Goal: Transaction & Acquisition: Obtain resource

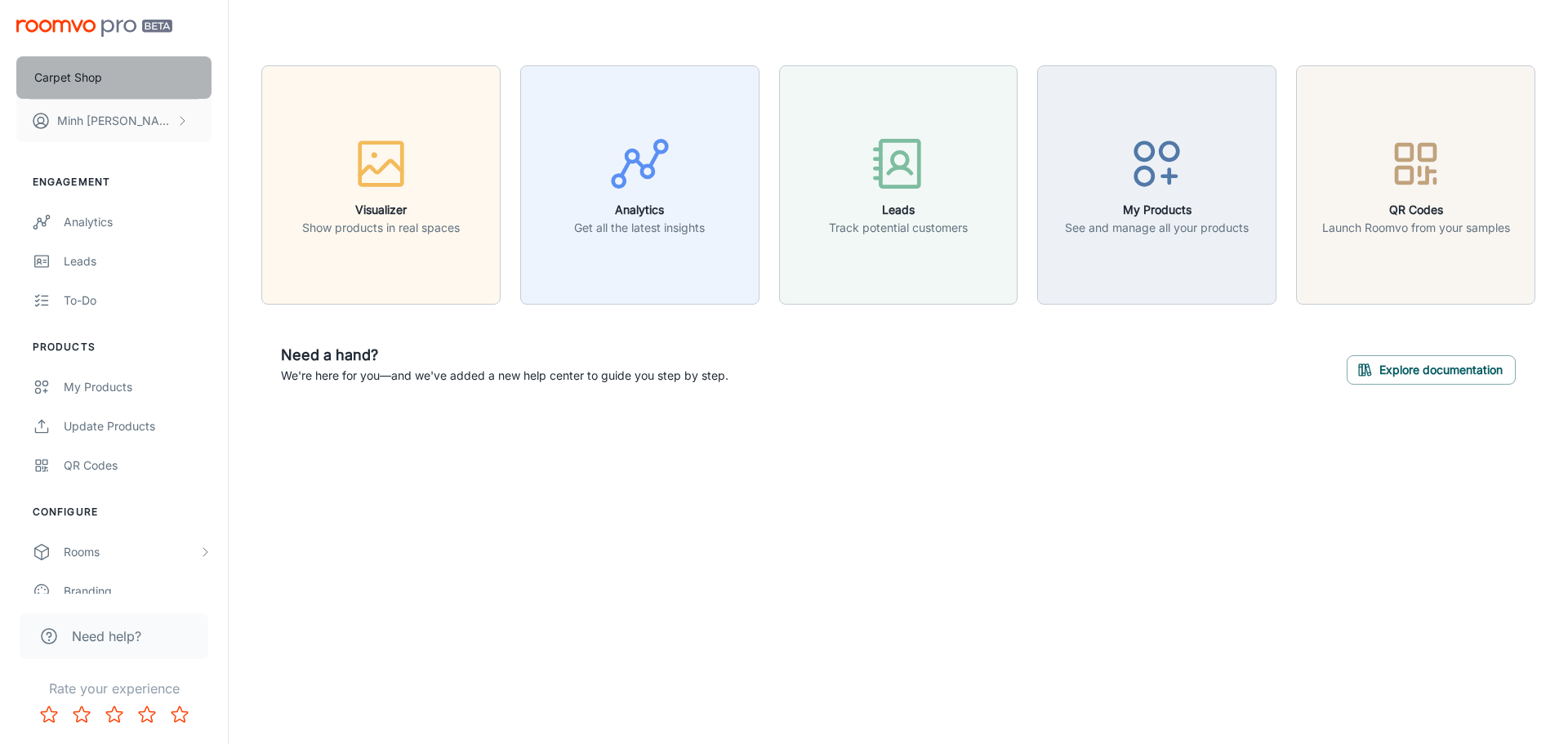
click at [133, 88] on button "Carpet Shop" at bounding box center [114, 77] width 195 height 42
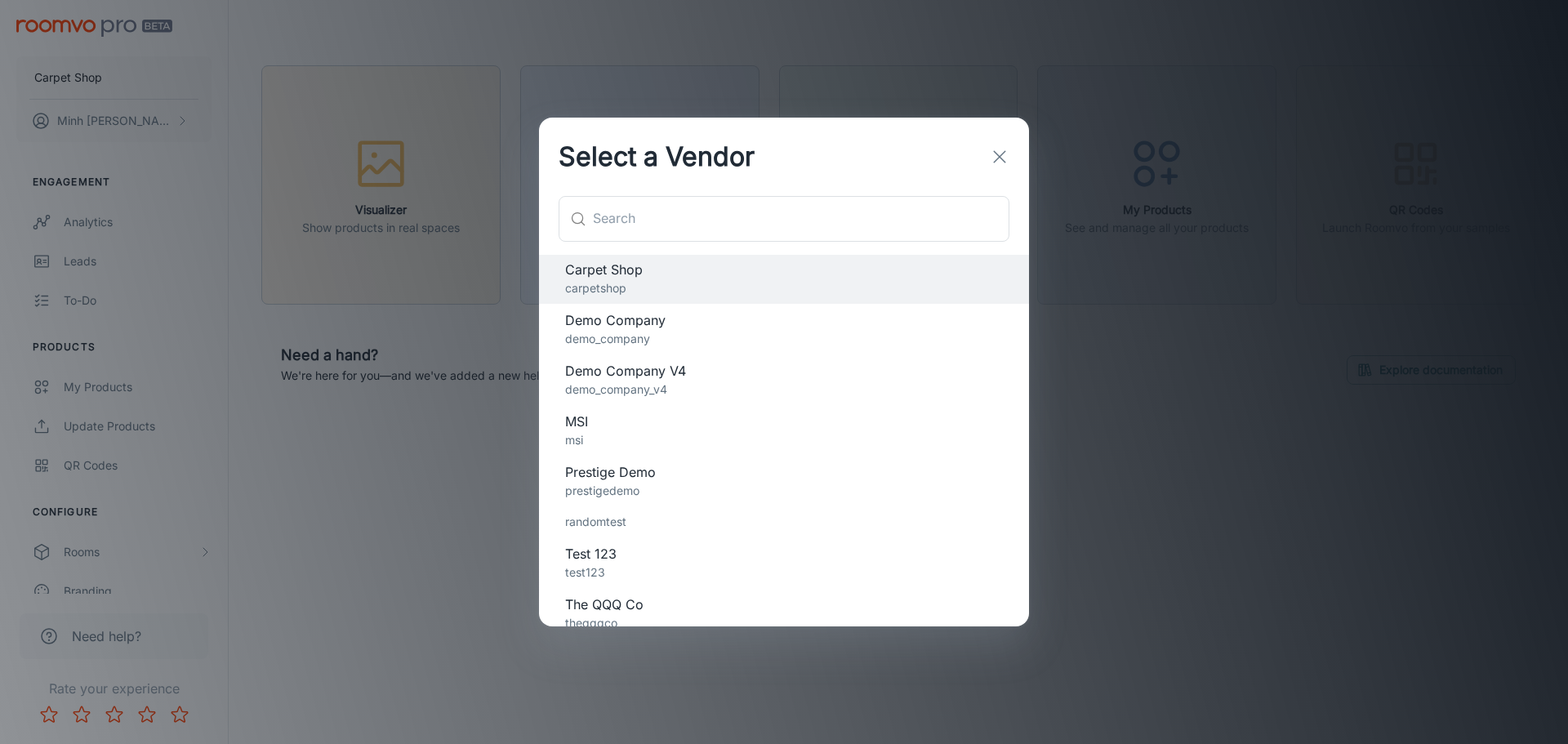
scroll to position [145, 0]
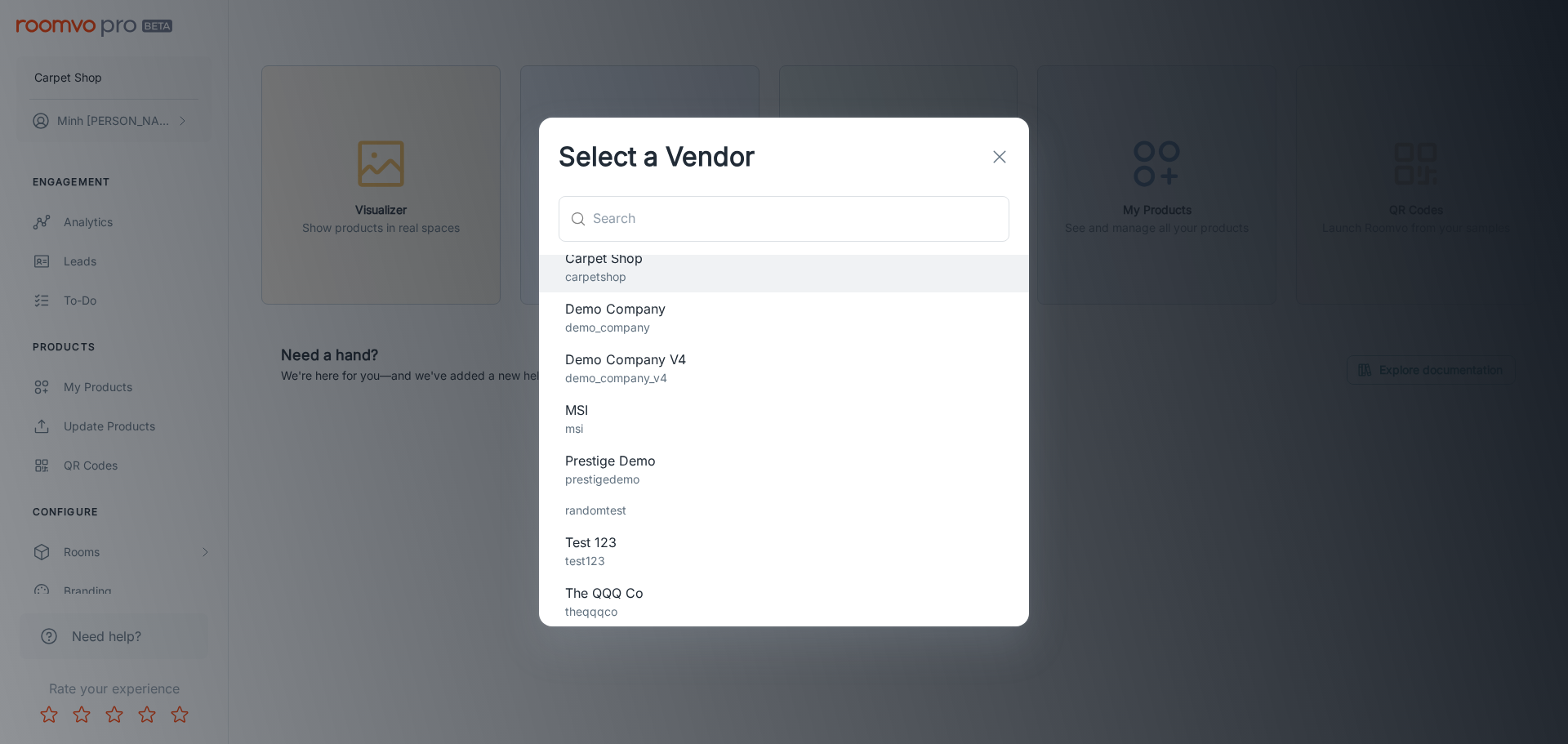
click at [654, 425] on p "msi" at bounding box center [784, 429] width 438 height 18
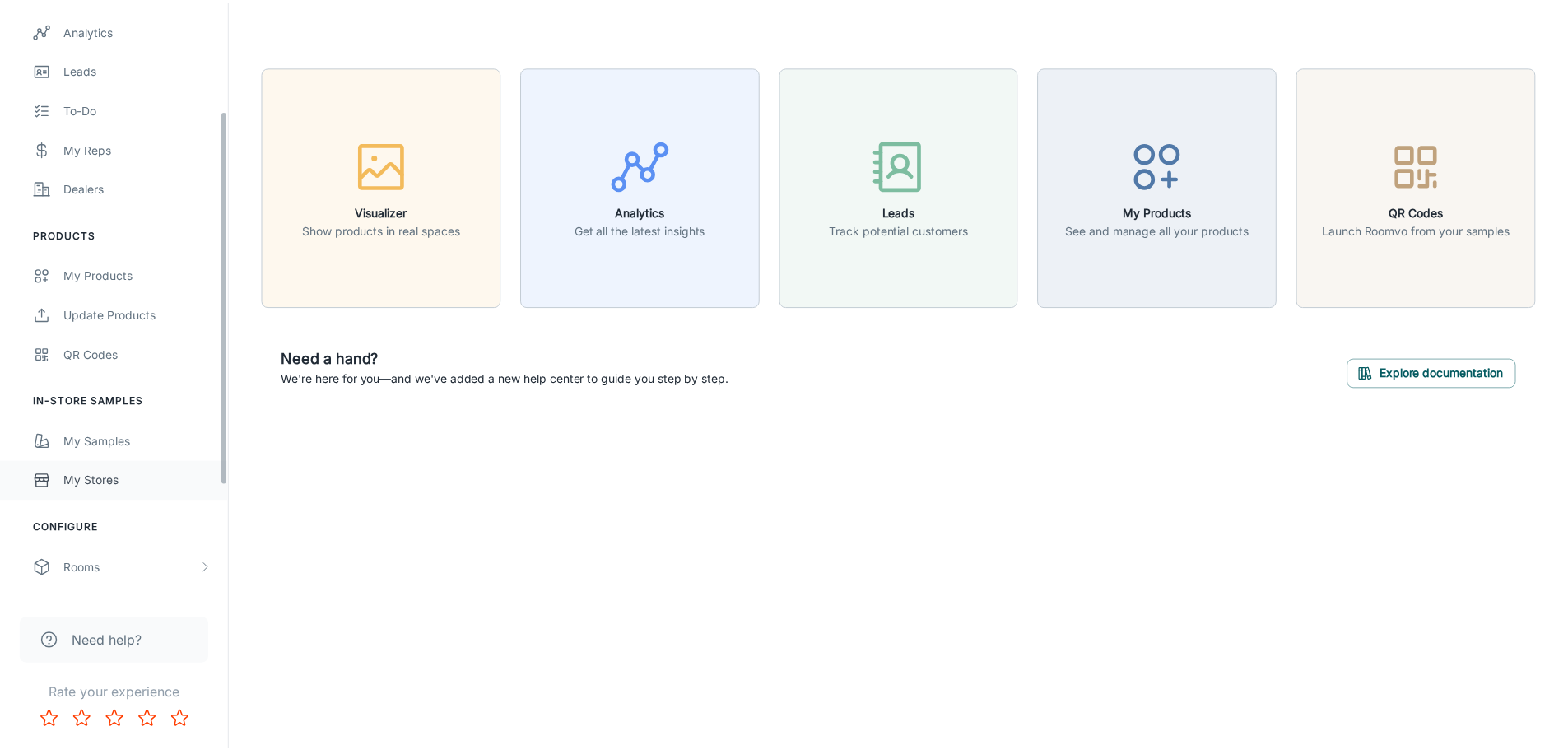
scroll to position [247, 0]
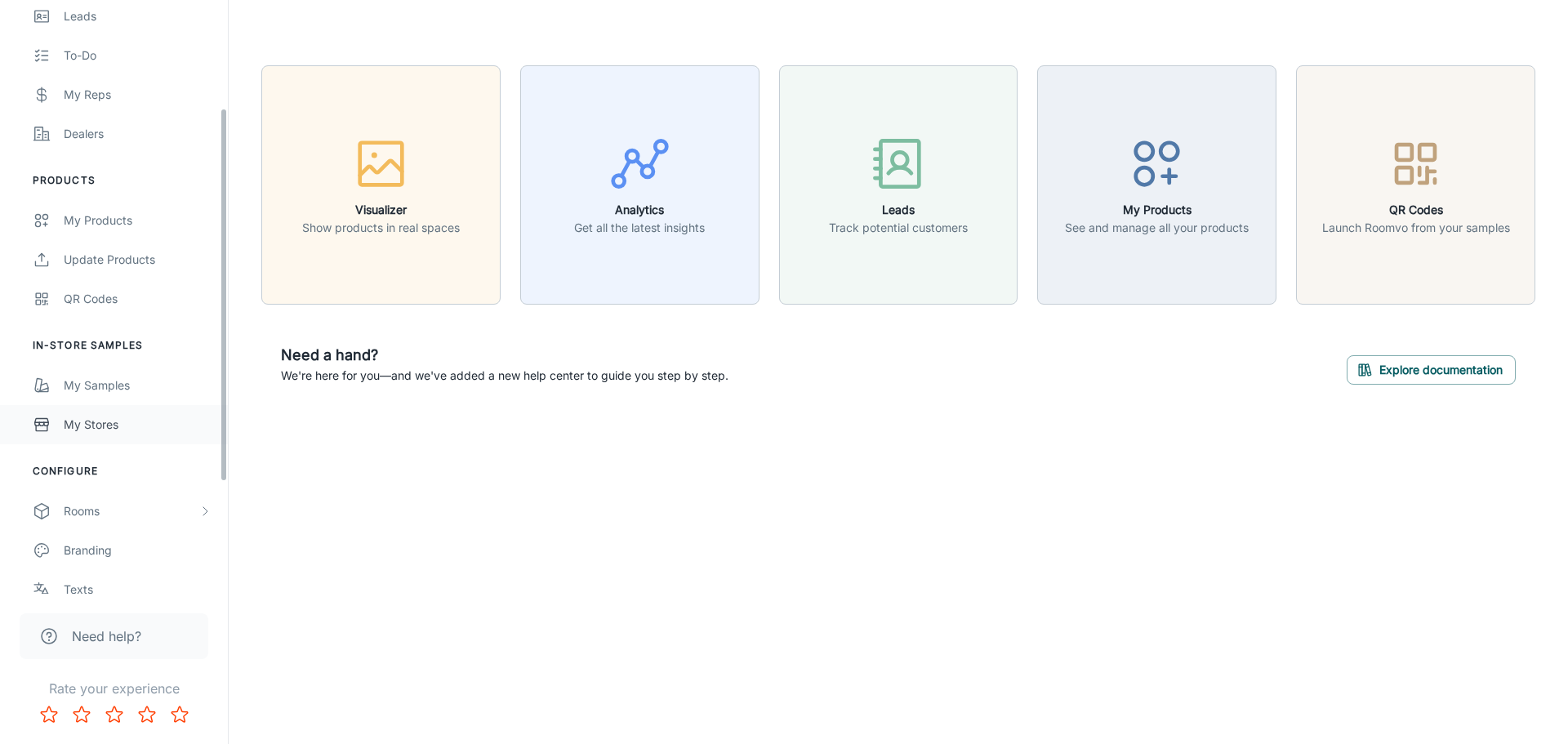
click at [132, 456] on div "Engagement Analytics Leads To-do My Reps Dealers Products My Products Update Pr…" at bounding box center [114, 303] width 227 height 785
click at [128, 389] on div "My Samples" at bounding box center [137, 385] width 148 height 18
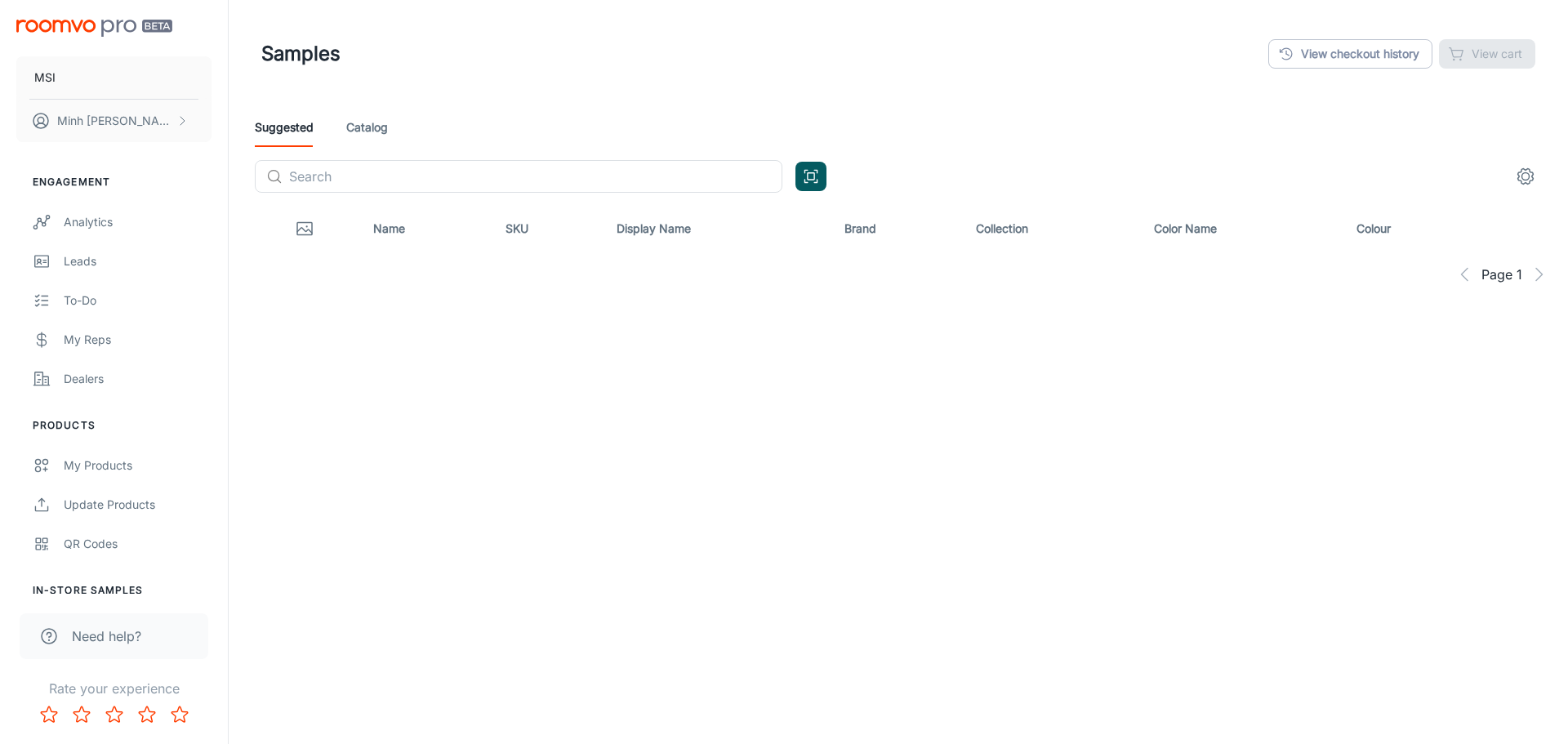
click at [507, 350] on div "Samples View checkout history View cart Suggested Catalog ​ ​ Name SKU Display …" at bounding box center [898, 226] width 1340 height 452
click at [377, 134] on link "Catalog" at bounding box center [367, 127] width 42 height 39
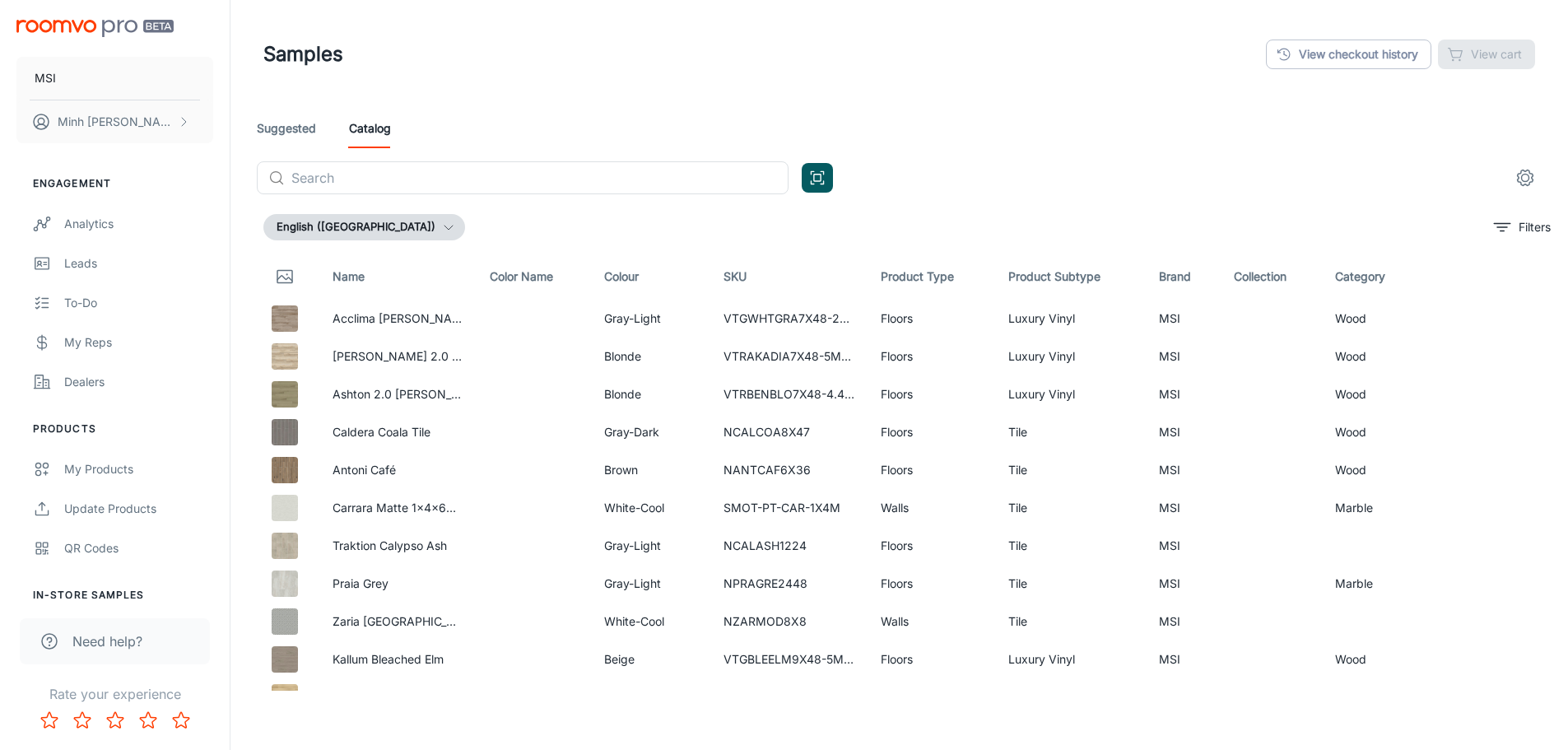
click at [298, 128] on link "Suggested" at bounding box center [287, 128] width 60 height 40
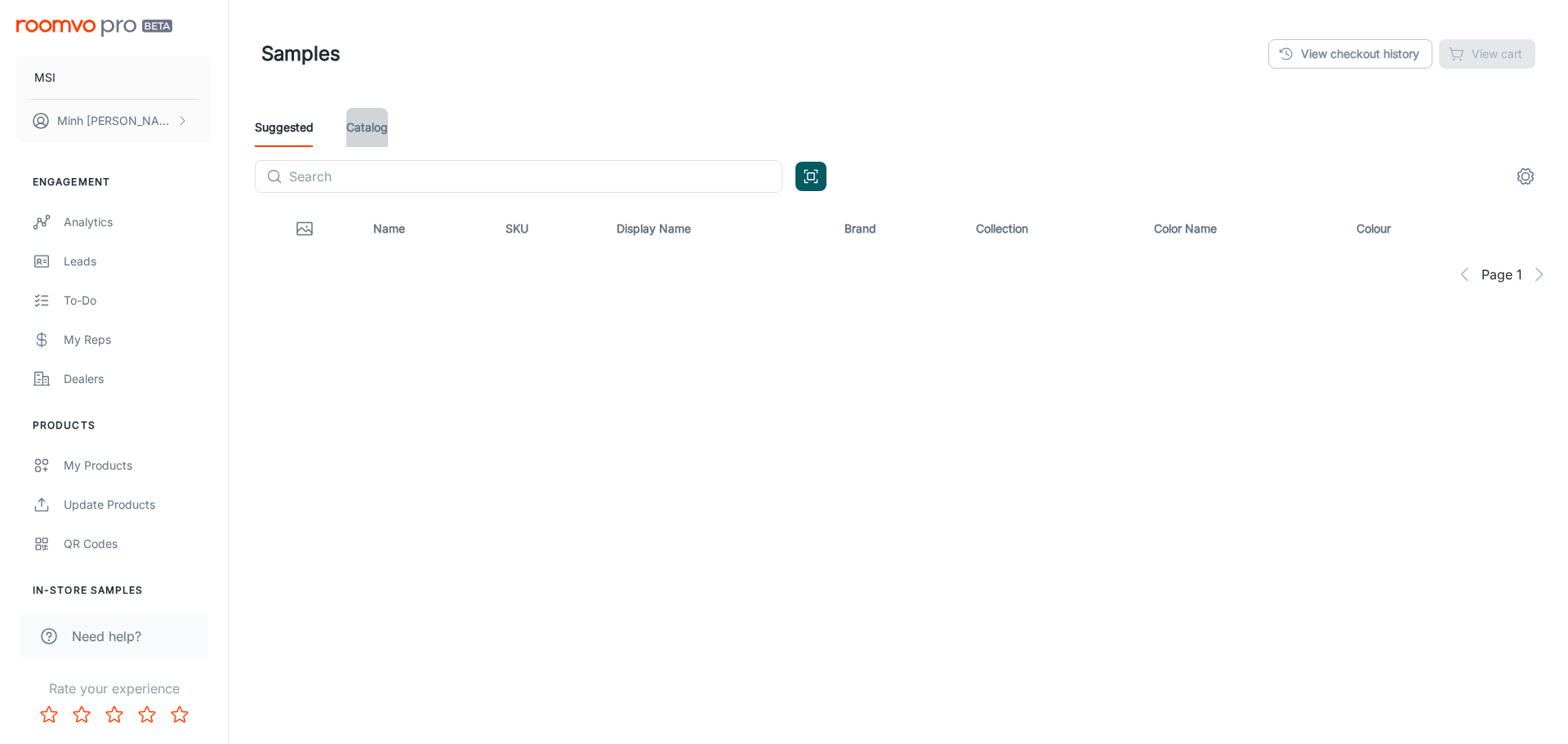
click at [360, 129] on link "Catalog" at bounding box center [367, 127] width 42 height 39
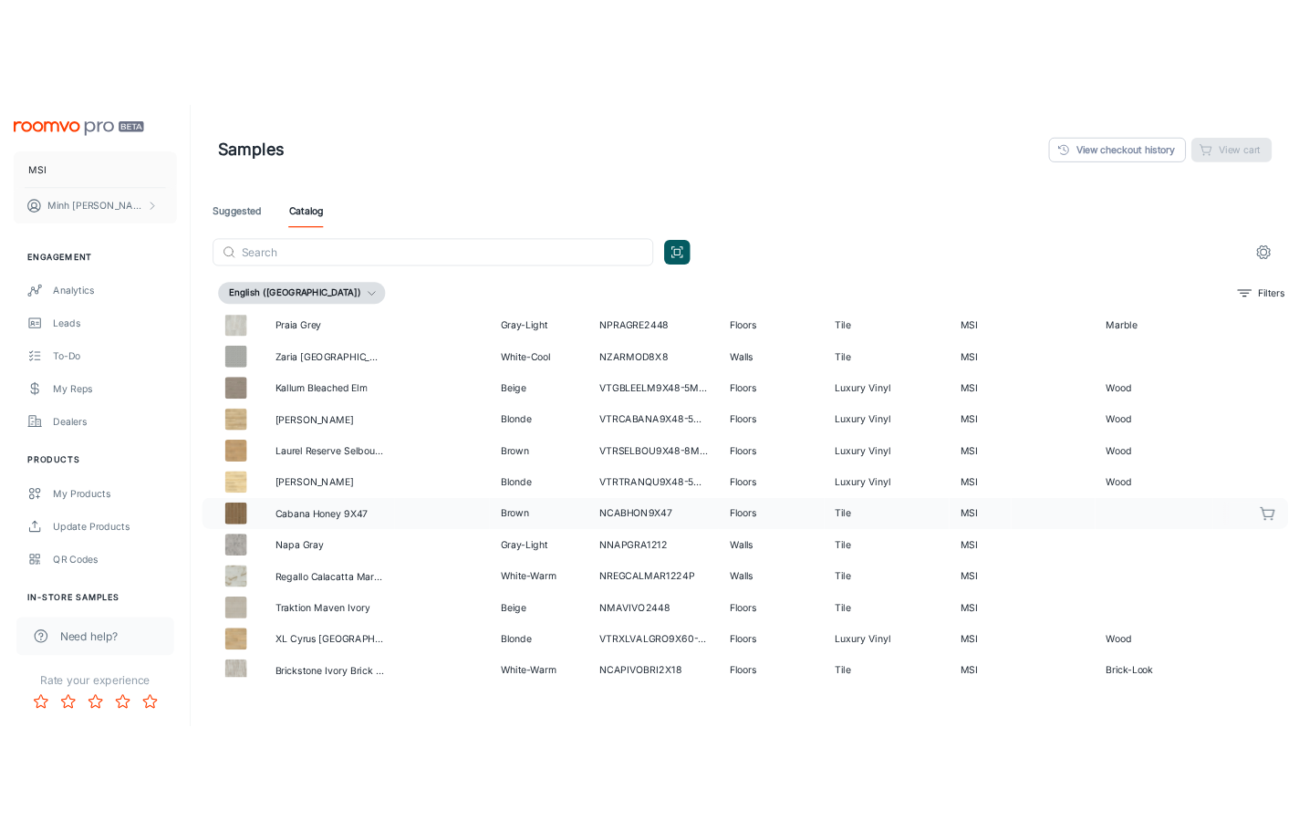
scroll to position [365, 0]
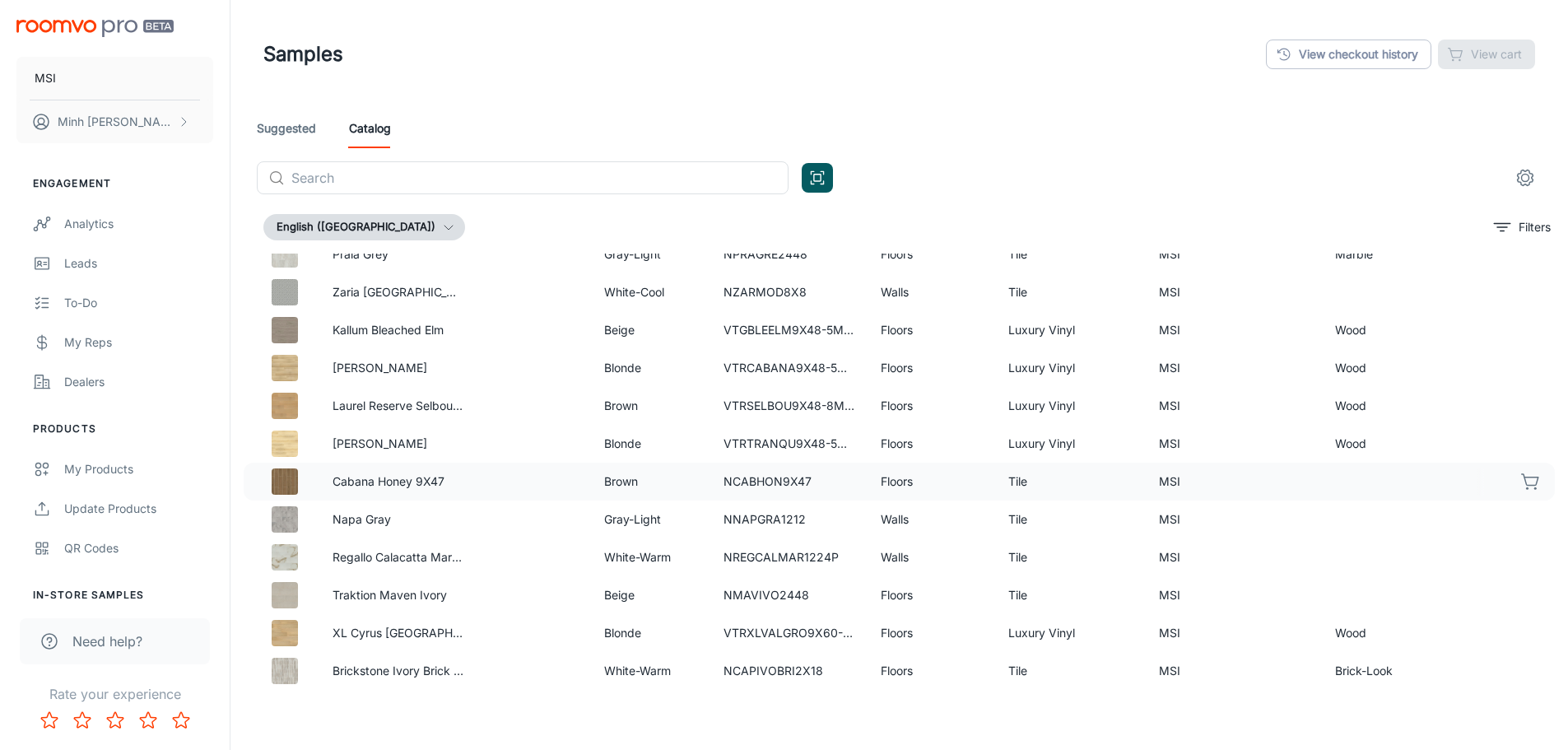
click at [1525, 475] on icon "button" at bounding box center [1531, 482] width 20 height 20
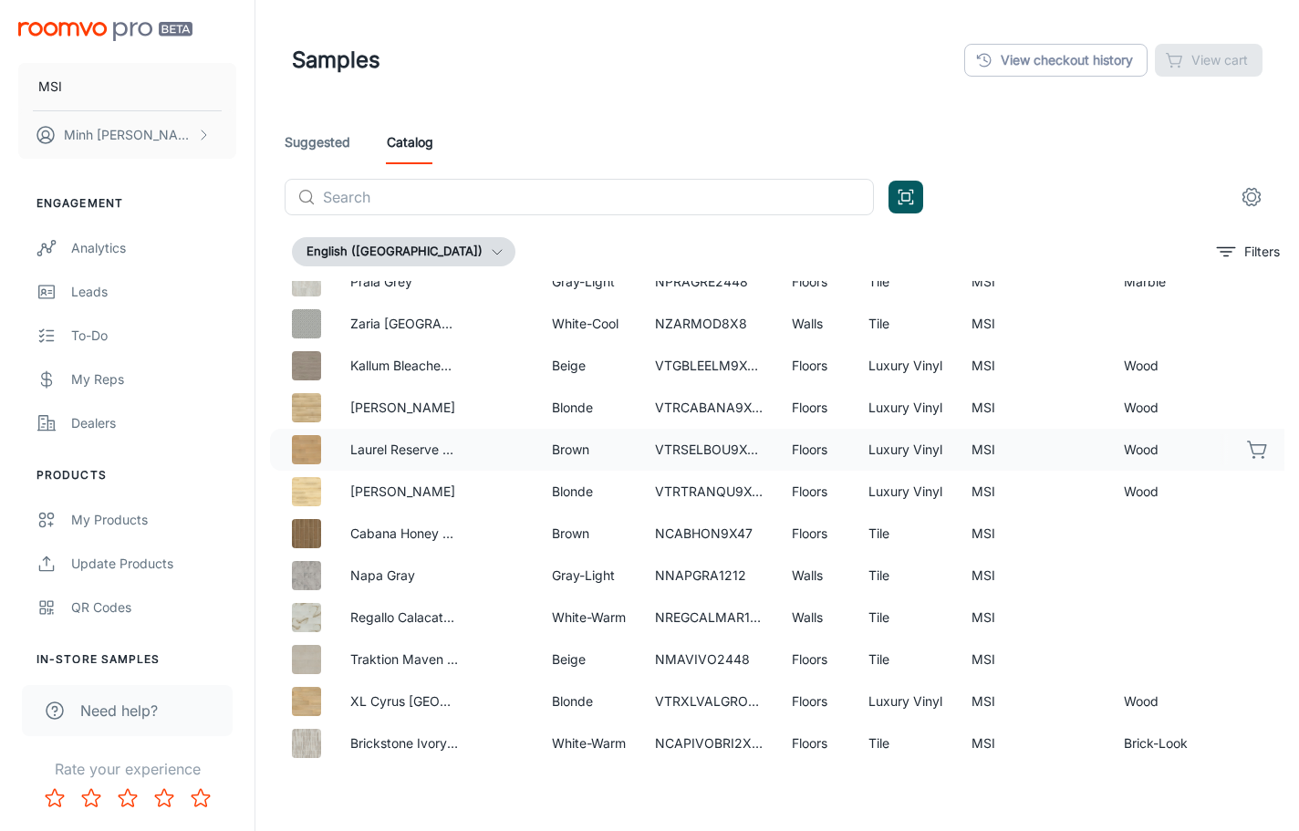
click at [1247, 454] on icon "button" at bounding box center [1258, 450] width 22 height 22
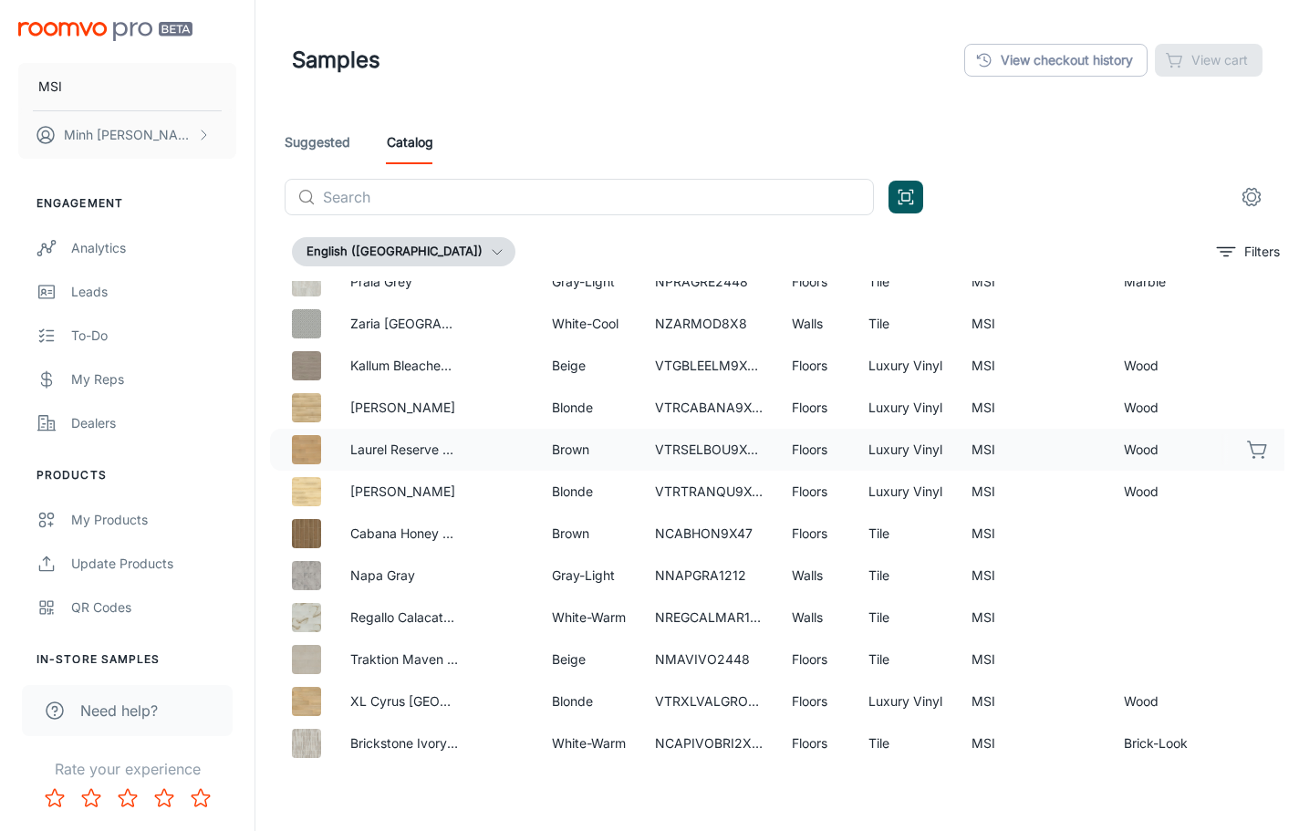
click at [1247, 454] on icon "button" at bounding box center [1258, 450] width 22 height 22
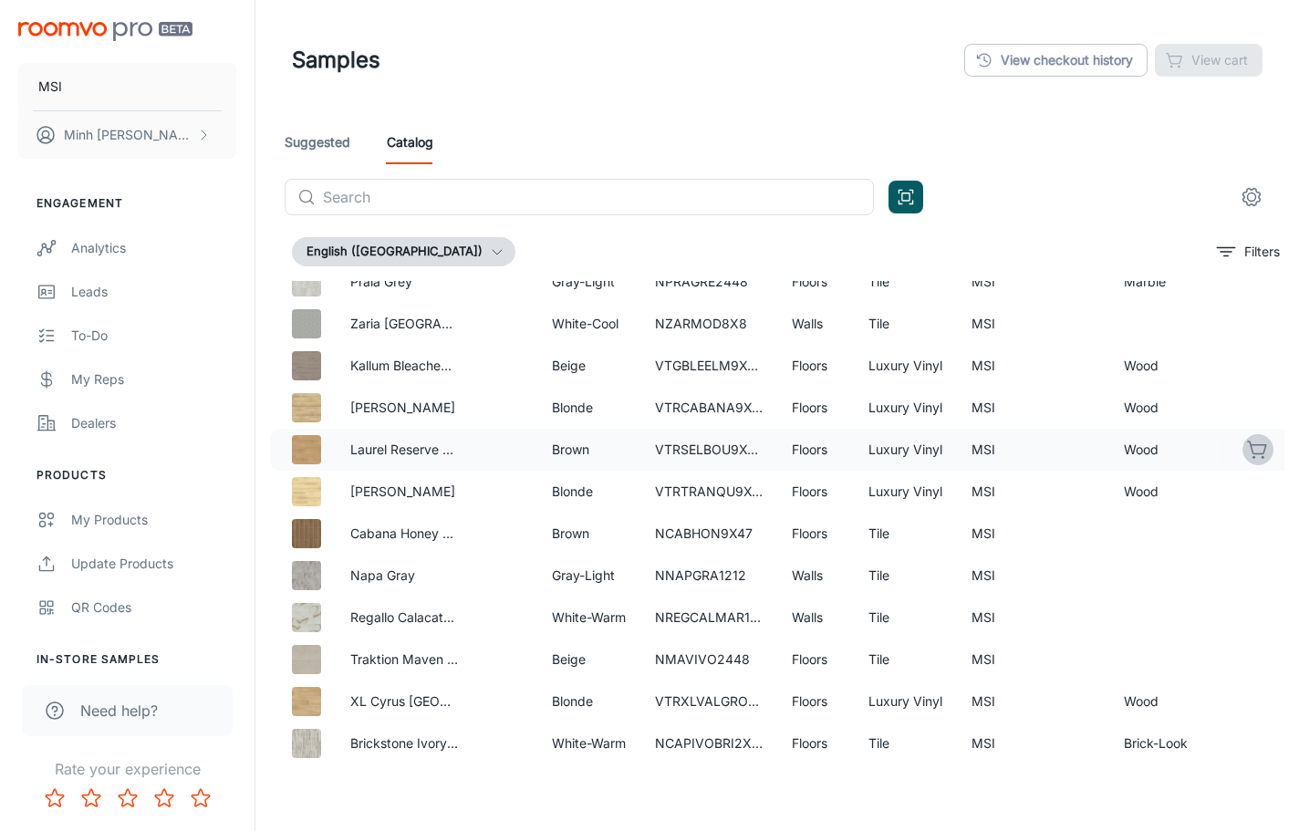
click at [1247, 454] on icon "button" at bounding box center [1258, 450] width 22 height 22
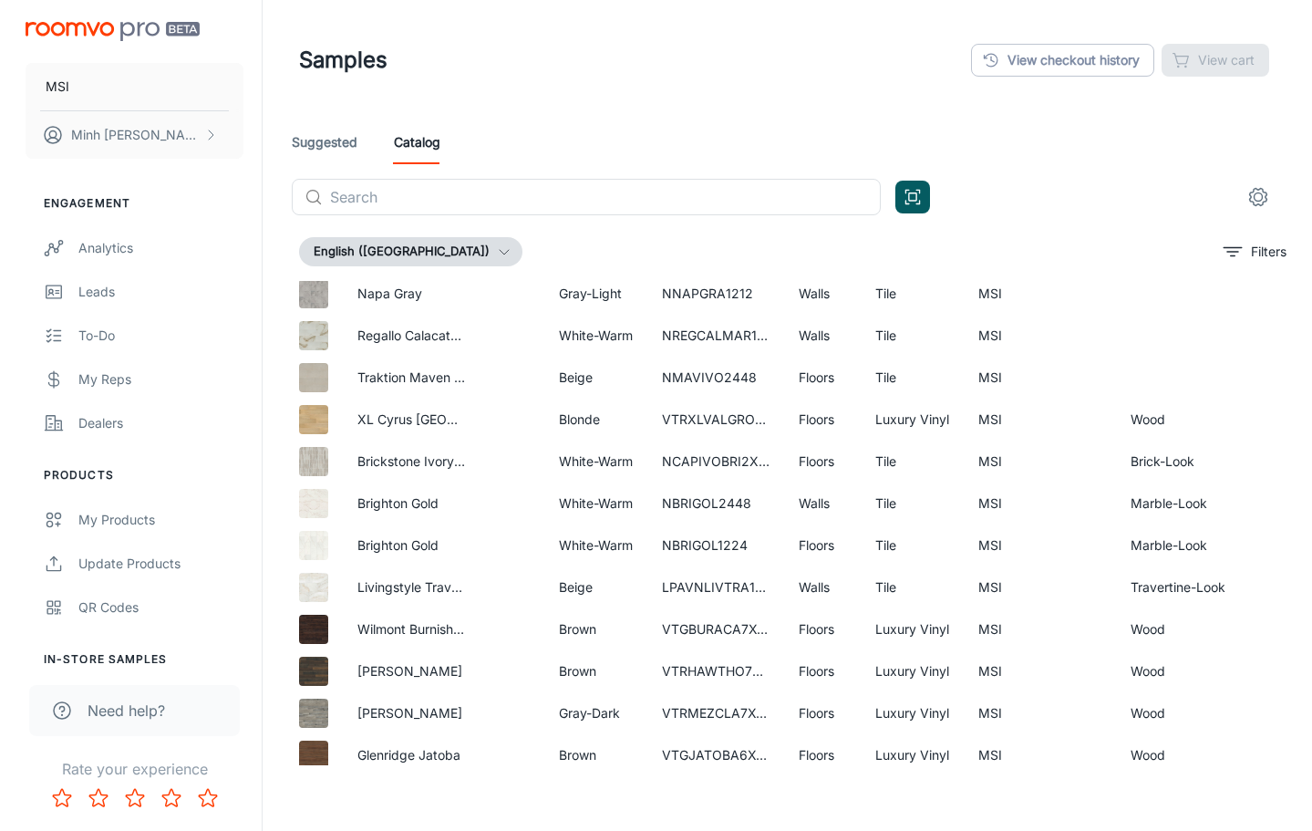
scroll to position [730, 0]
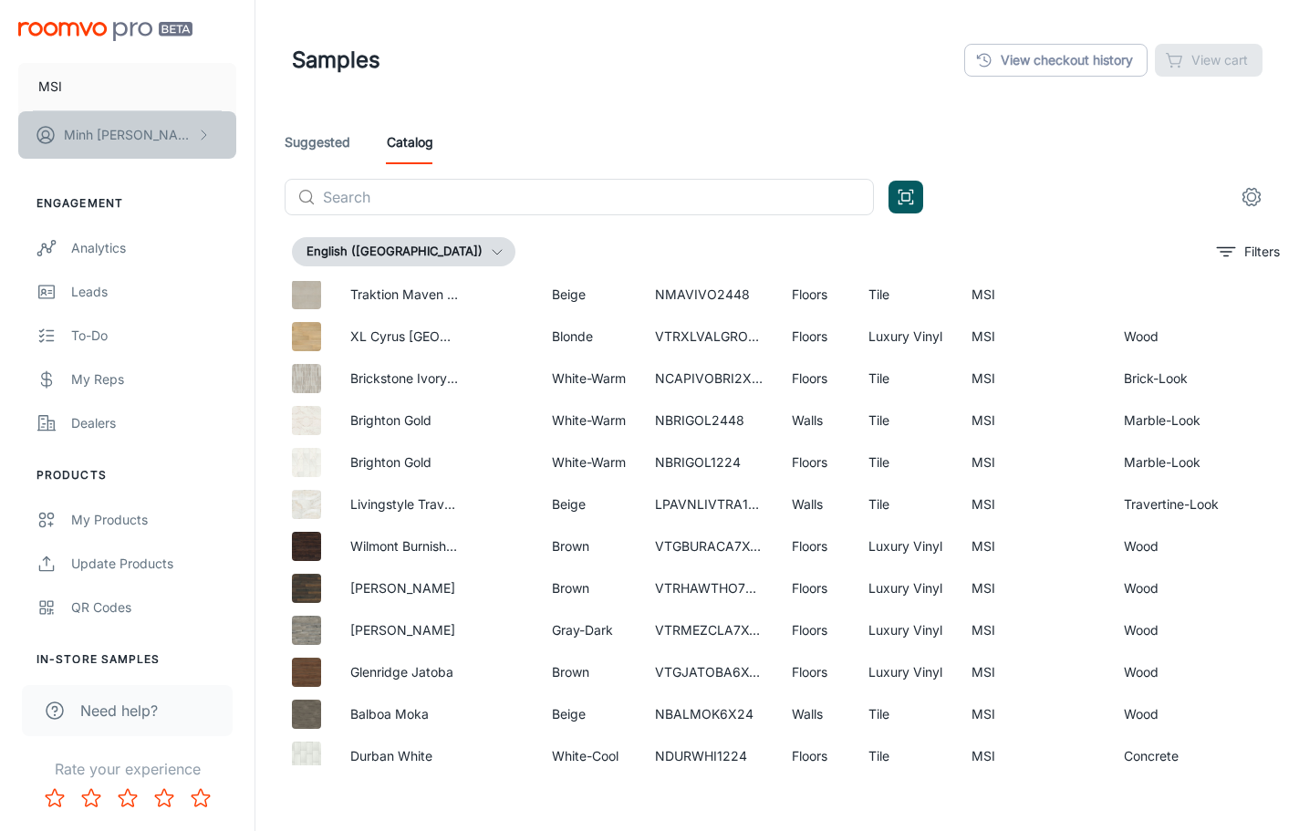
click at [181, 135] on button "[PERSON_NAME]" at bounding box center [127, 134] width 218 height 47
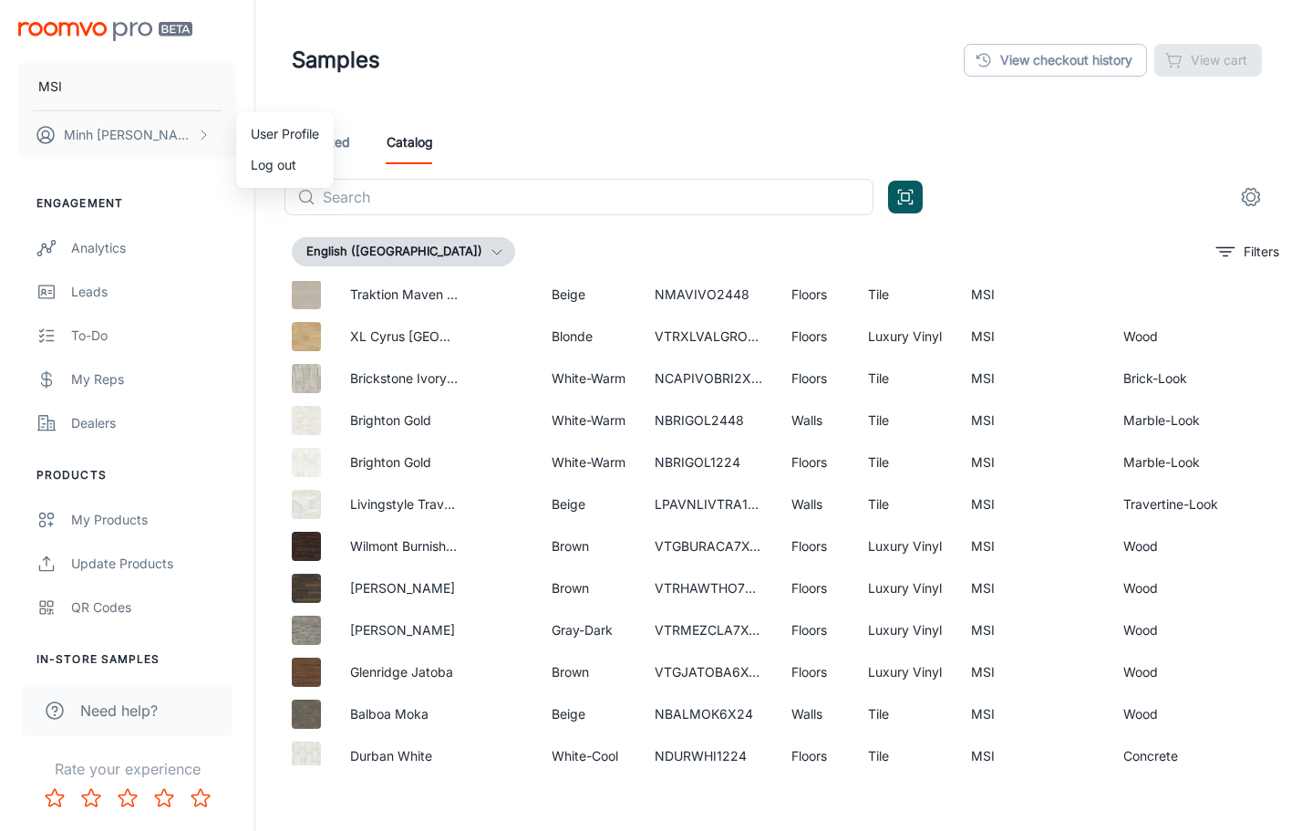
click at [280, 135] on li "User Profile" at bounding box center [285, 134] width 98 height 31
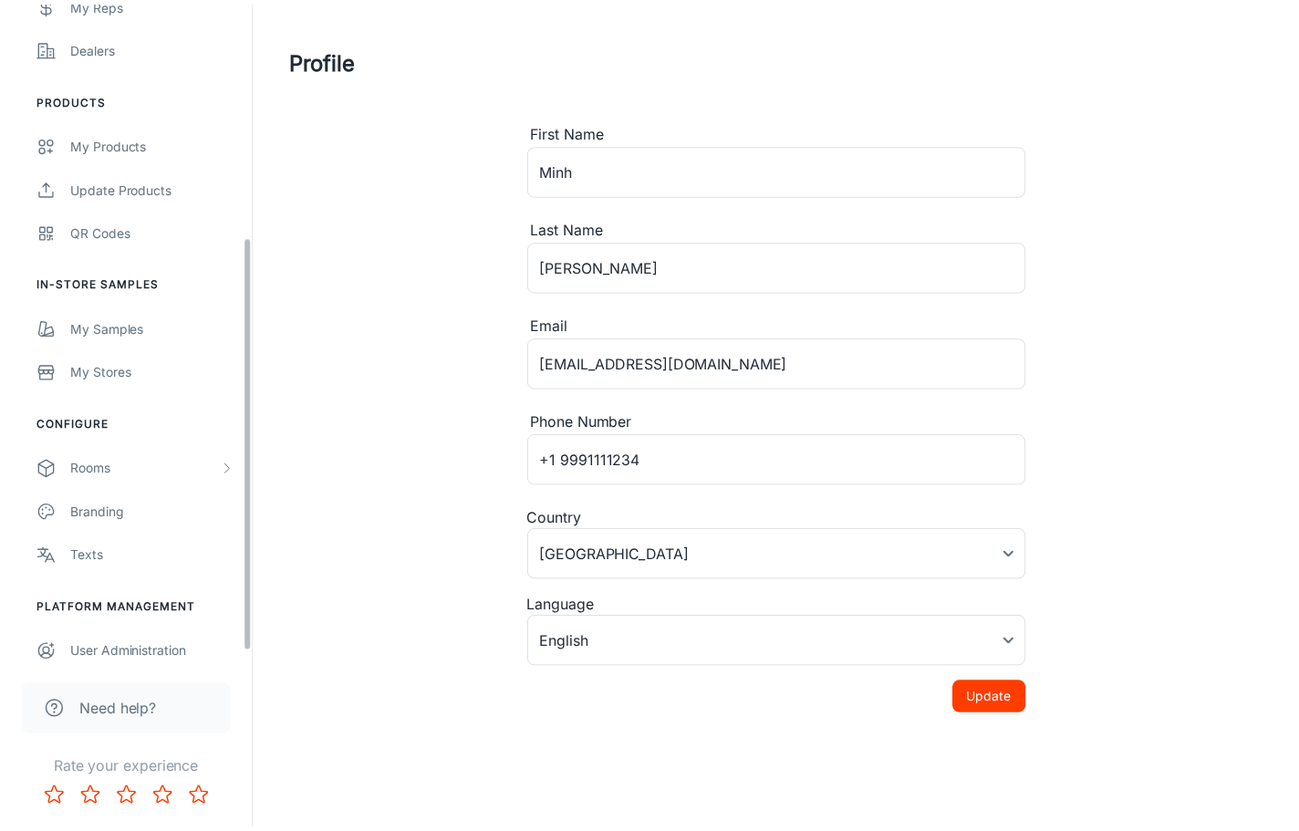
scroll to position [388, 0]
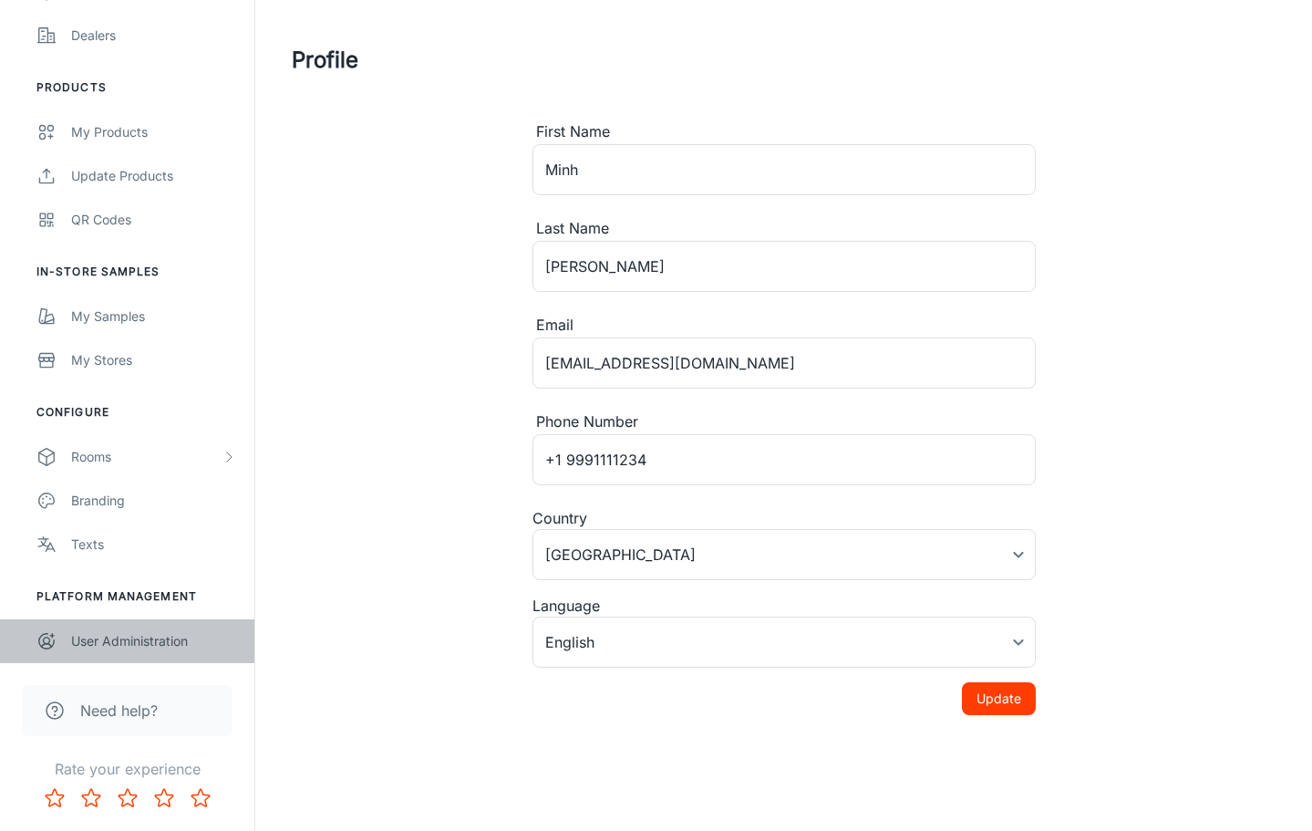
click at [167, 634] on div "User Administration" at bounding box center [153, 641] width 165 height 20
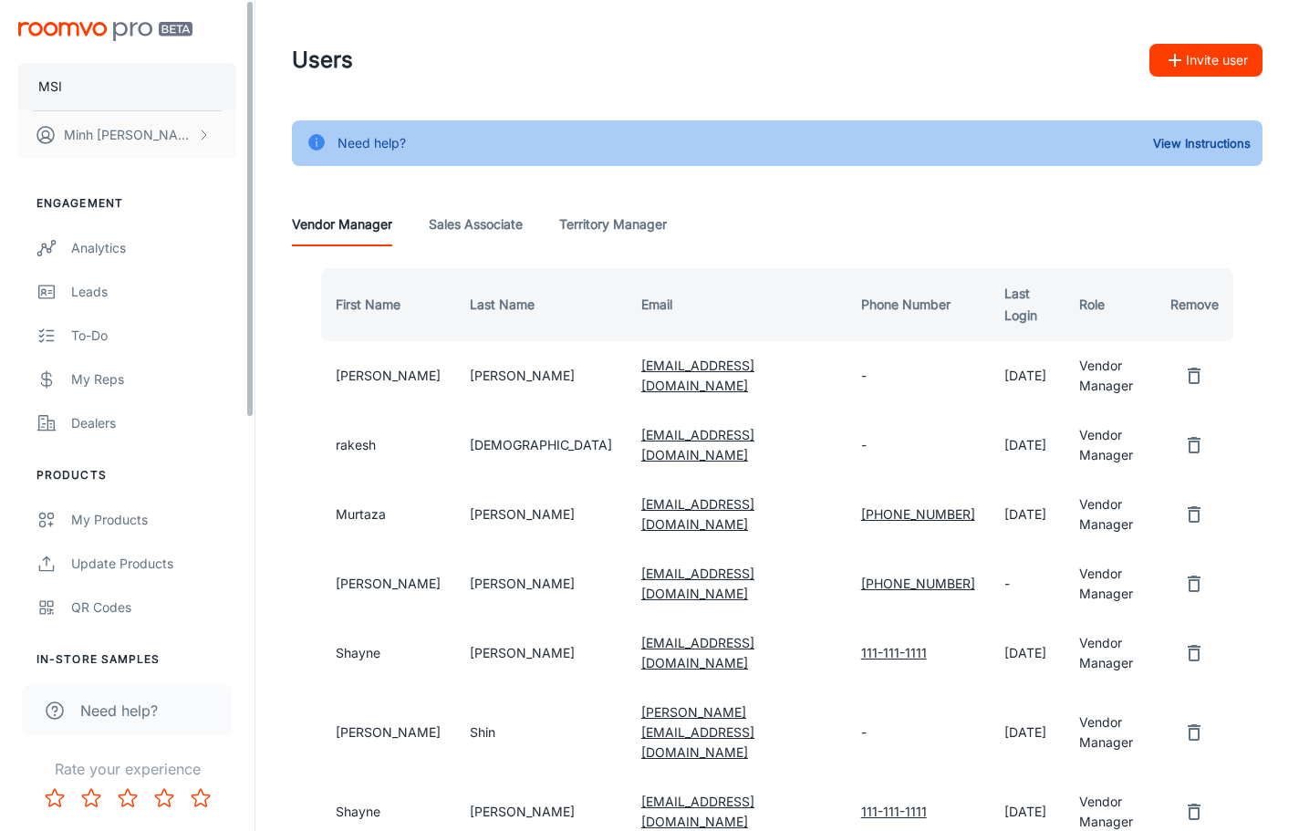
click at [127, 94] on button "MSI" at bounding box center [127, 86] width 218 height 47
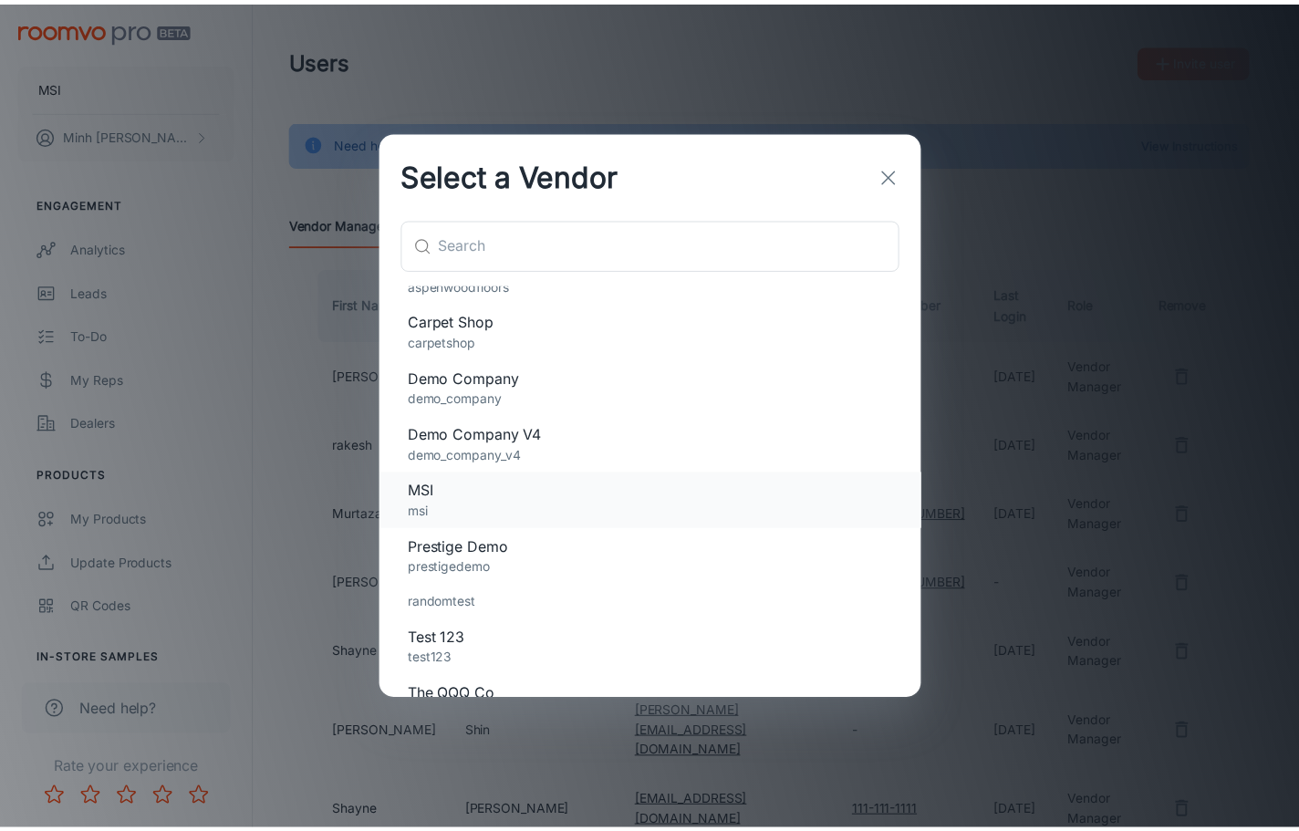
scroll to position [162, 0]
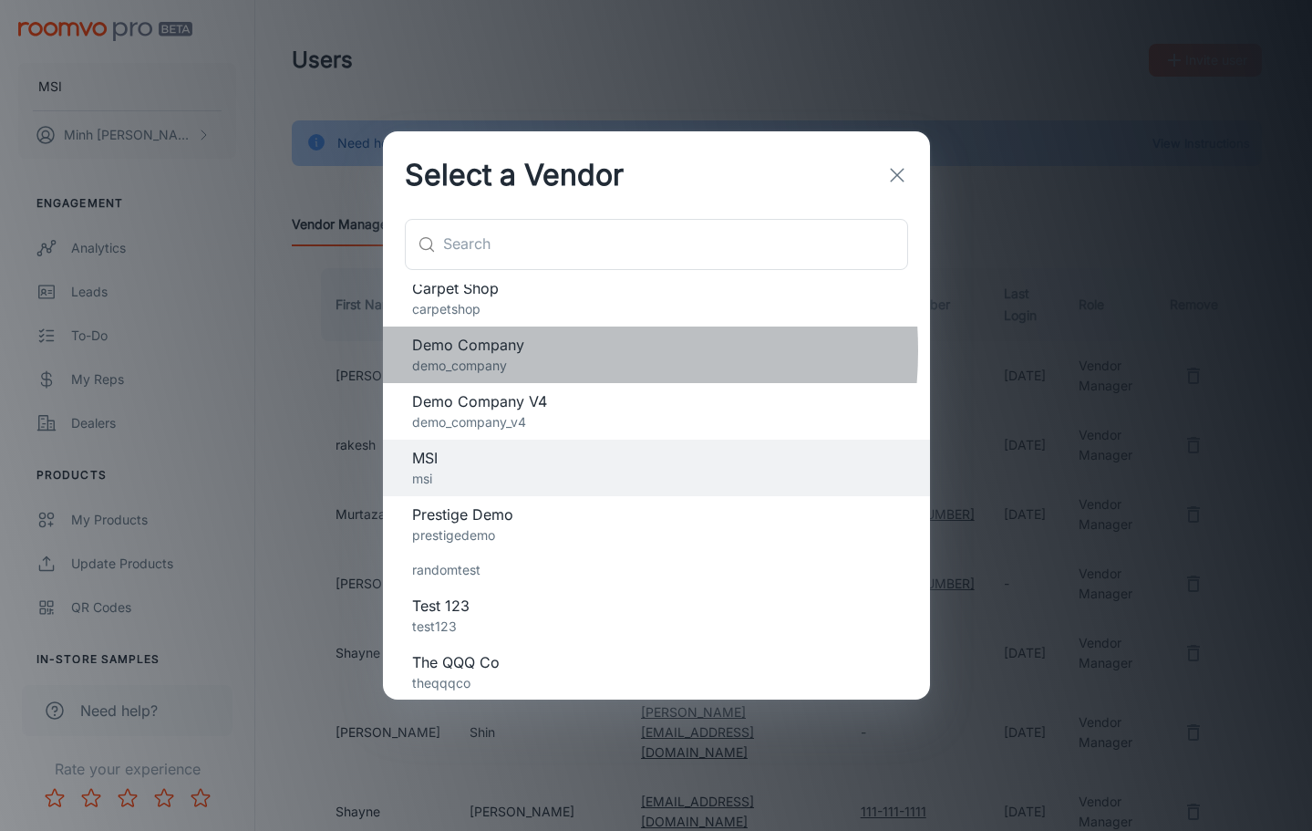
click at [514, 351] on span "Demo Company" at bounding box center [656, 345] width 489 height 22
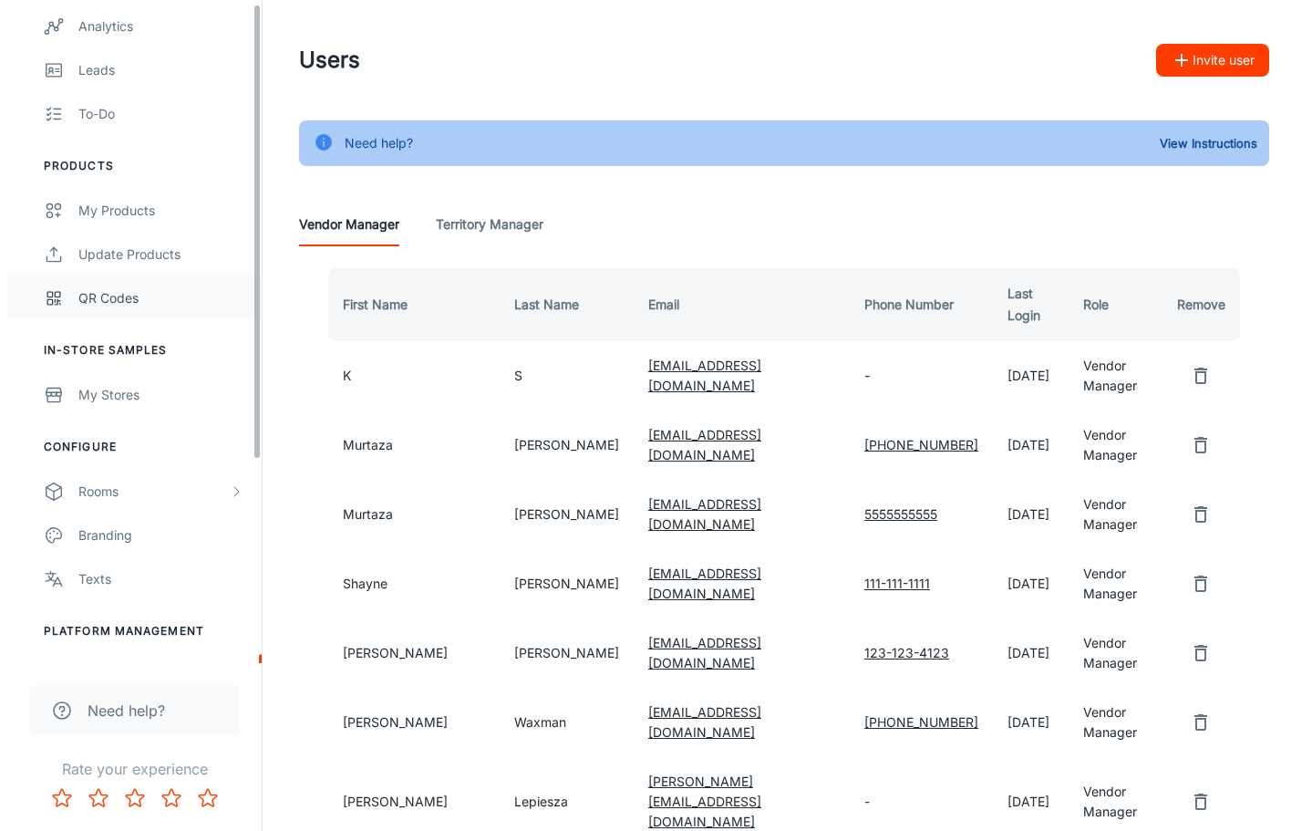
scroll to position [274, 0]
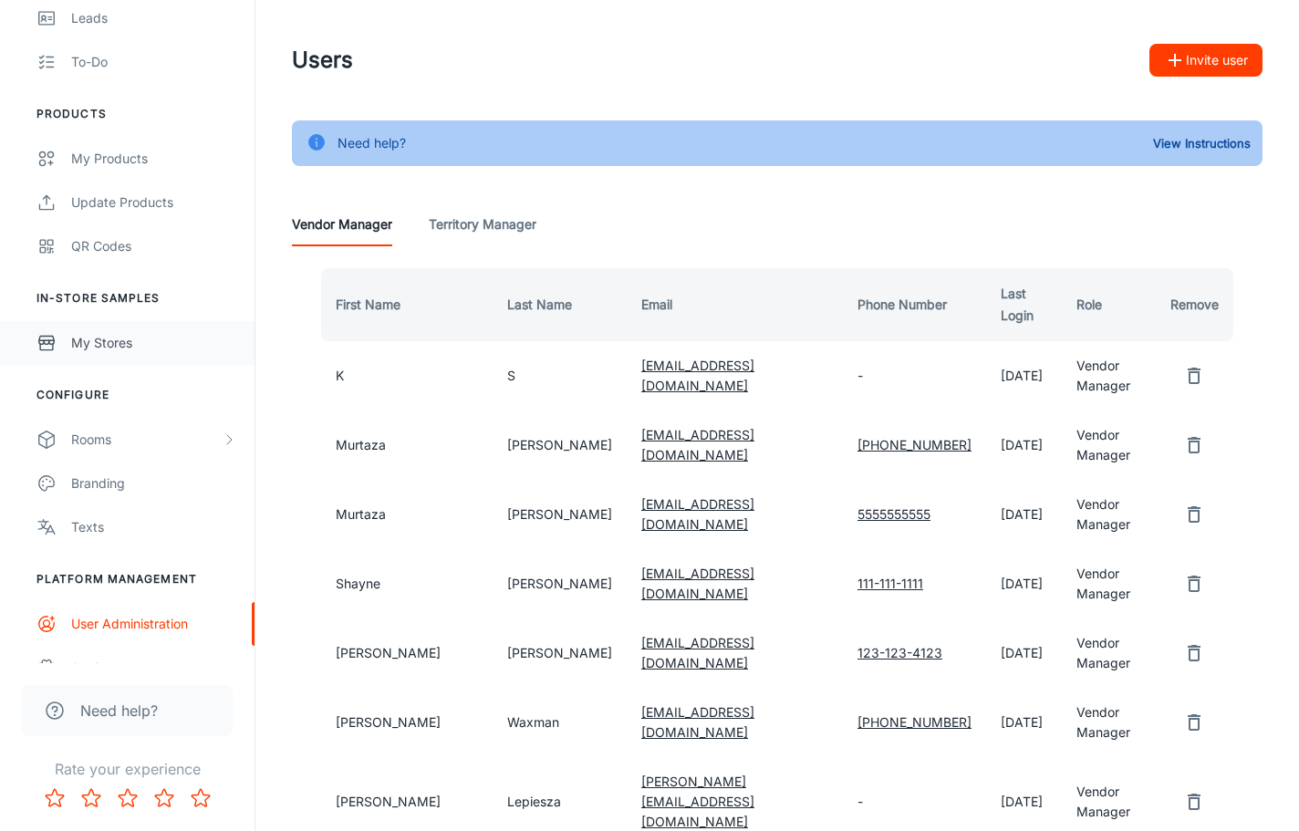
click at [167, 347] on div "My Stores" at bounding box center [153, 343] width 165 height 20
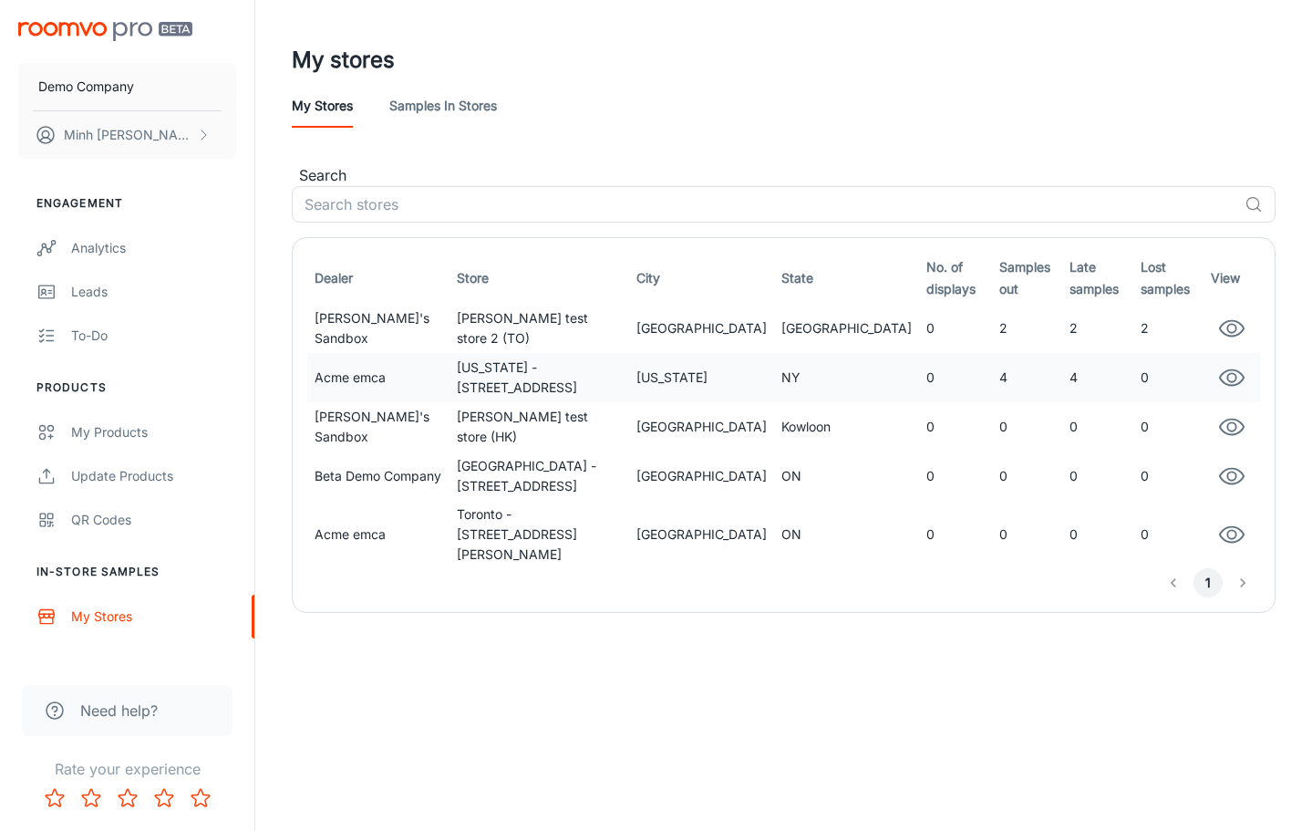
click at [1220, 370] on icon "button" at bounding box center [1232, 378] width 24 height 16
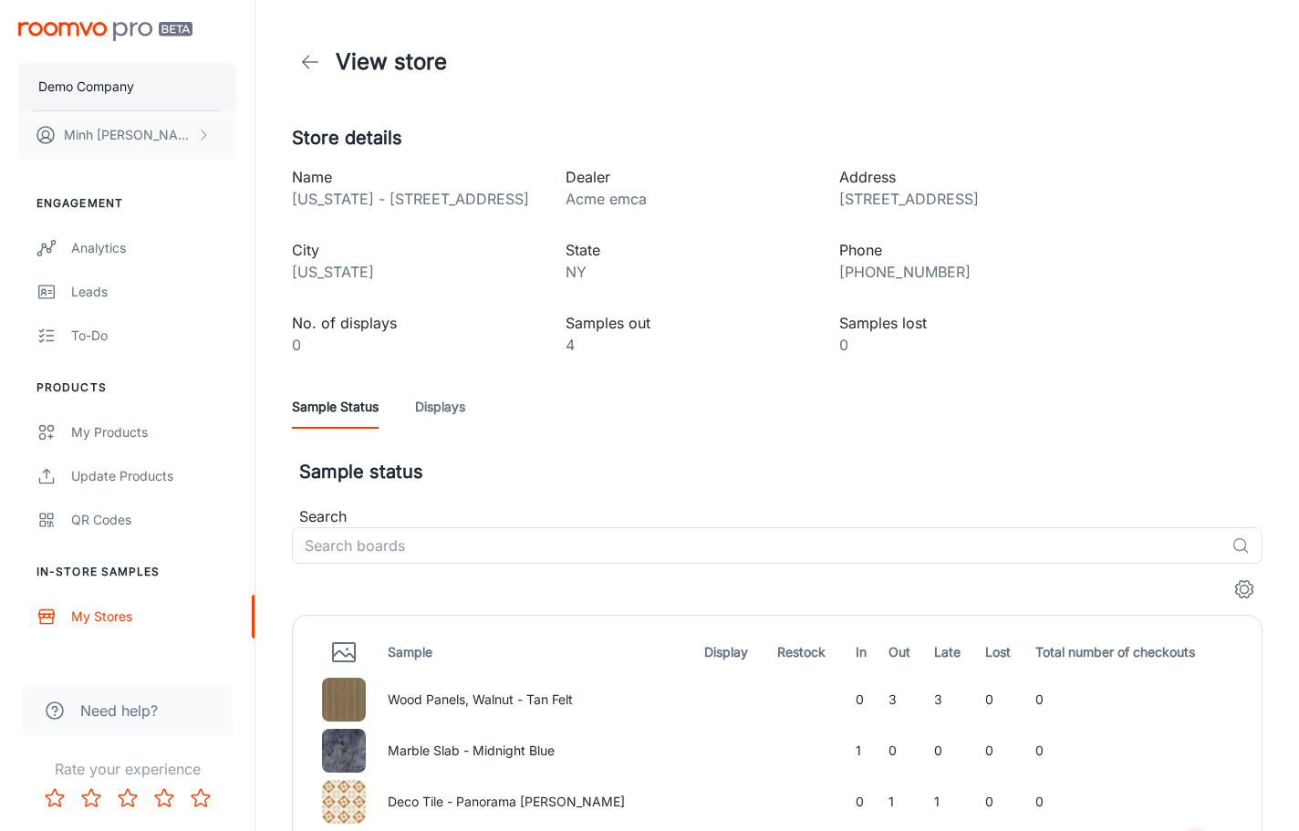
click at [119, 98] on button "Demo Company" at bounding box center [127, 86] width 218 height 47
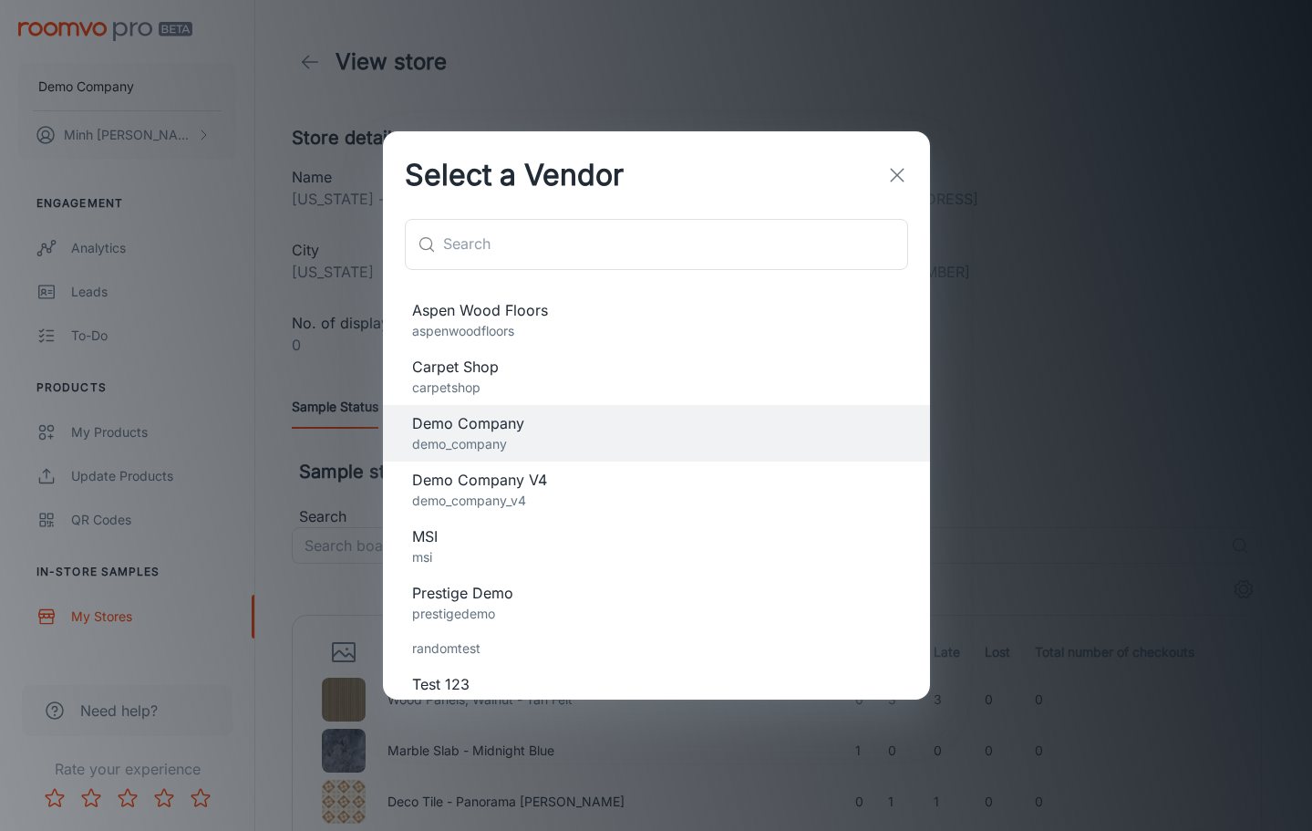
scroll to position [91, 0]
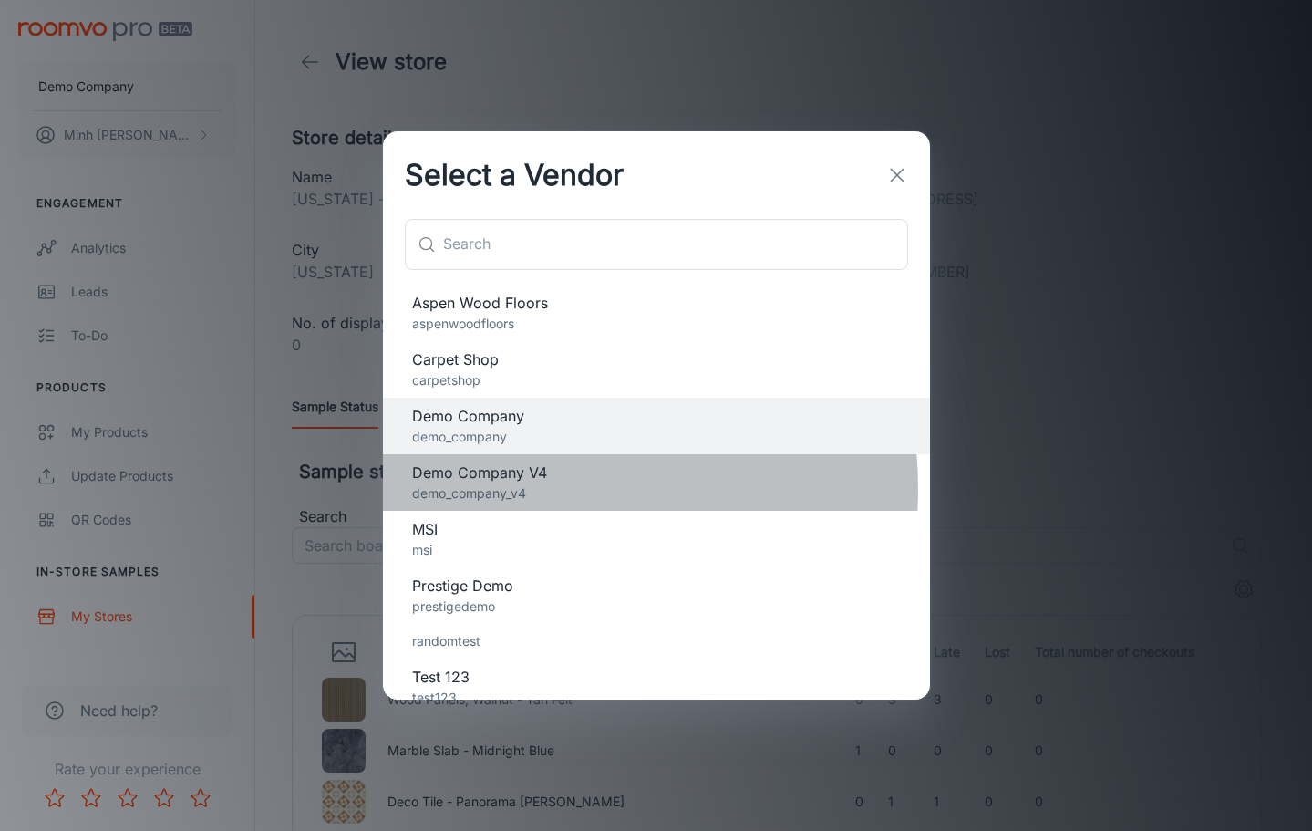
click at [515, 489] on p "demo_company_v4" at bounding box center [656, 493] width 489 height 20
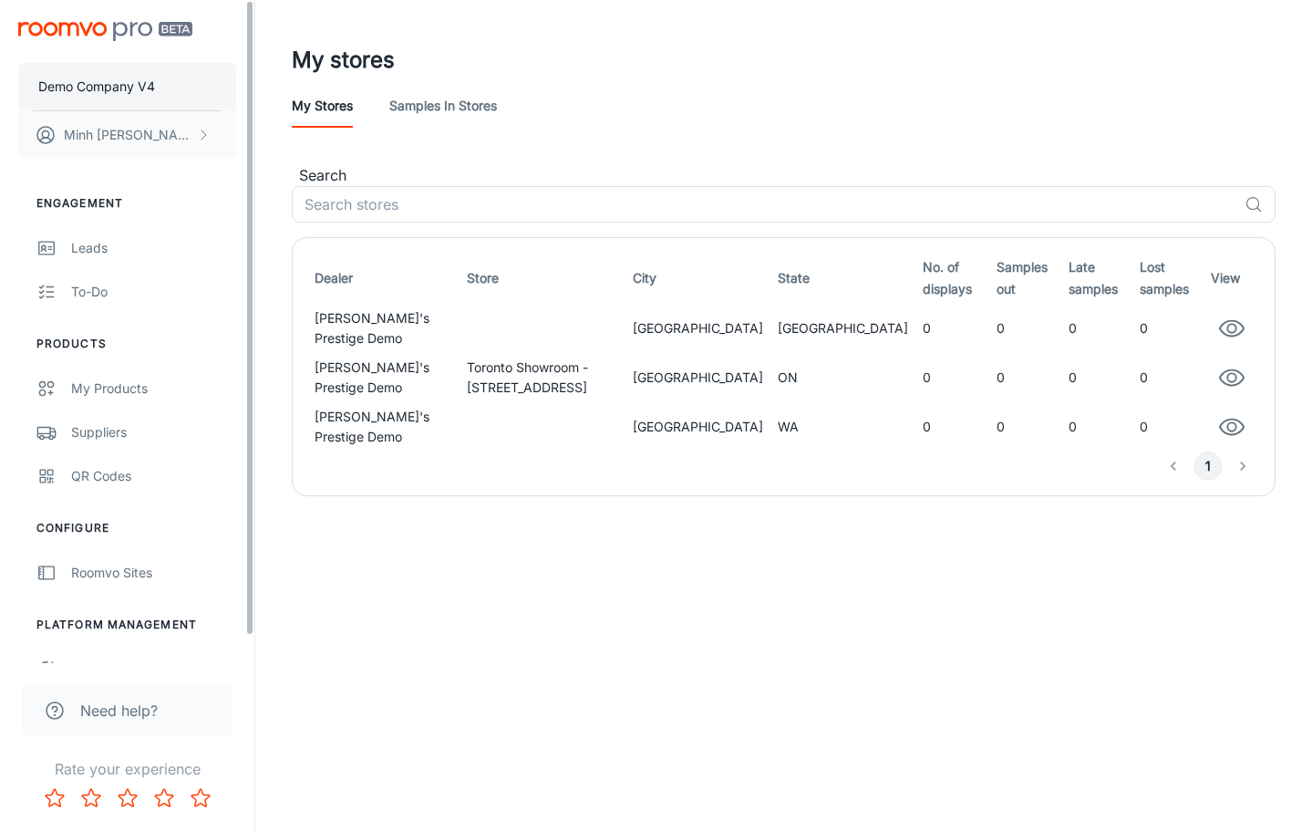
click at [140, 89] on p "Demo Company V4" at bounding box center [96, 87] width 117 height 20
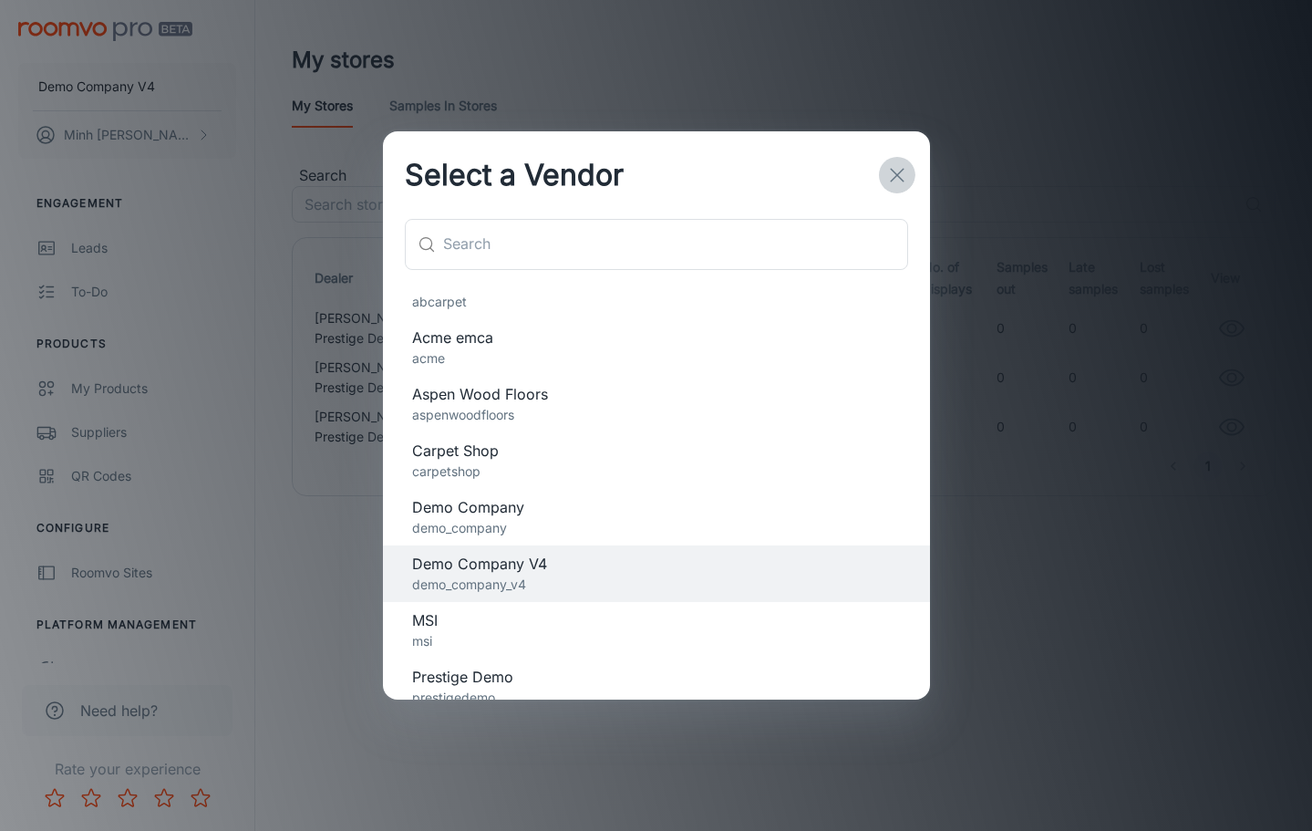
click at [897, 173] on icon "button" at bounding box center [897, 175] width 22 height 22
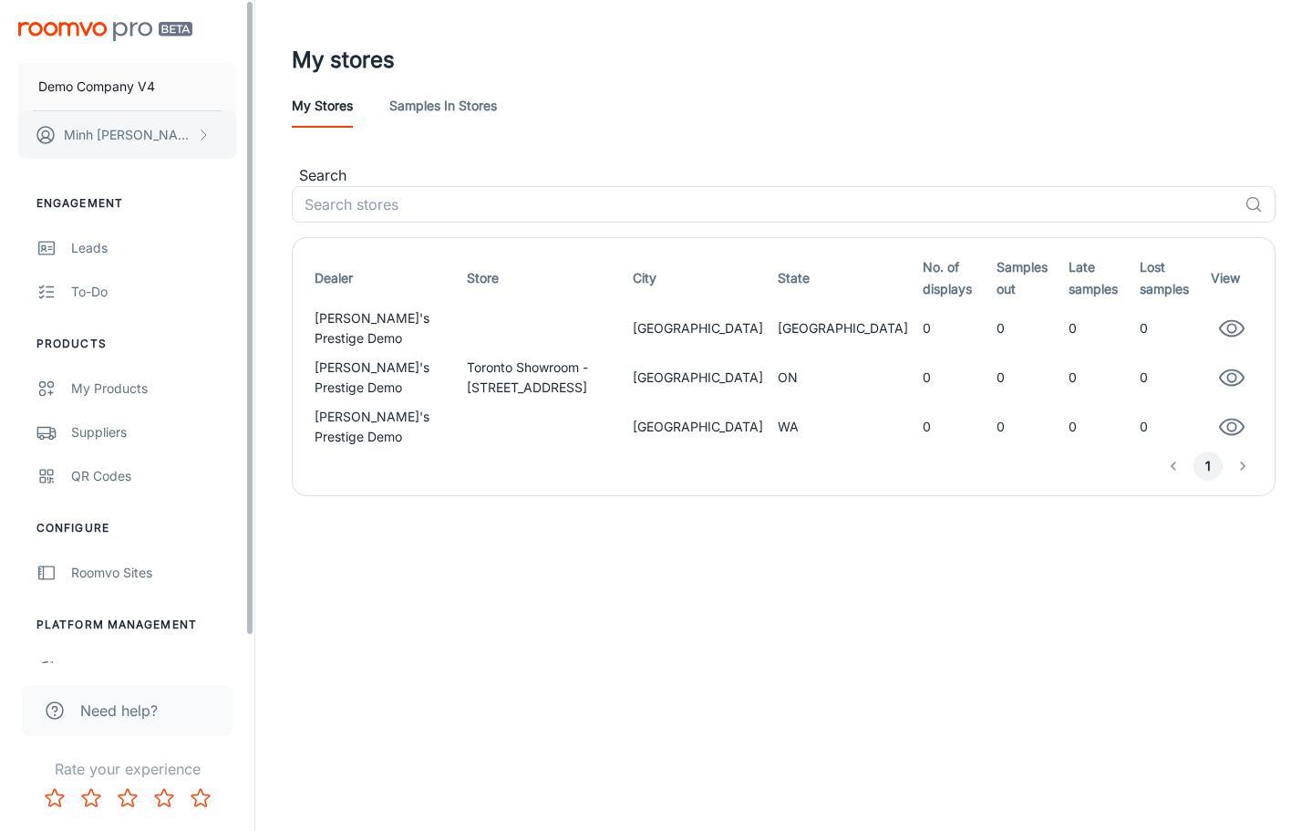
click at [176, 131] on button "[PERSON_NAME]" at bounding box center [127, 134] width 218 height 47
click at [271, 168] on li "Log out" at bounding box center [285, 165] width 98 height 31
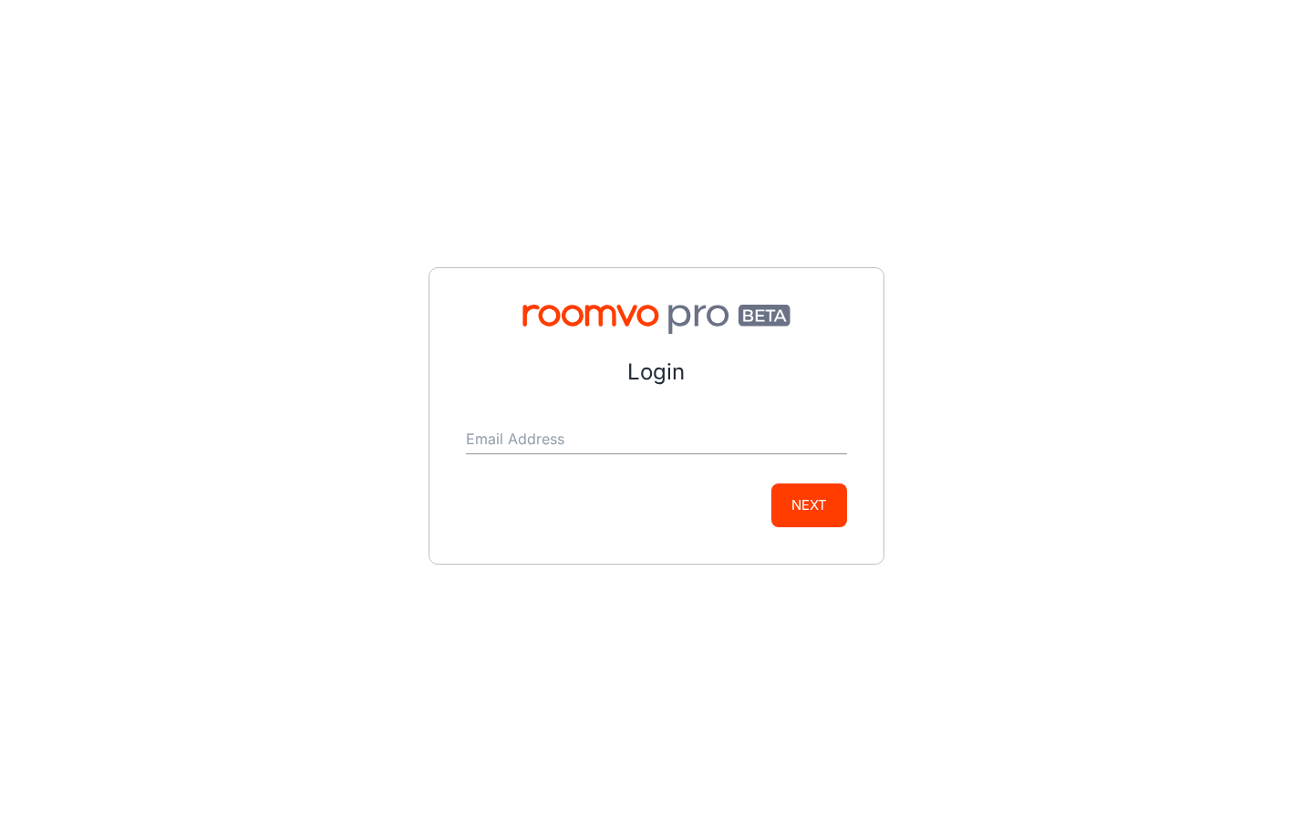
click at [568, 437] on input "Email Address" at bounding box center [656, 439] width 381 height 29
type input "[EMAIL_ADDRESS][DOMAIN_NAME]"
click at [802, 502] on button "Next" at bounding box center [809, 505] width 76 height 44
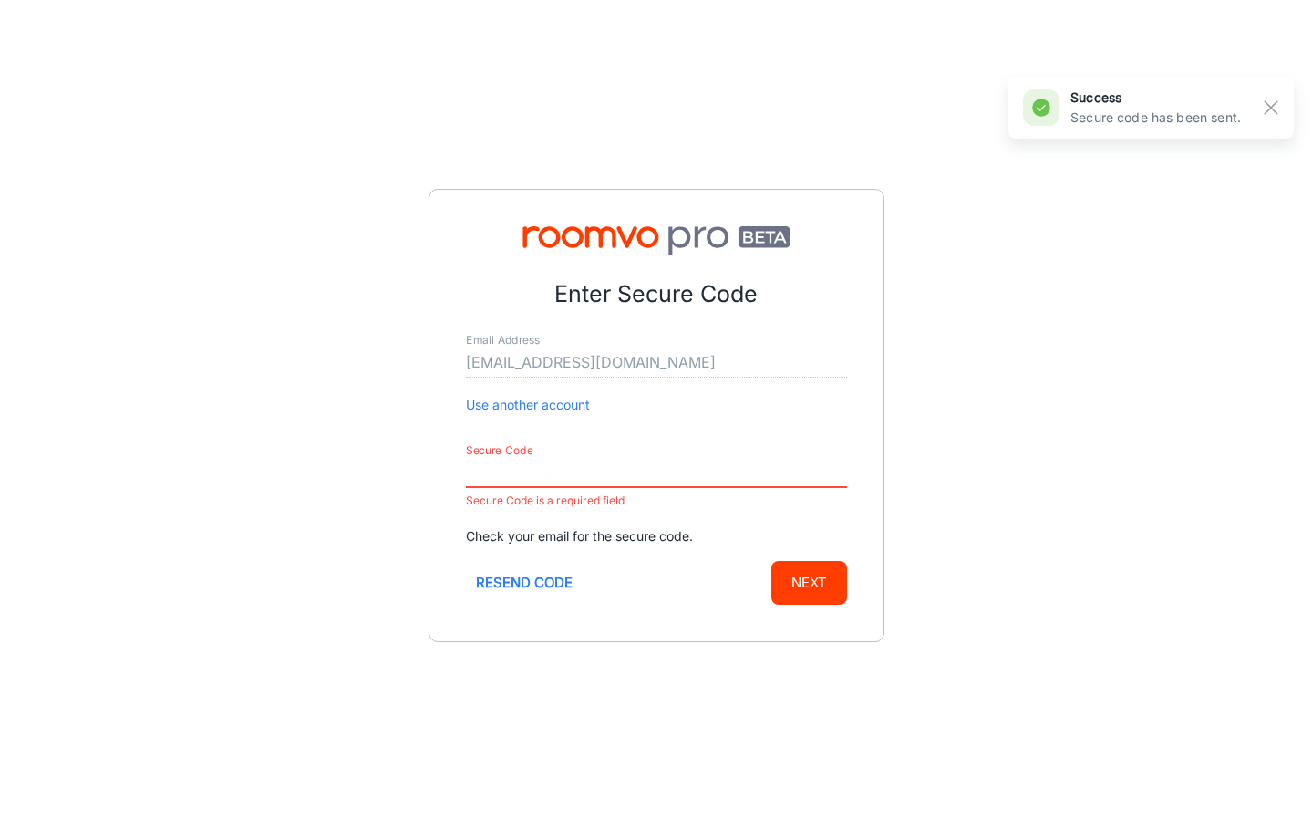
paste input "698475"
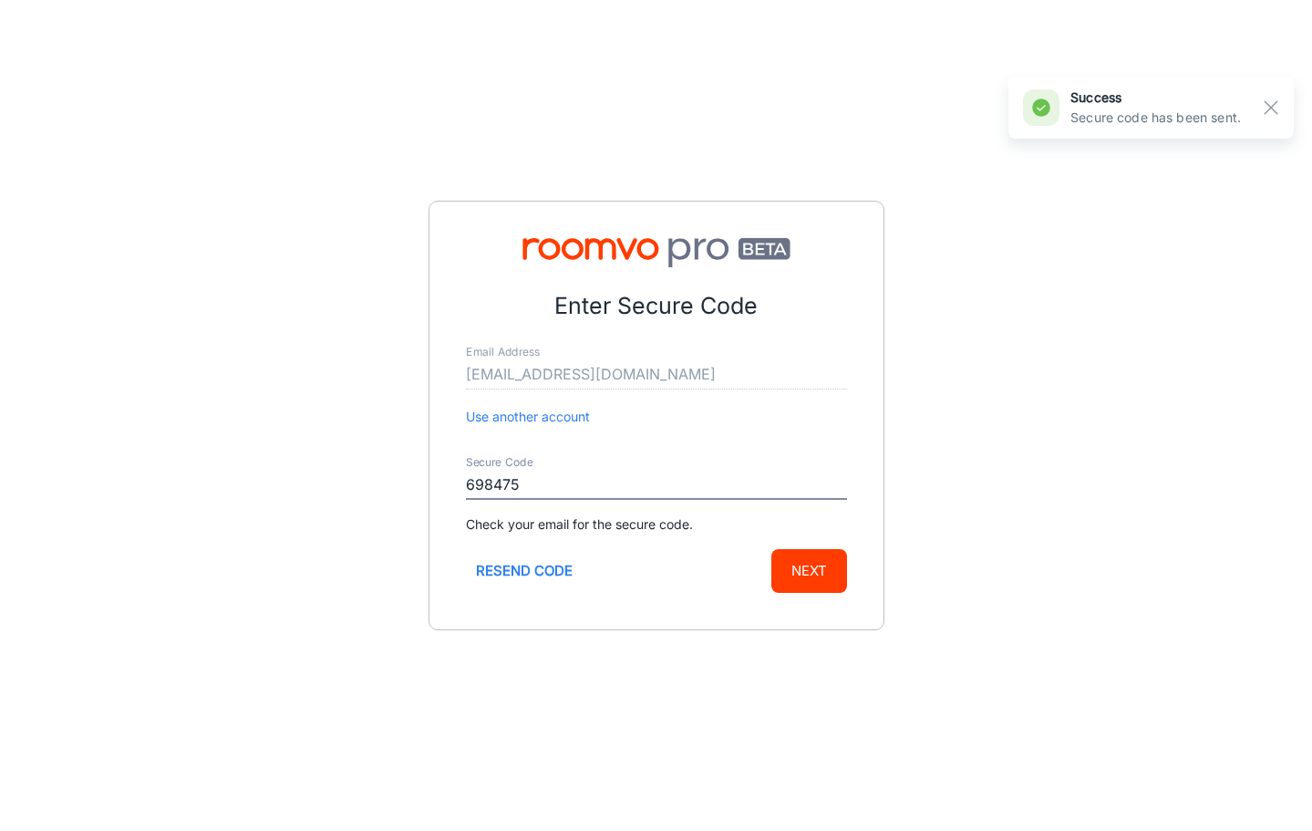
type input "698475"
click at [777, 557] on button "Next" at bounding box center [809, 571] width 76 height 44
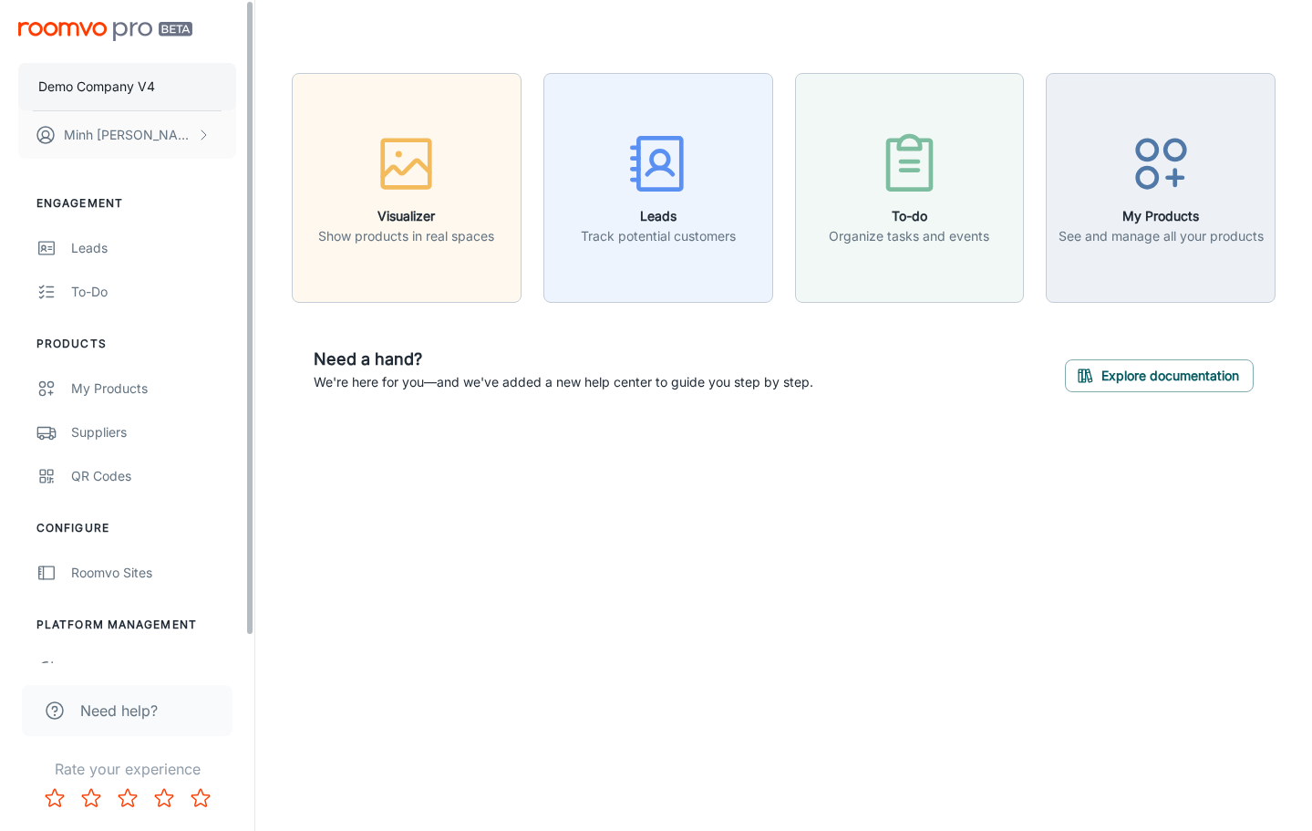
click at [163, 96] on button "Demo Company V4" at bounding box center [127, 86] width 218 height 47
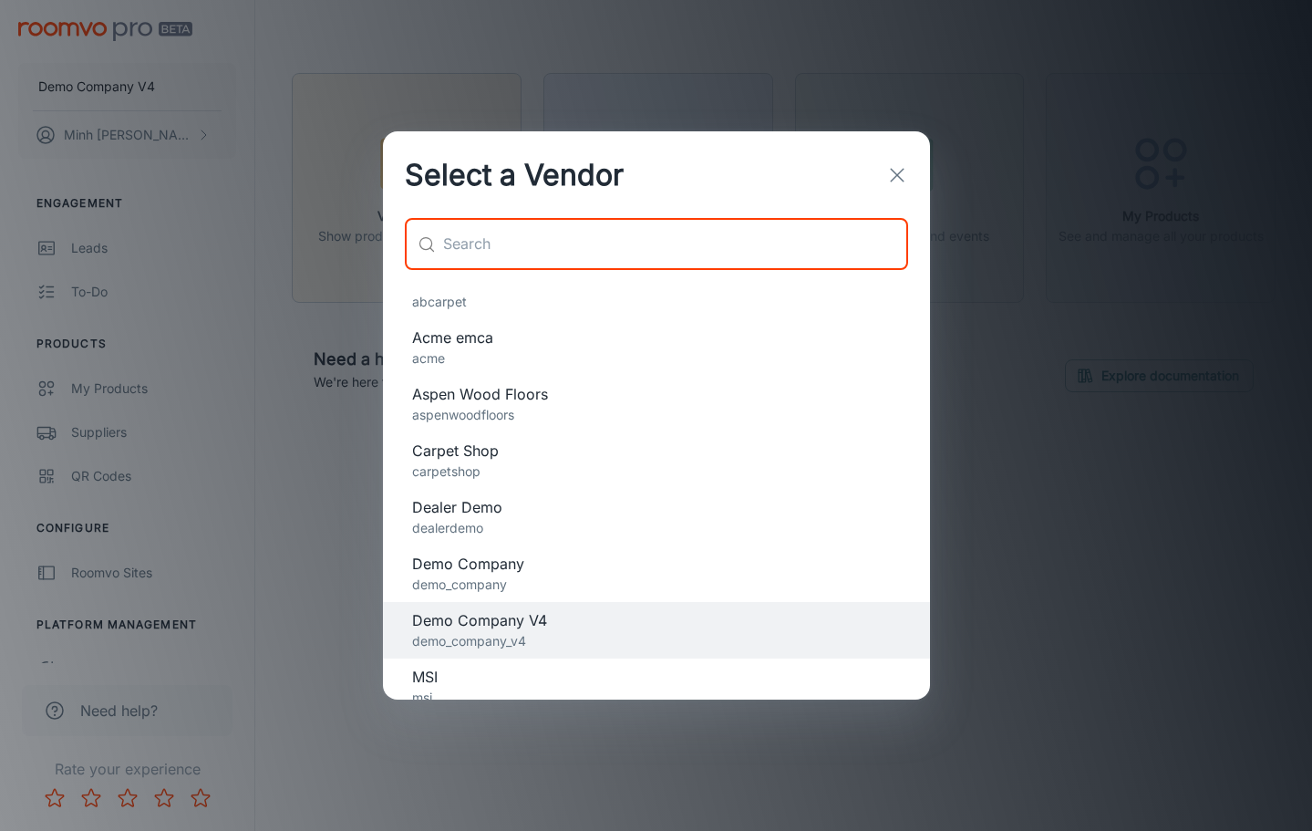
click at [512, 244] on input "text" at bounding box center [675, 244] width 465 height 51
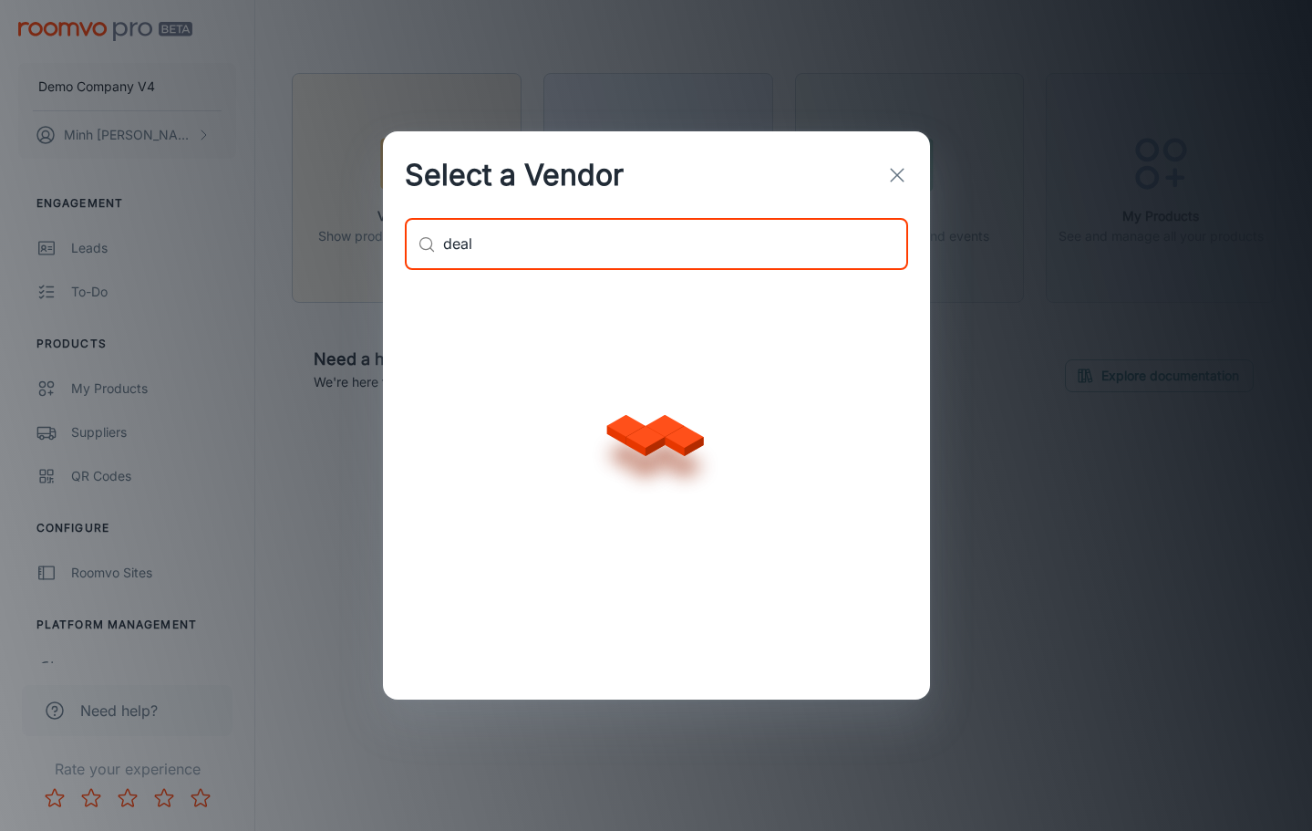
type input "deal"
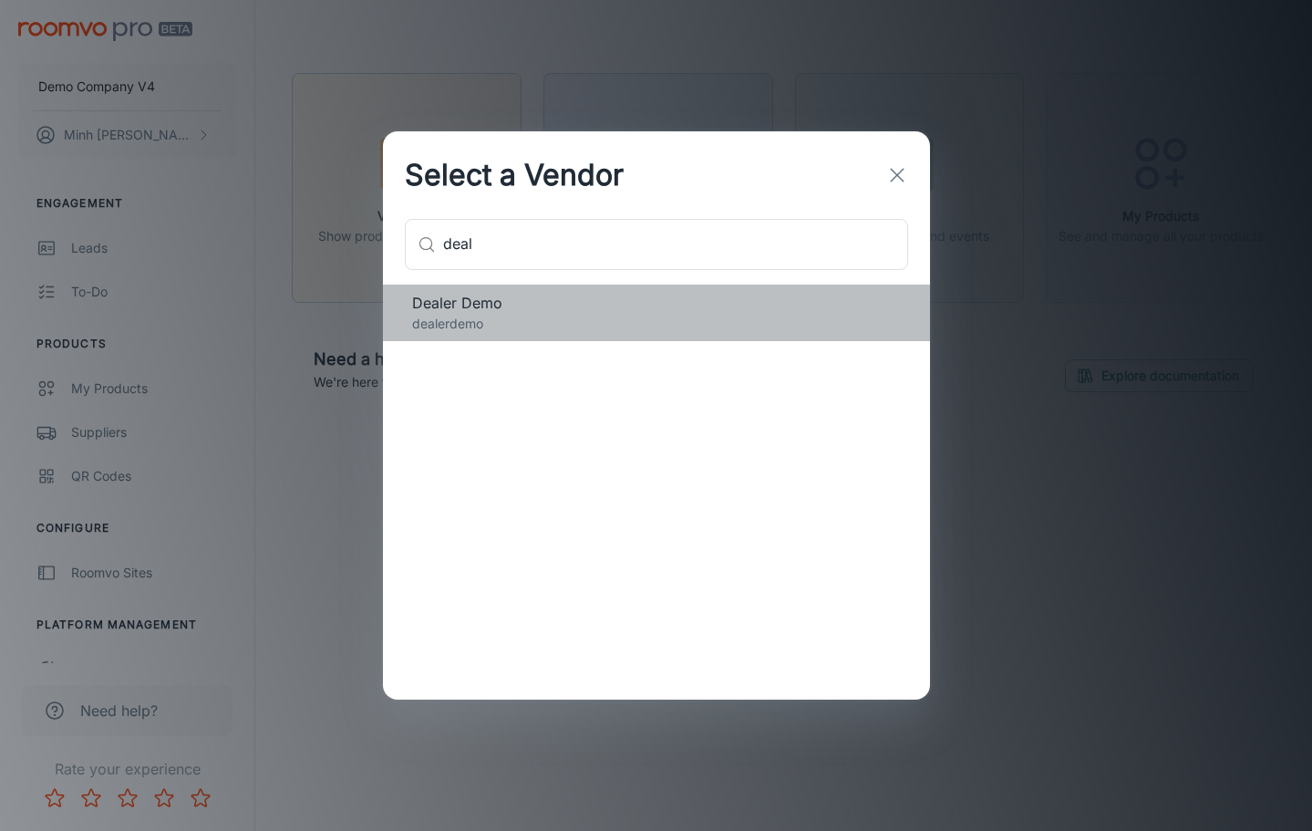
click at [521, 307] on span "Dealer Demo" at bounding box center [656, 303] width 489 height 22
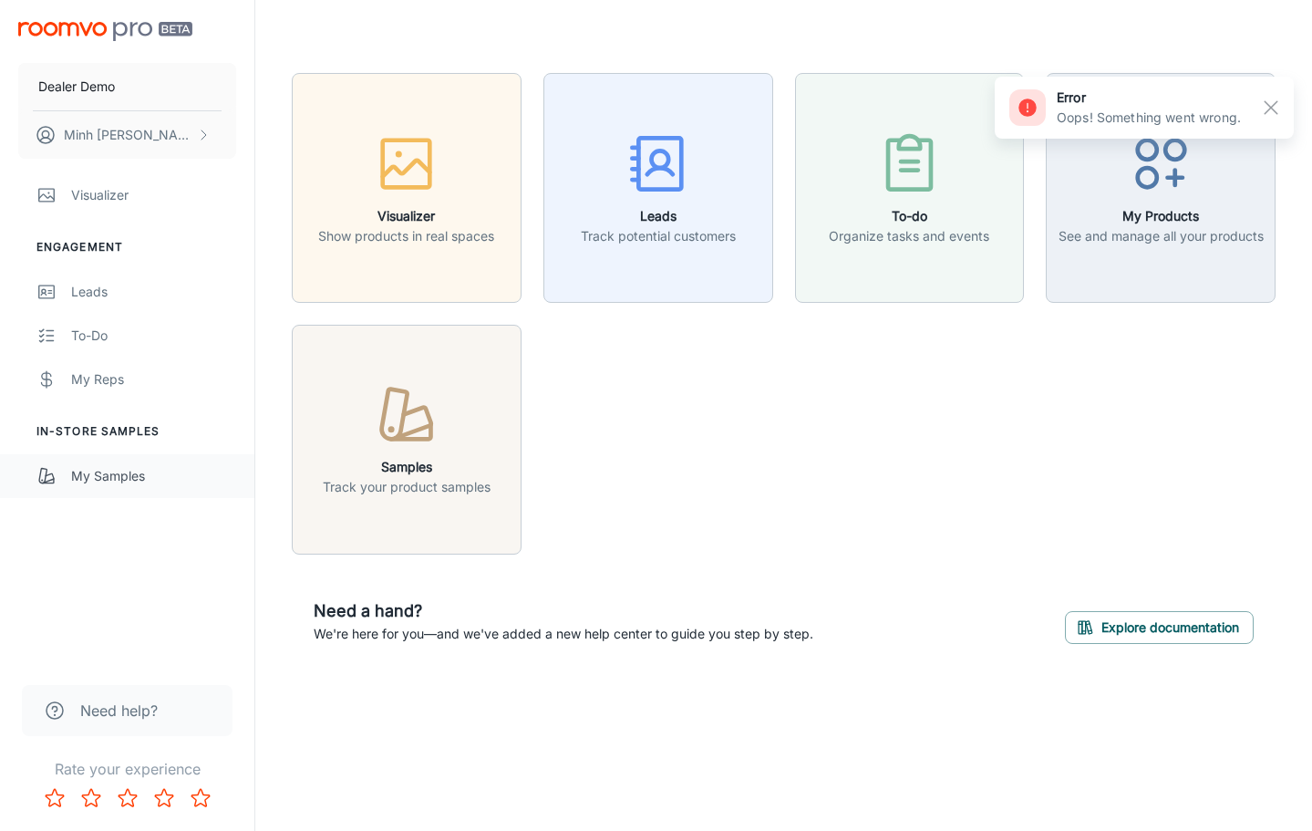
click at [144, 480] on div "My Samples" at bounding box center [153, 476] width 165 height 20
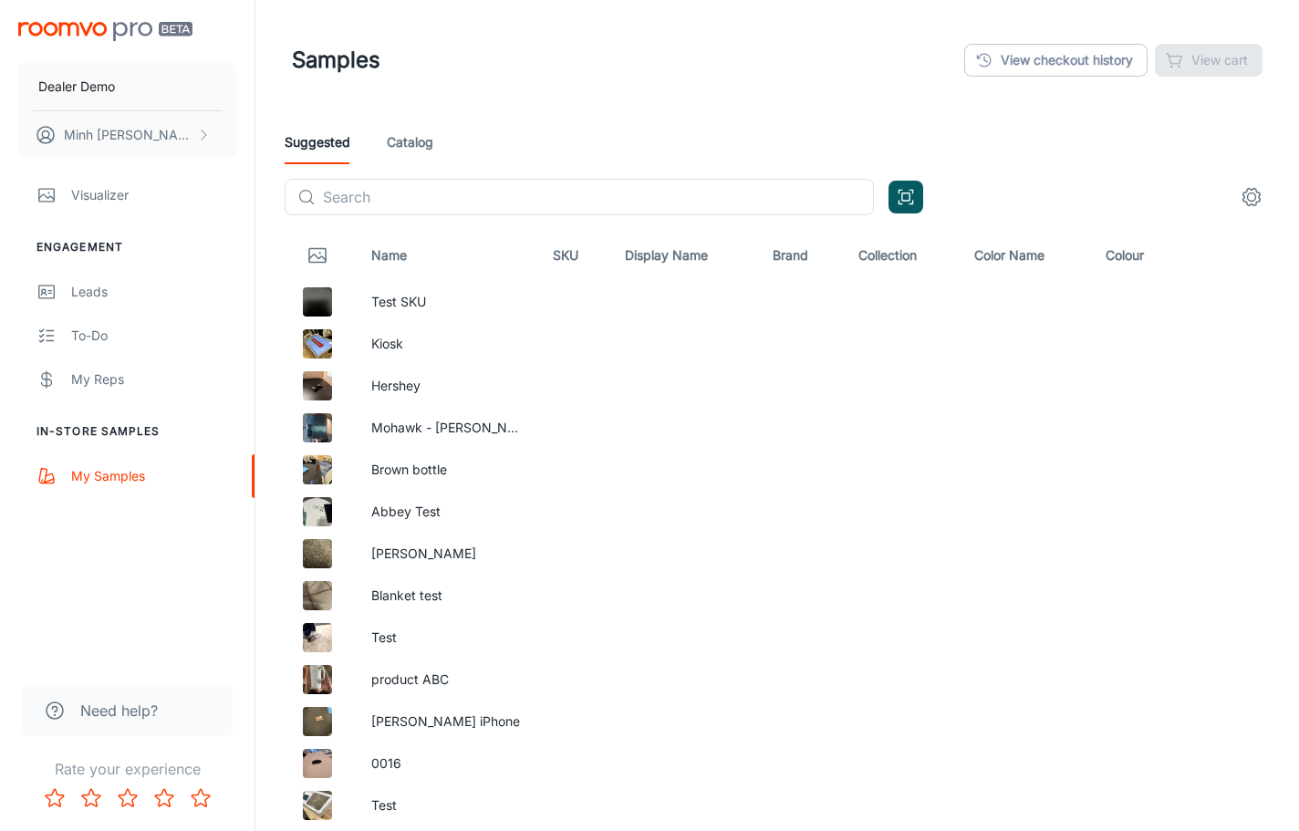
click at [403, 150] on link "Catalog" at bounding box center [410, 142] width 47 height 44
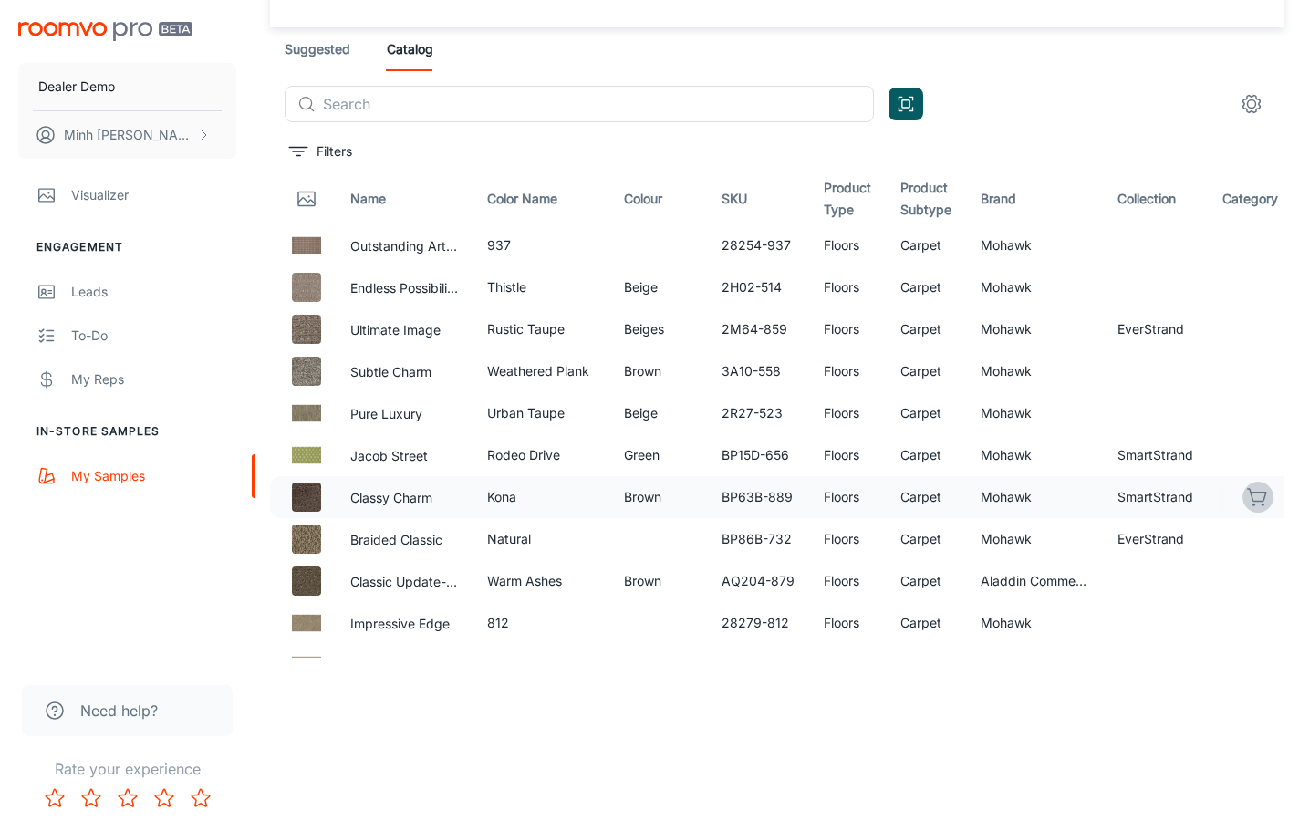
click at [1247, 491] on icon "button" at bounding box center [1258, 497] width 22 height 22
click at [1250, 497] on icon "button" at bounding box center [1256, 495] width 18 height 13
click at [337, 57] on link "Suggested" at bounding box center [318, 49] width 66 height 44
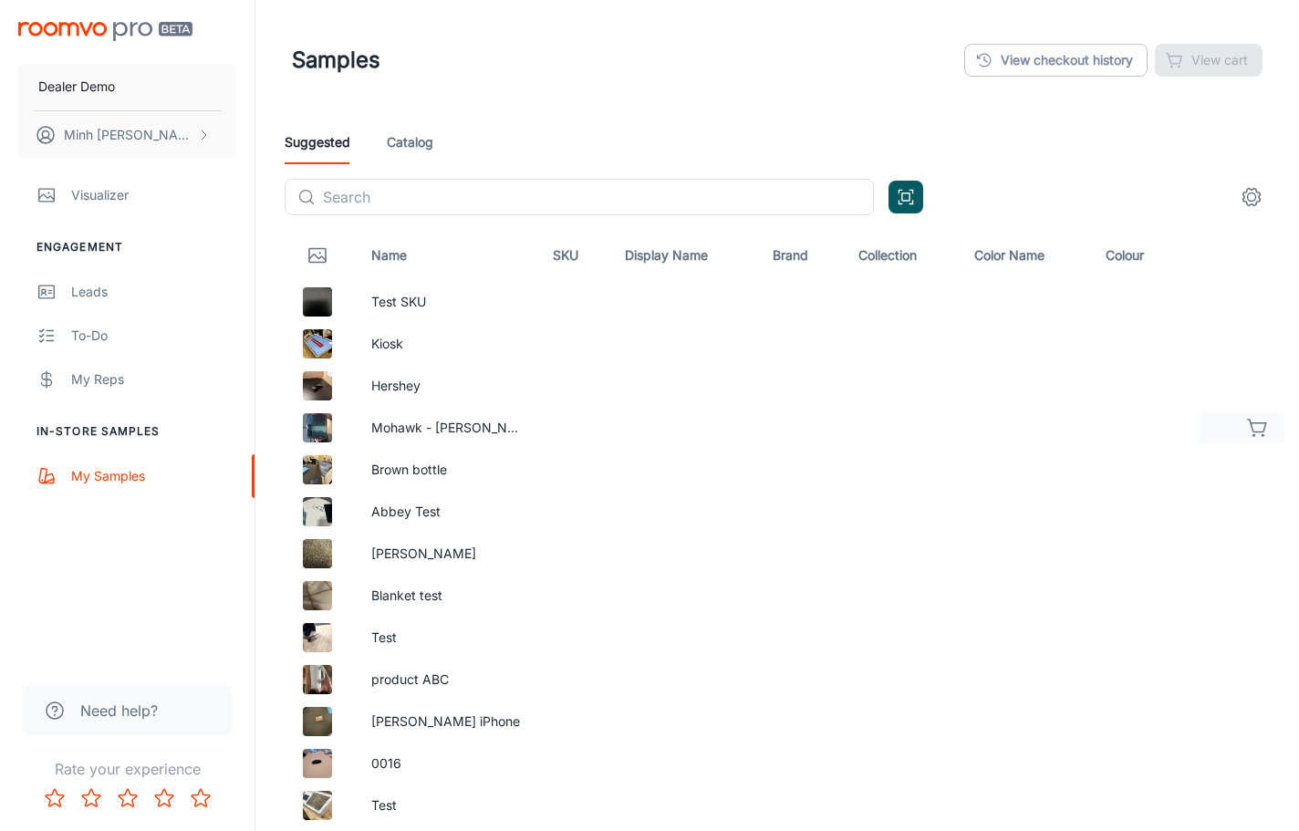
click at [1264, 424] on icon "button" at bounding box center [1258, 428] width 22 height 22
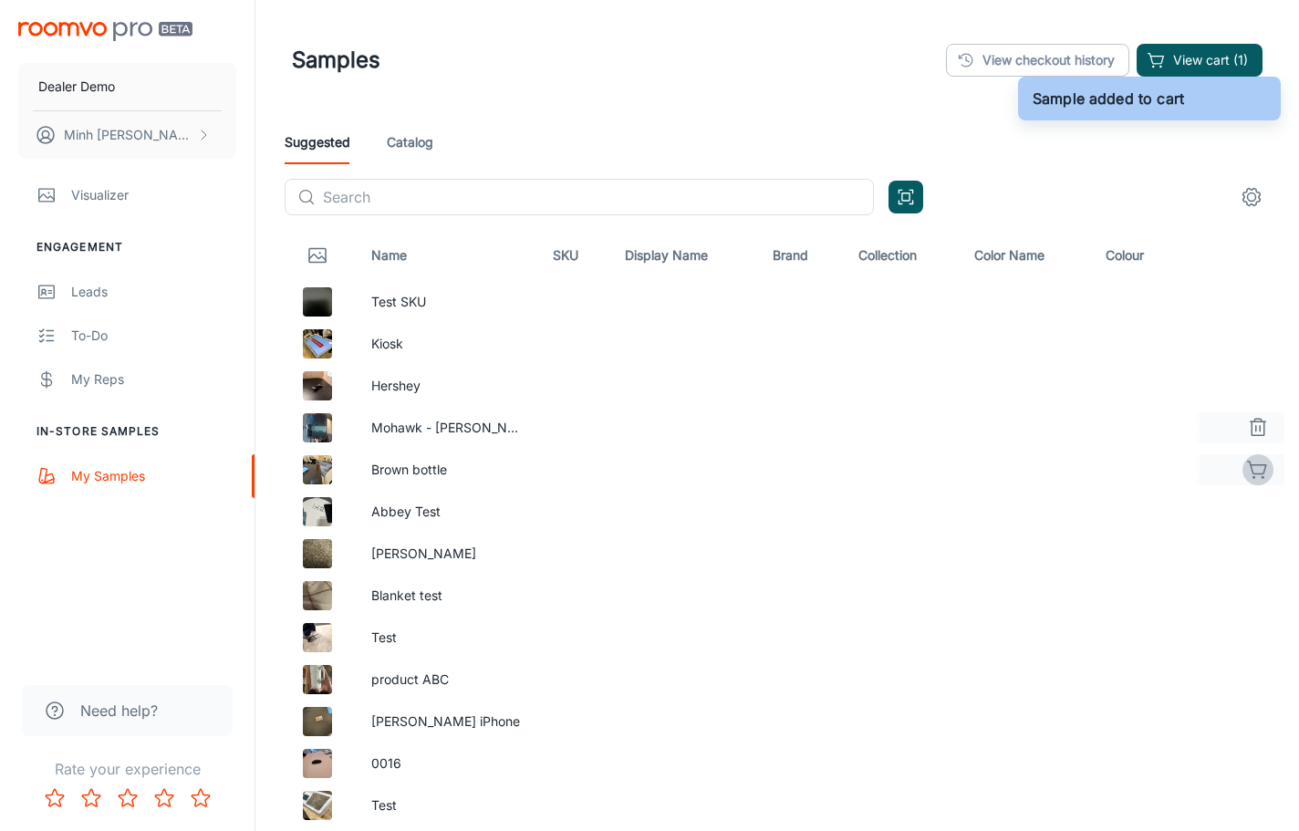
click at [1264, 465] on icon "button" at bounding box center [1256, 467] width 18 height 13
click at [398, 139] on link "Catalog" at bounding box center [410, 142] width 47 height 44
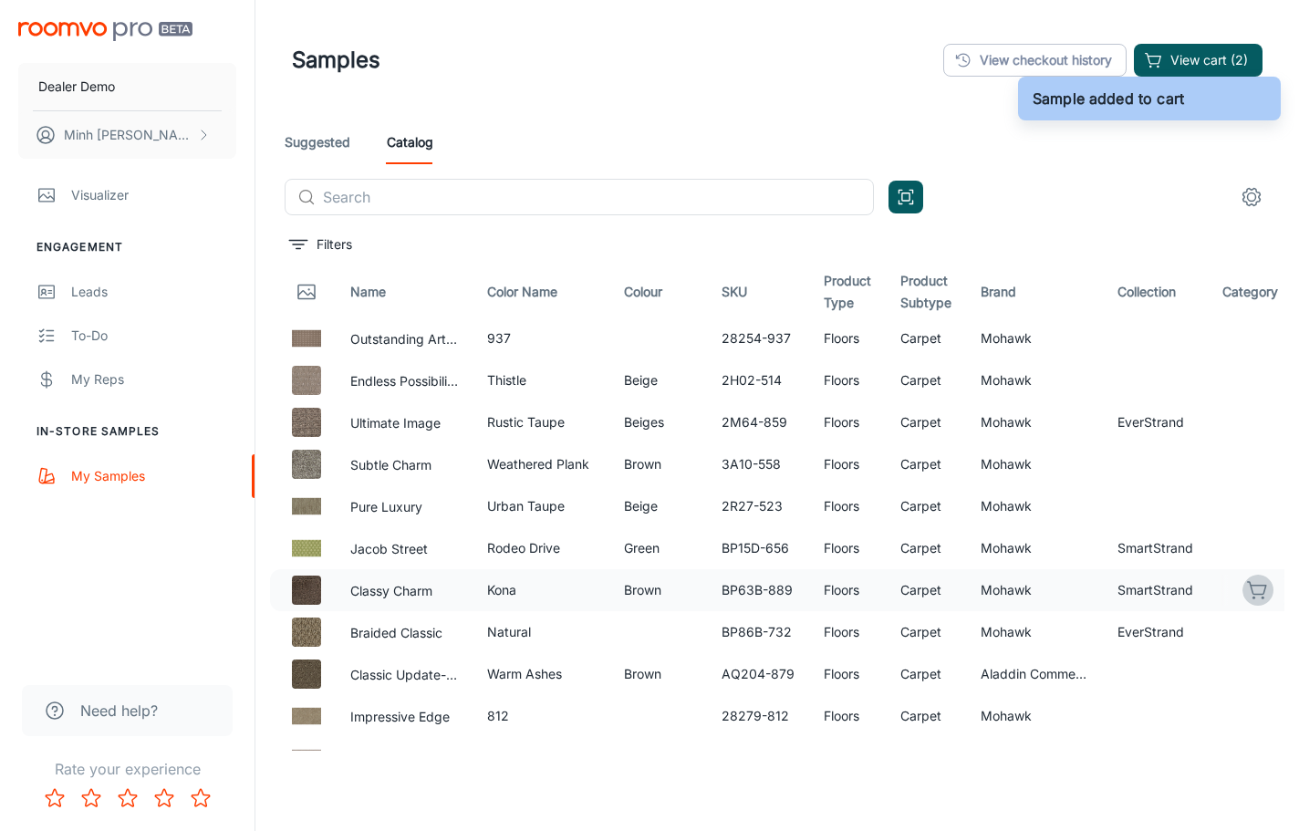
click at [1253, 595] on icon "button" at bounding box center [1258, 590] width 22 height 22
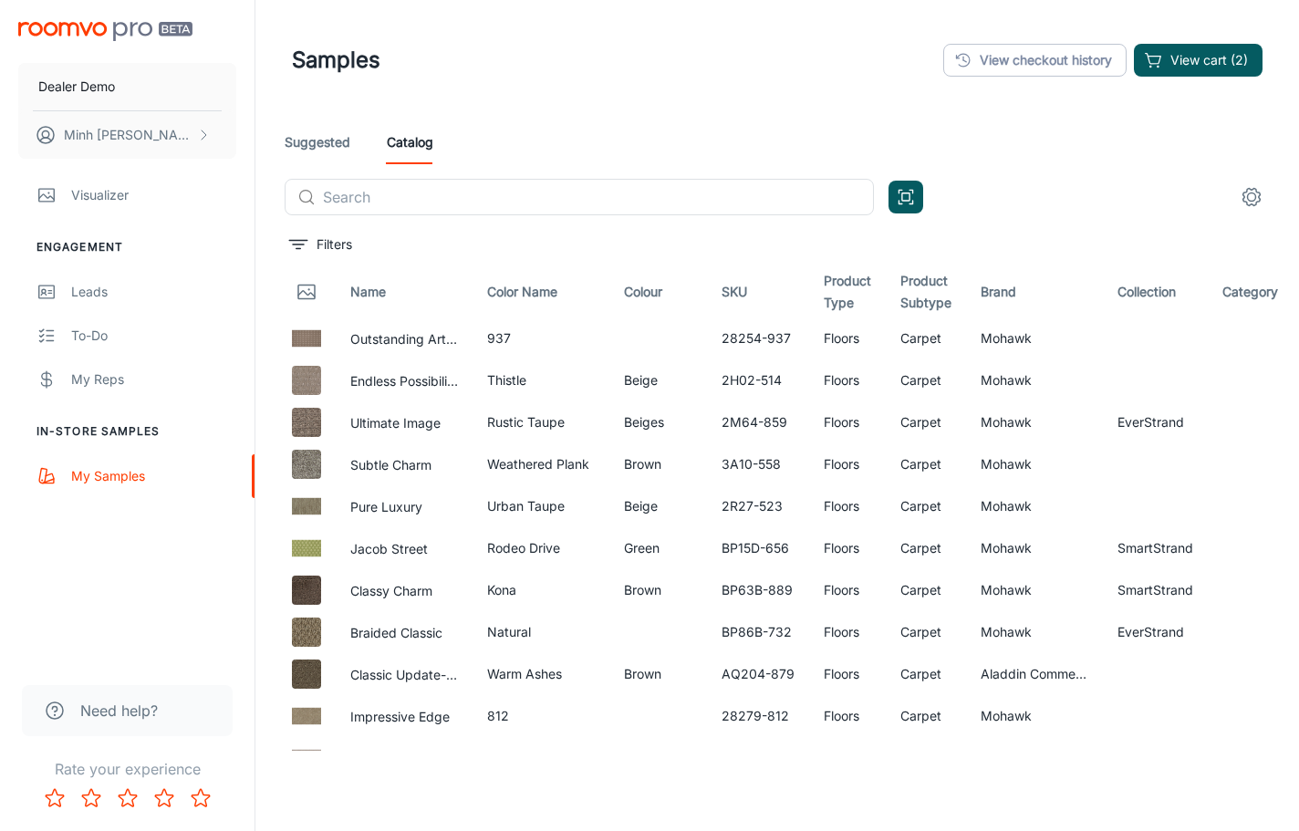
click at [313, 152] on link "Suggested" at bounding box center [318, 142] width 66 height 44
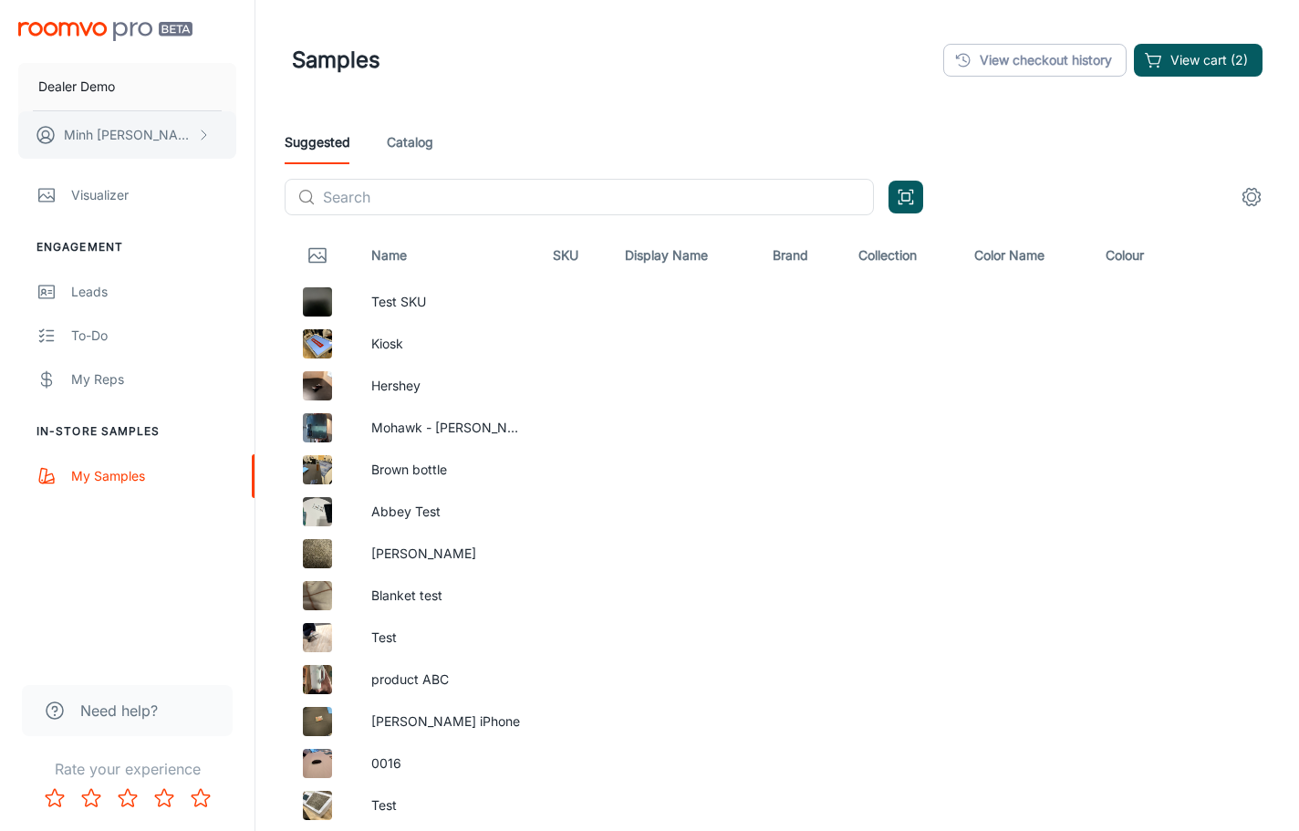
click at [133, 141] on p "[PERSON_NAME]" at bounding box center [128, 135] width 129 height 20
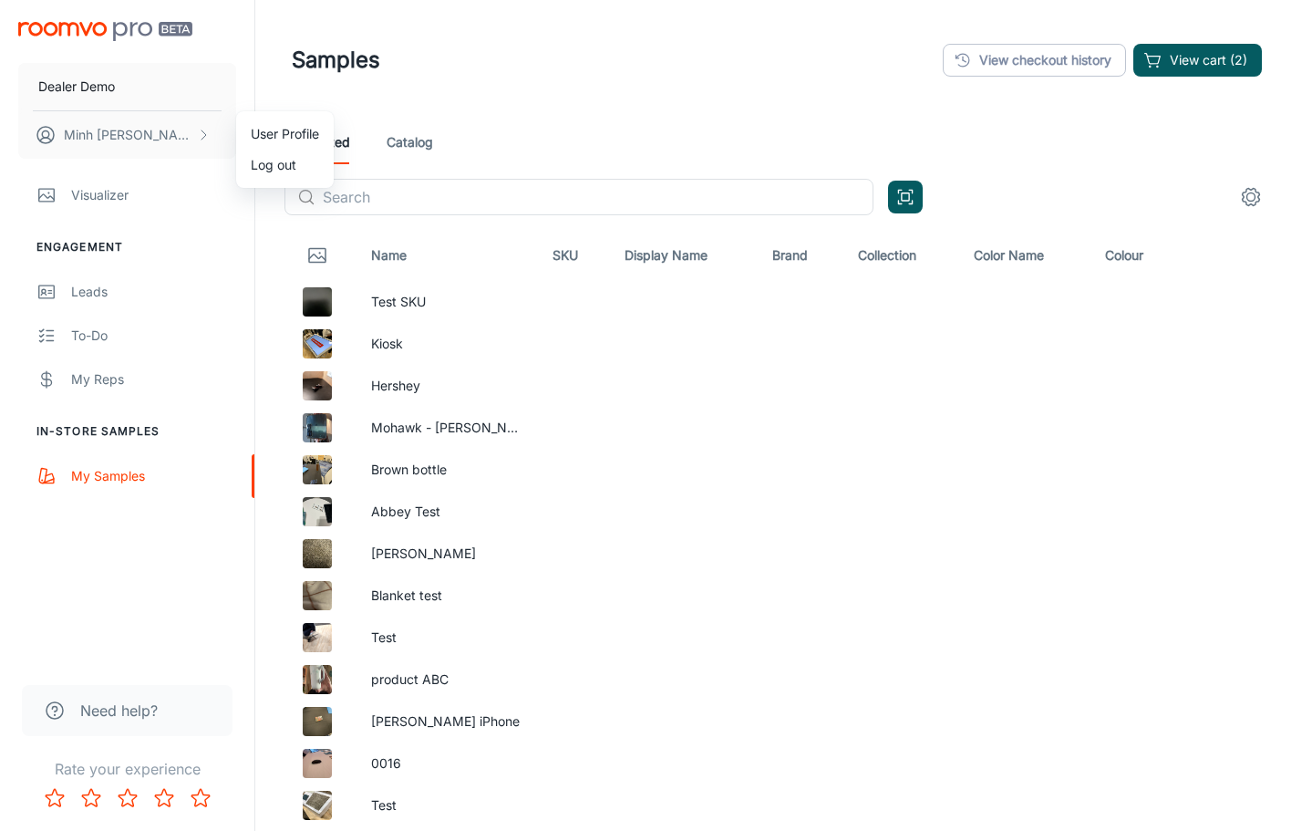
click at [258, 137] on li "User Profile" at bounding box center [285, 134] width 98 height 31
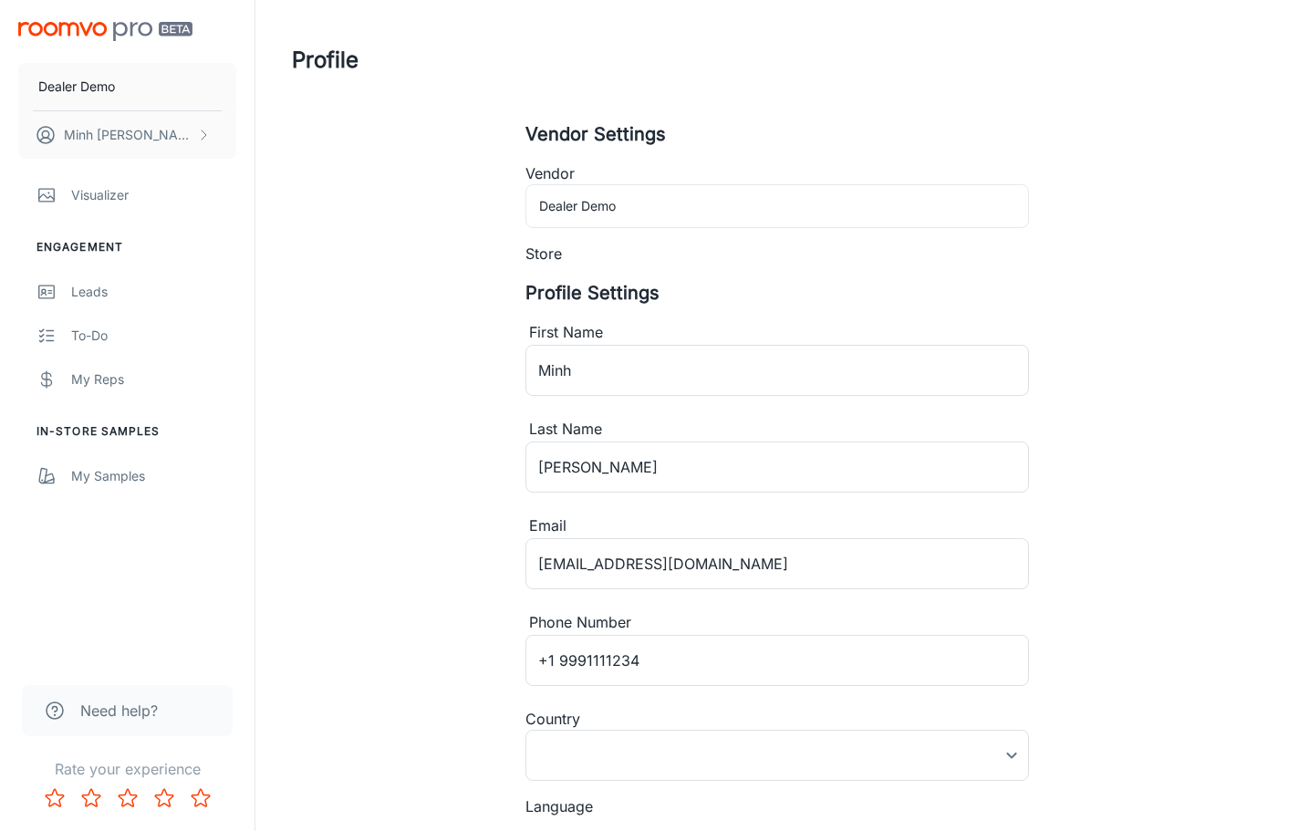
type input "[GEOGRAPHIC_DATA]"
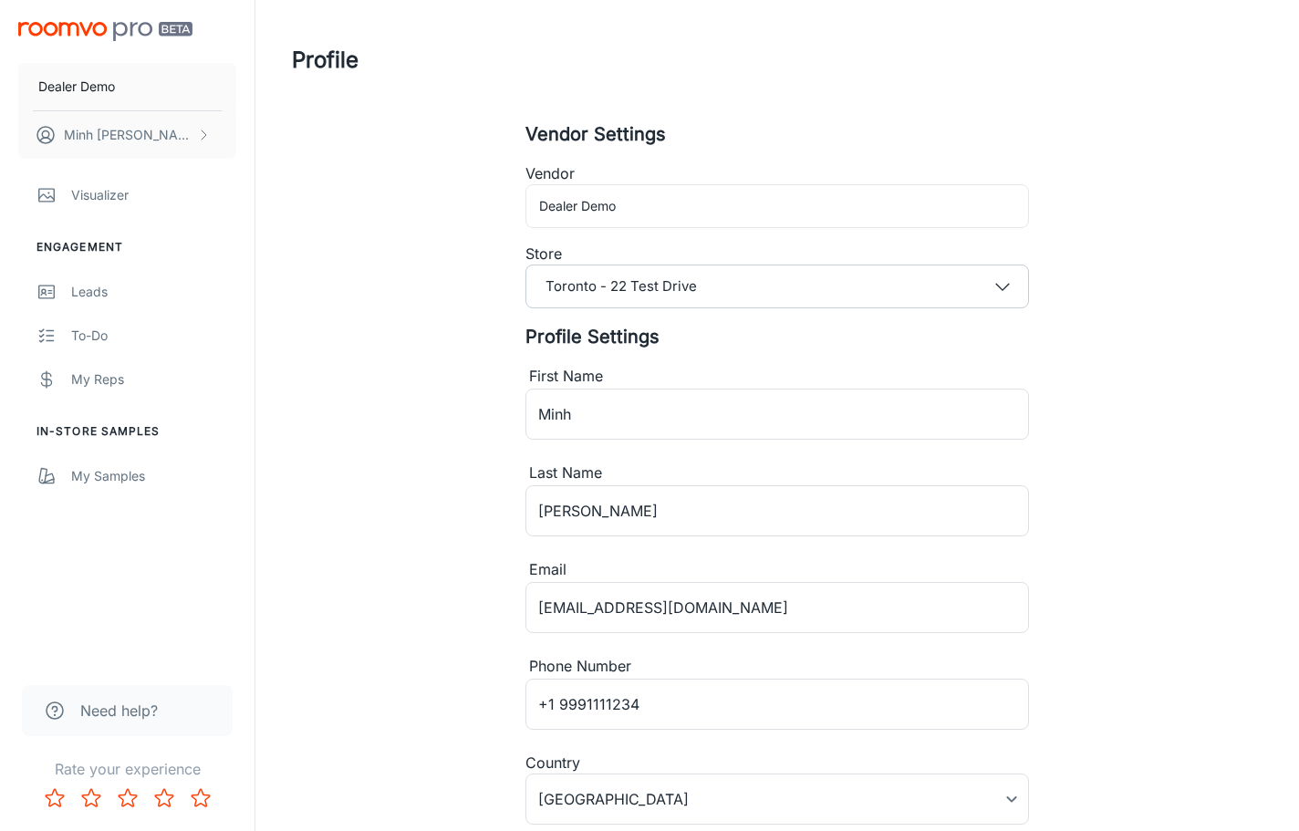
click at [422, 347] on div "Profile Vendor Settings Vendor Dealer Demo Store [GEOGRAPHIC_DATA] - 22 Test Dr…" at bounding box center [777, 509] width 1014 height 1018
click at [140, 473] on div "My Samples" at bounding box center [153, 476] width 165 height 20
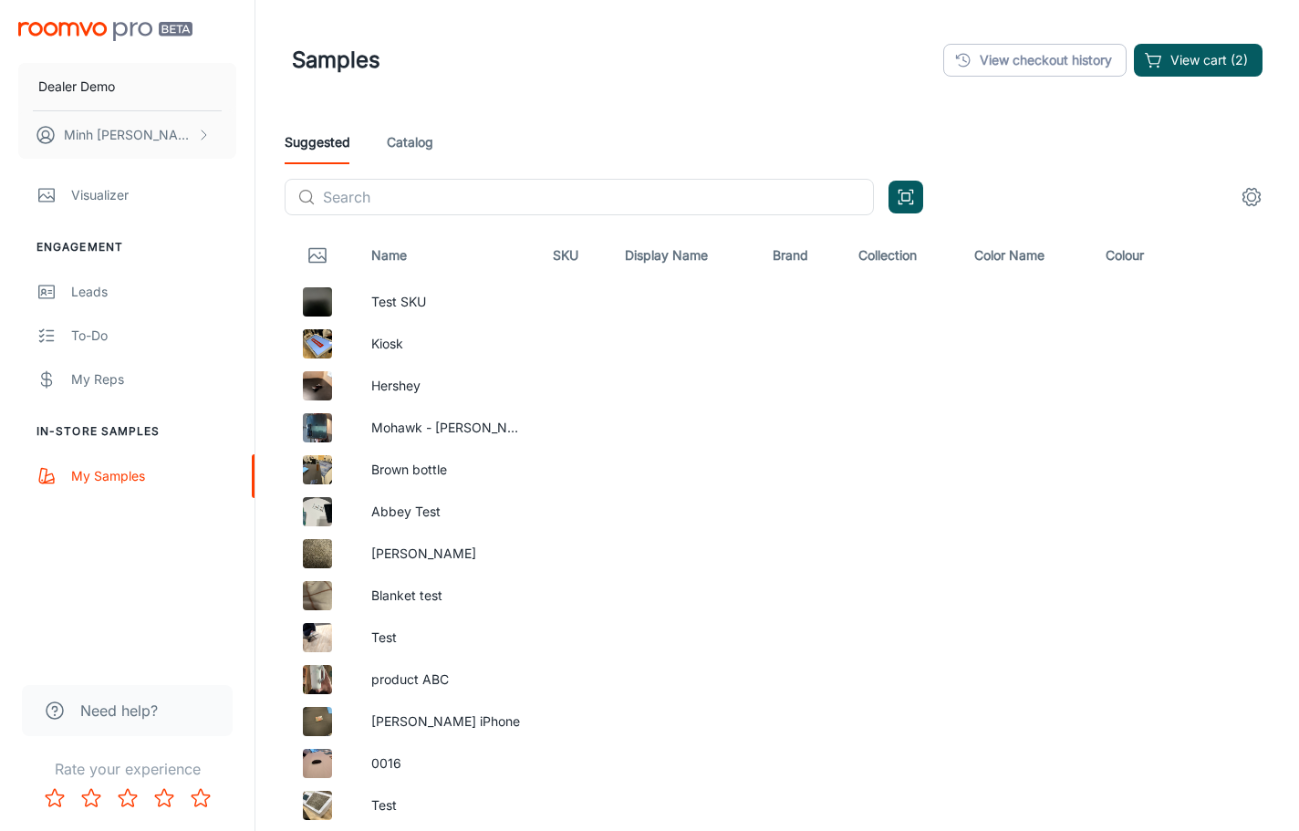
click at [409, 132] on link "Catalog" at bounding box center [410, 142] width 47 height 44
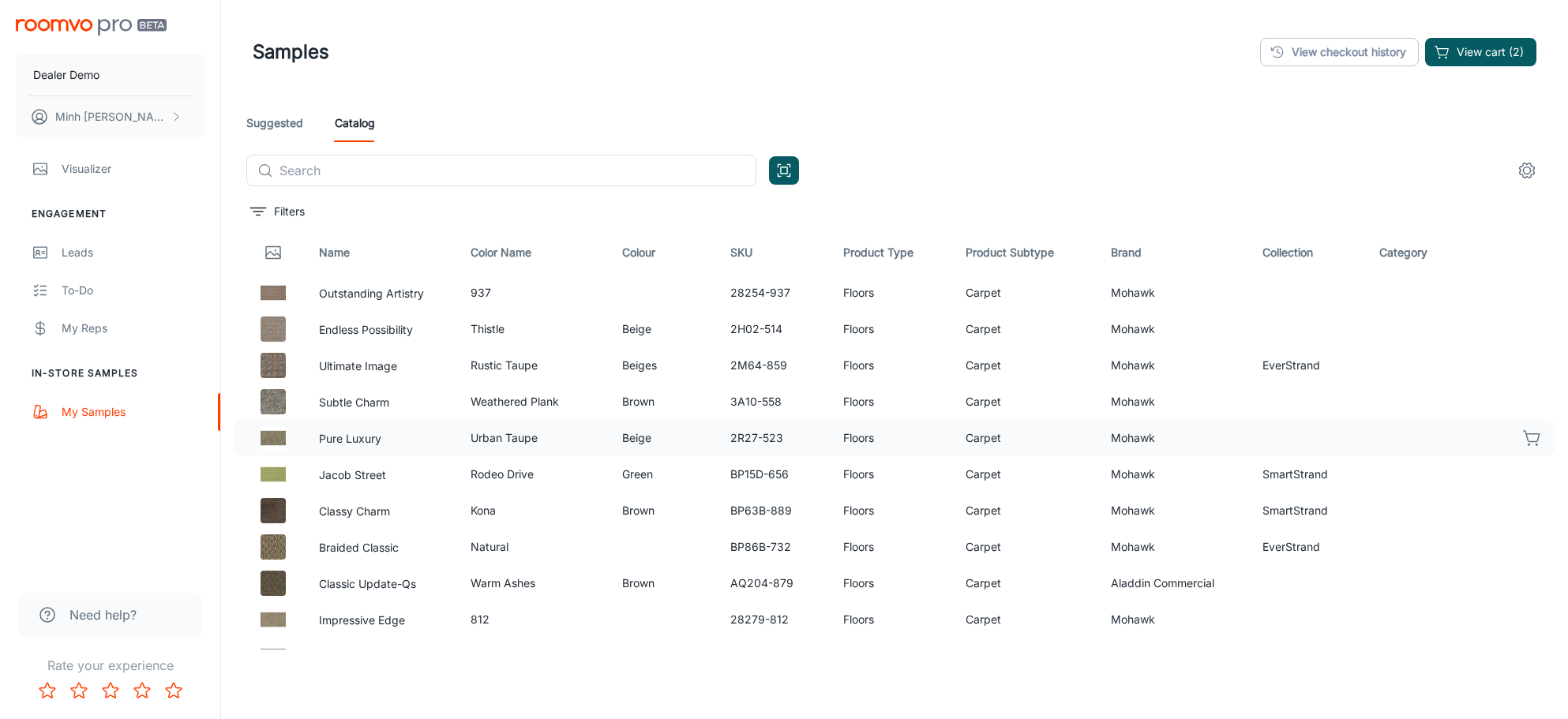
click at [1515, 433] on icon "button" at bounding box center [1532, 436] width 16 height 11
click at [1515, 476] on icon "button" at bounding box center [1532, 472] width 16 height 11
click at [1515, 497] on td at bounding box center [1512, 510] width 87 height 36
click at [1515, 515] on icon "button" at bounding box center [1533, 510] width 19 height 19
click at [282, 115] on link "Suggested" at bounding box center [275, 123] width 57 height 38
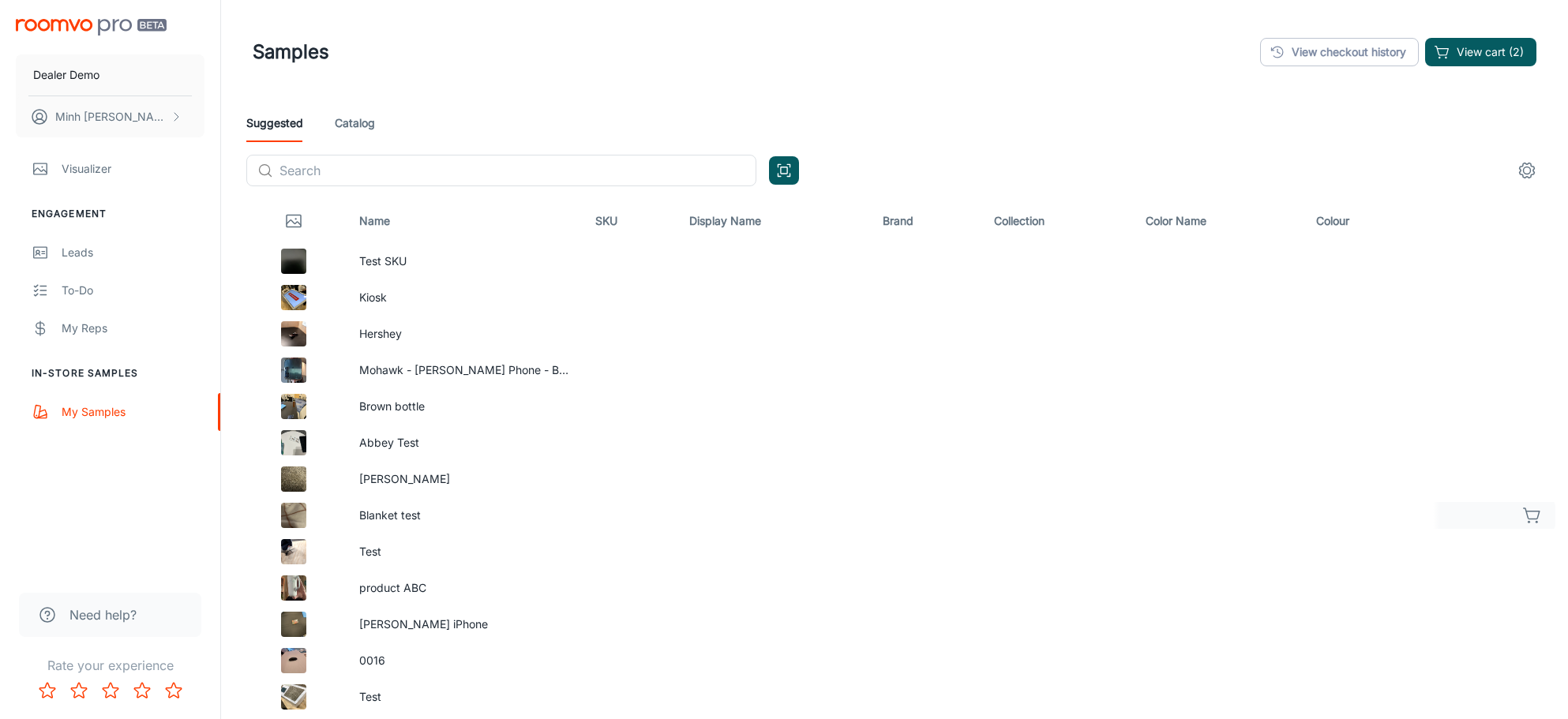
click at [1515, 523] on icon "button" at bounding box center [1533, 516] width 19 height 19
click at [1515, 409] on icon "button" at bounding box center [1533, 407] width 19 height 19
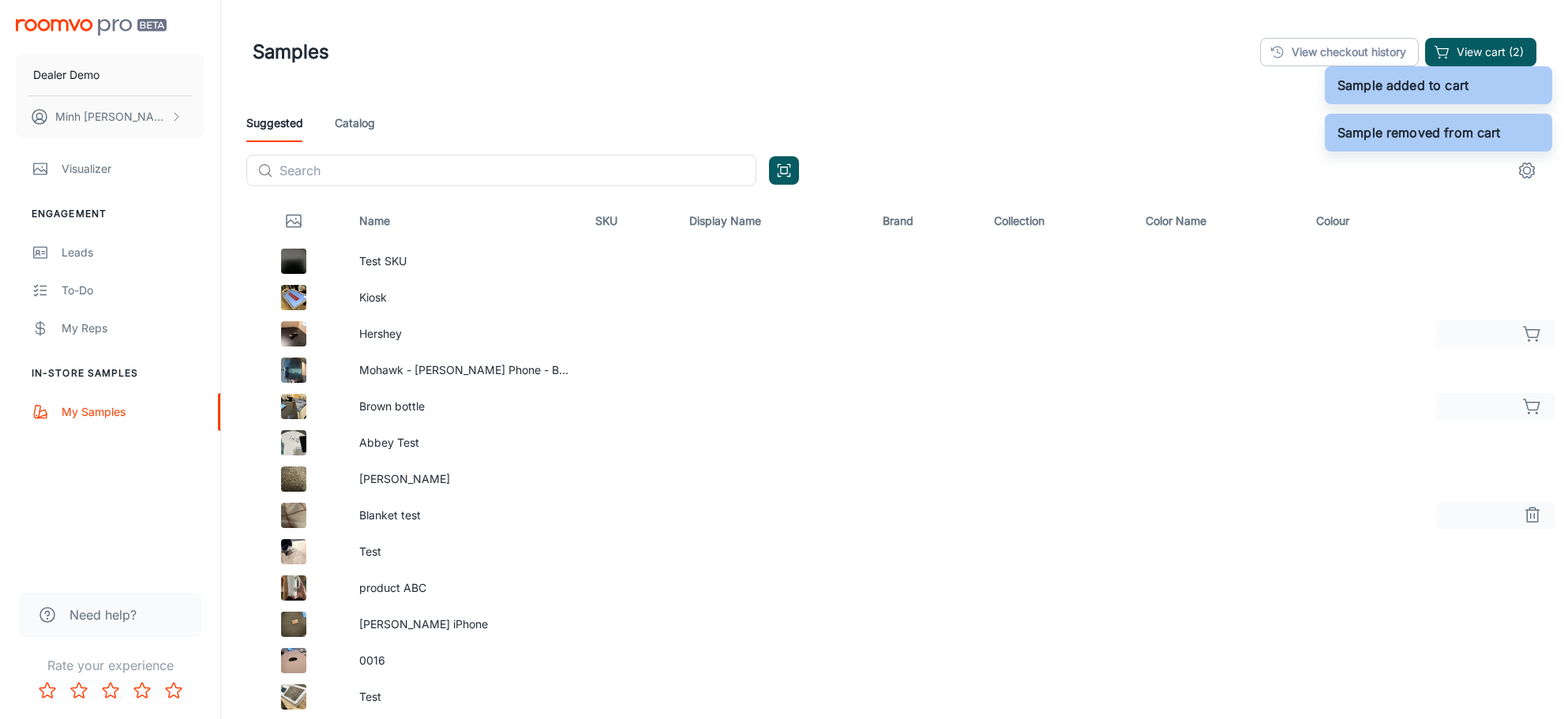
click at [1515, 336] on icon "button" at bounding box center [1533, 334] width 19 height 19
click at [1515, 41] on button "View cart (3)" at bounding box center [1481, 52] width 112 height 29
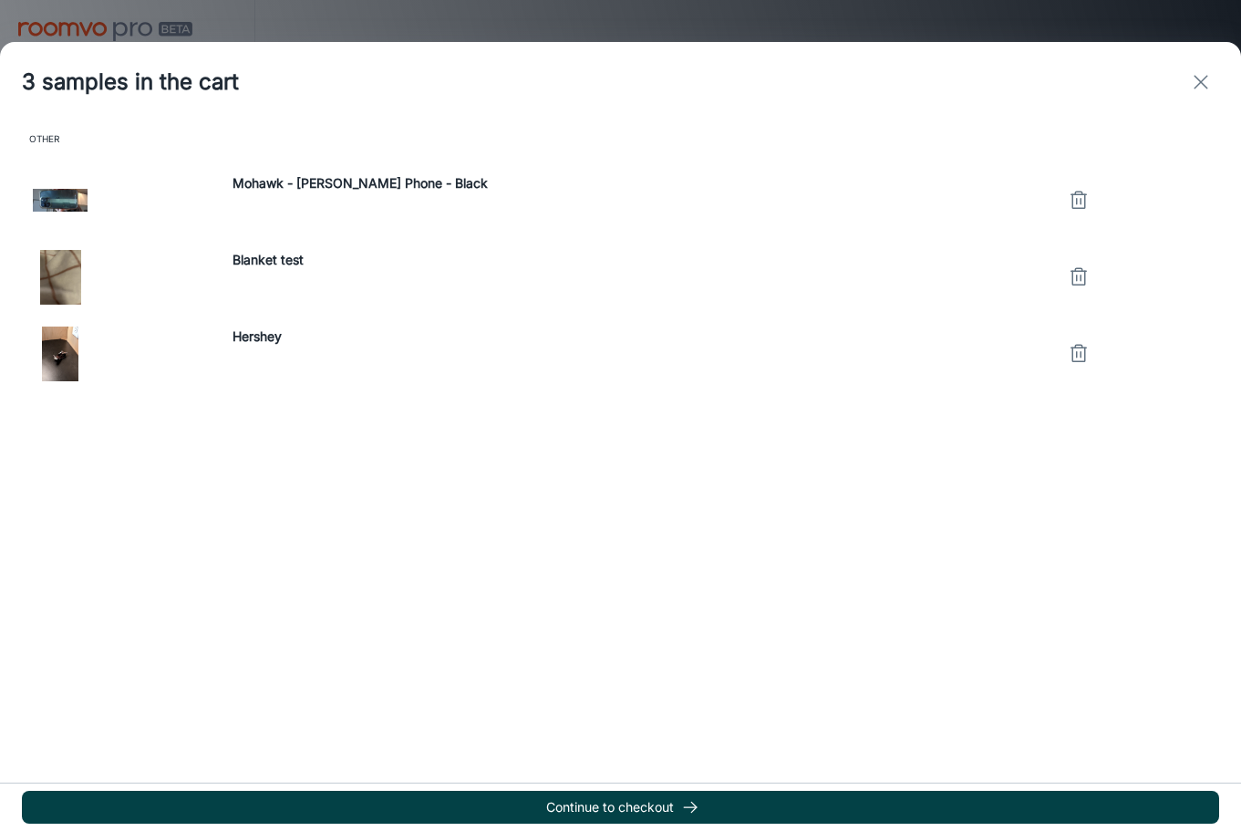
click at [665, 798] on button "Continue to checkout" at bounding box center [620, 807] width 1197 height 33
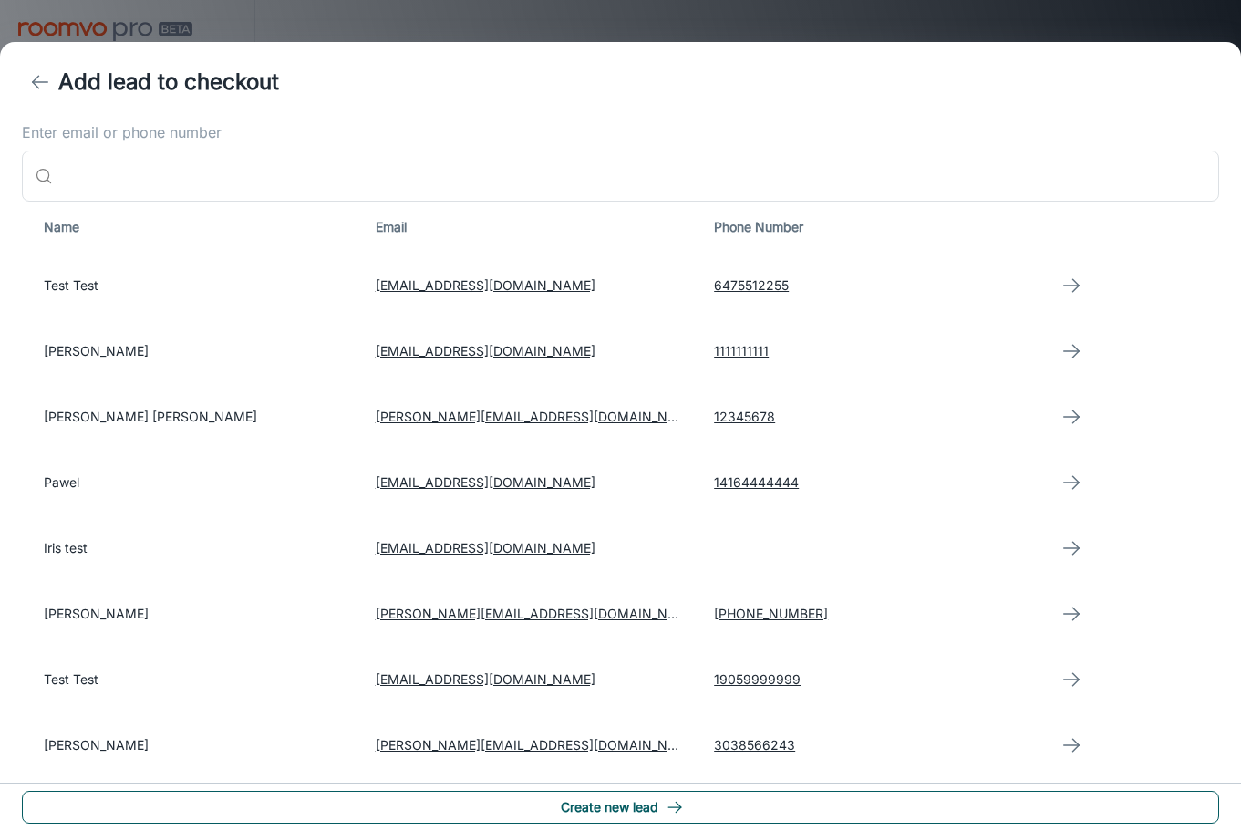
click at [514, 809] on button "Create new lead" at bounding box center [620, 807] width 1197 height 33
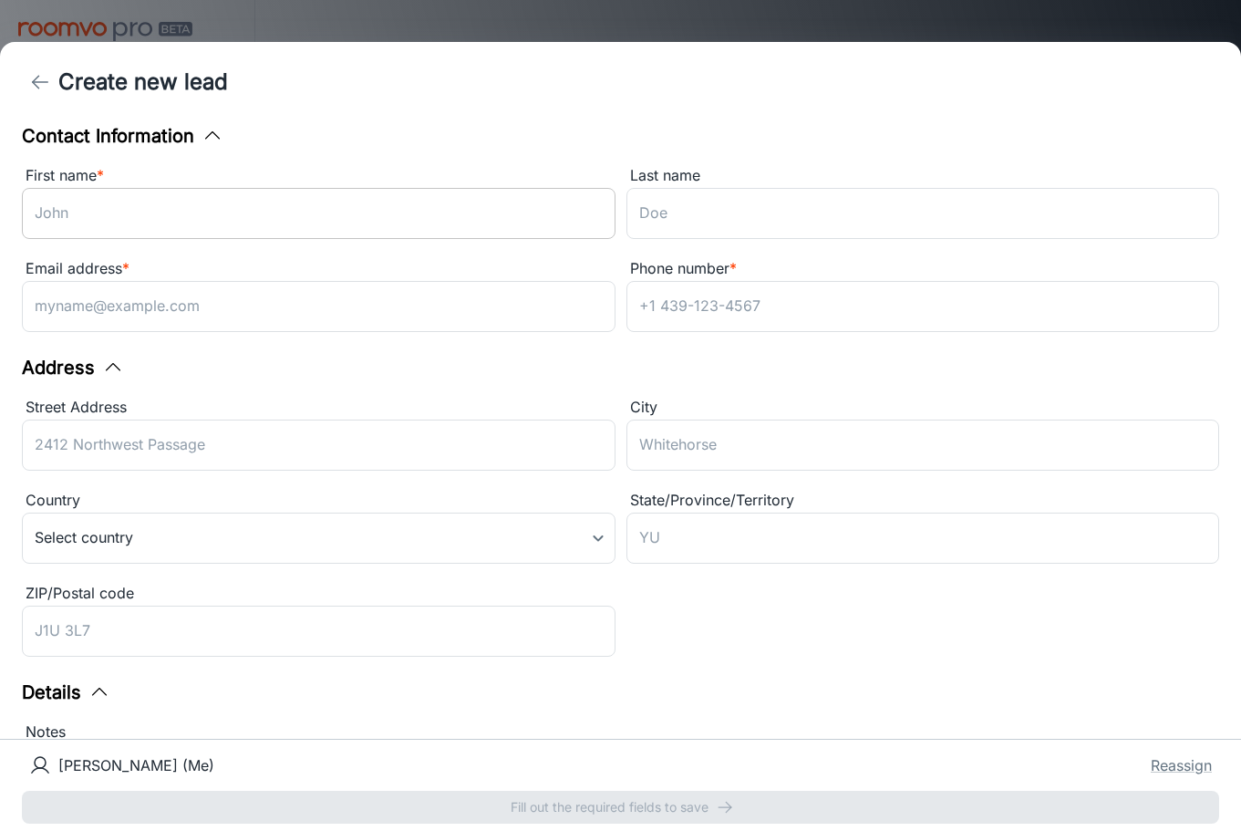
click at [212, 204] on input "First name *" at bounding box center [319, 213] width 594 height 51
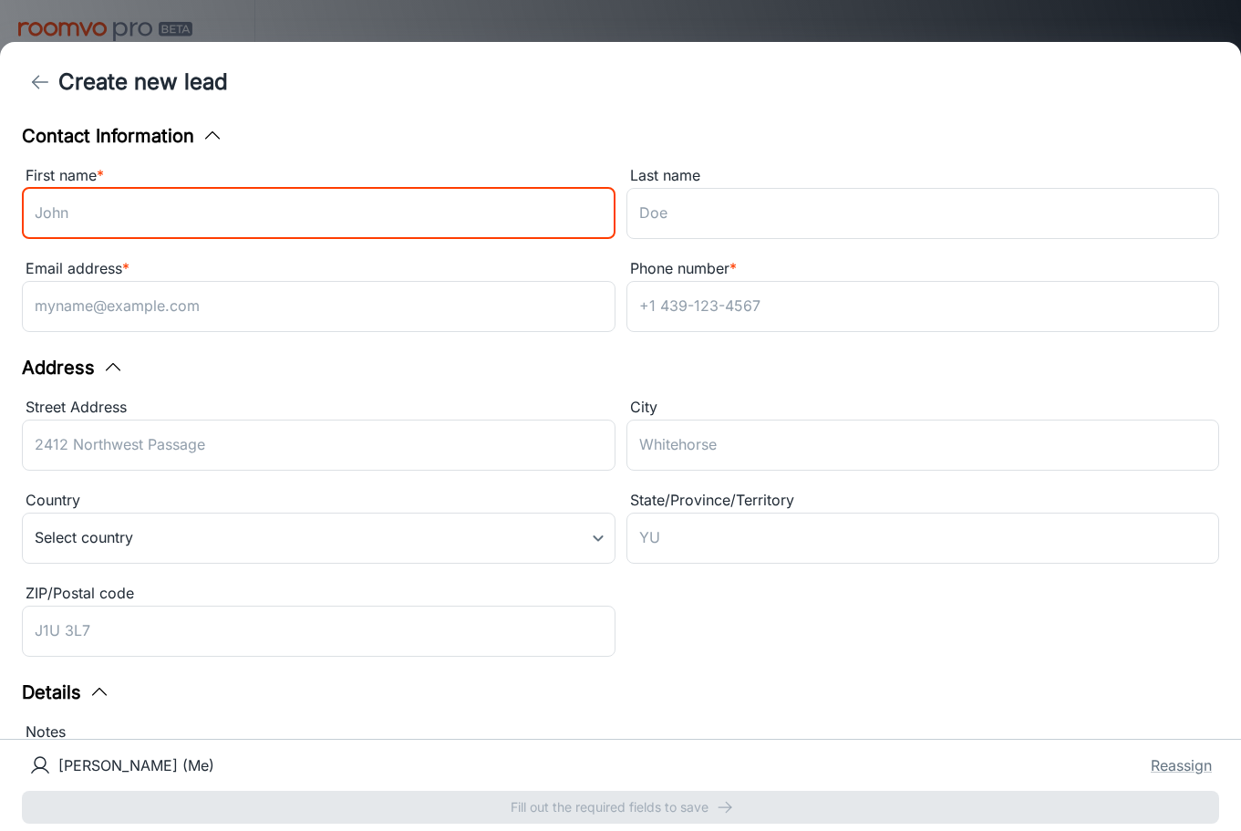
type input "Minh"
type input "[PERSON_NAME]"
type input "[EMAIL_ADDRESS][DOMAIN_NAME]"
type input "16049995980"
type input "[STREET_ADDRESS]"
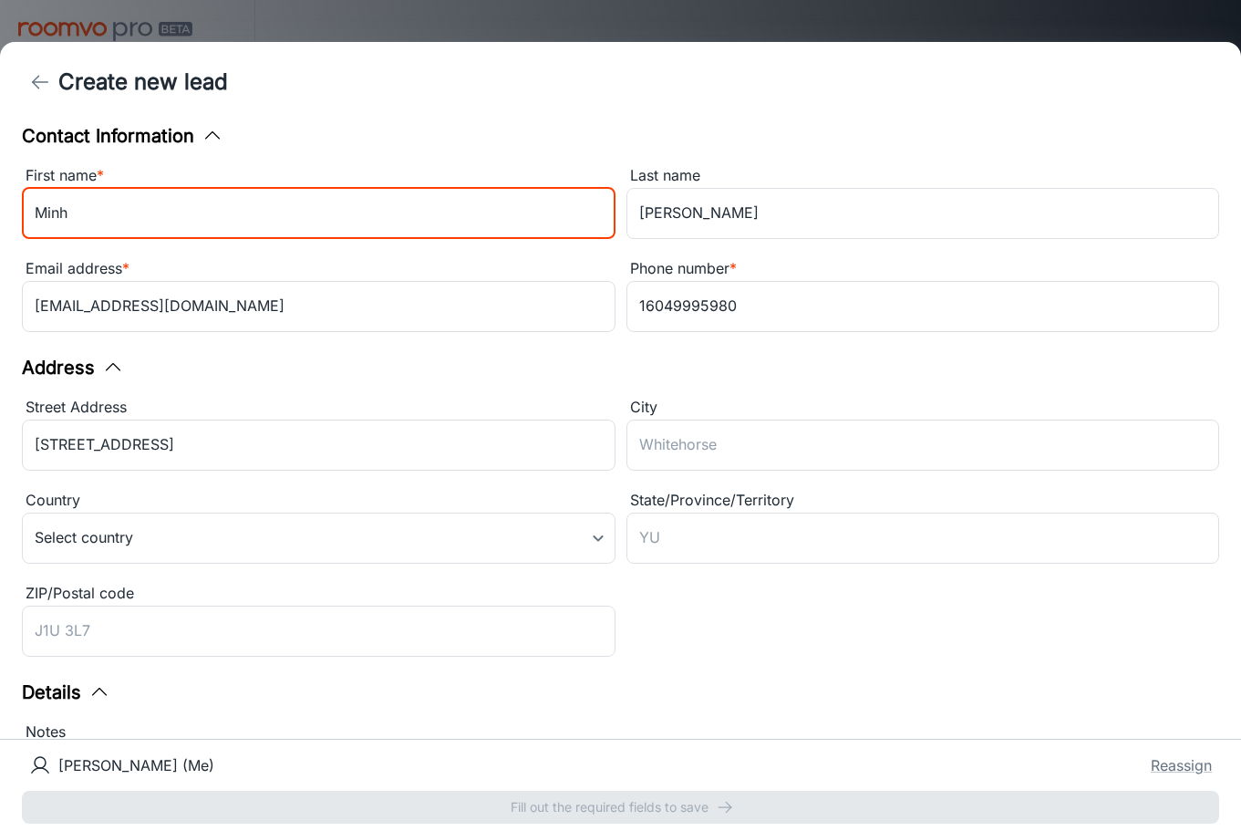
type input "Surrey - [GEOGRAPHIC_DATA]"
type input "BC"
type input "V4N 2A1"
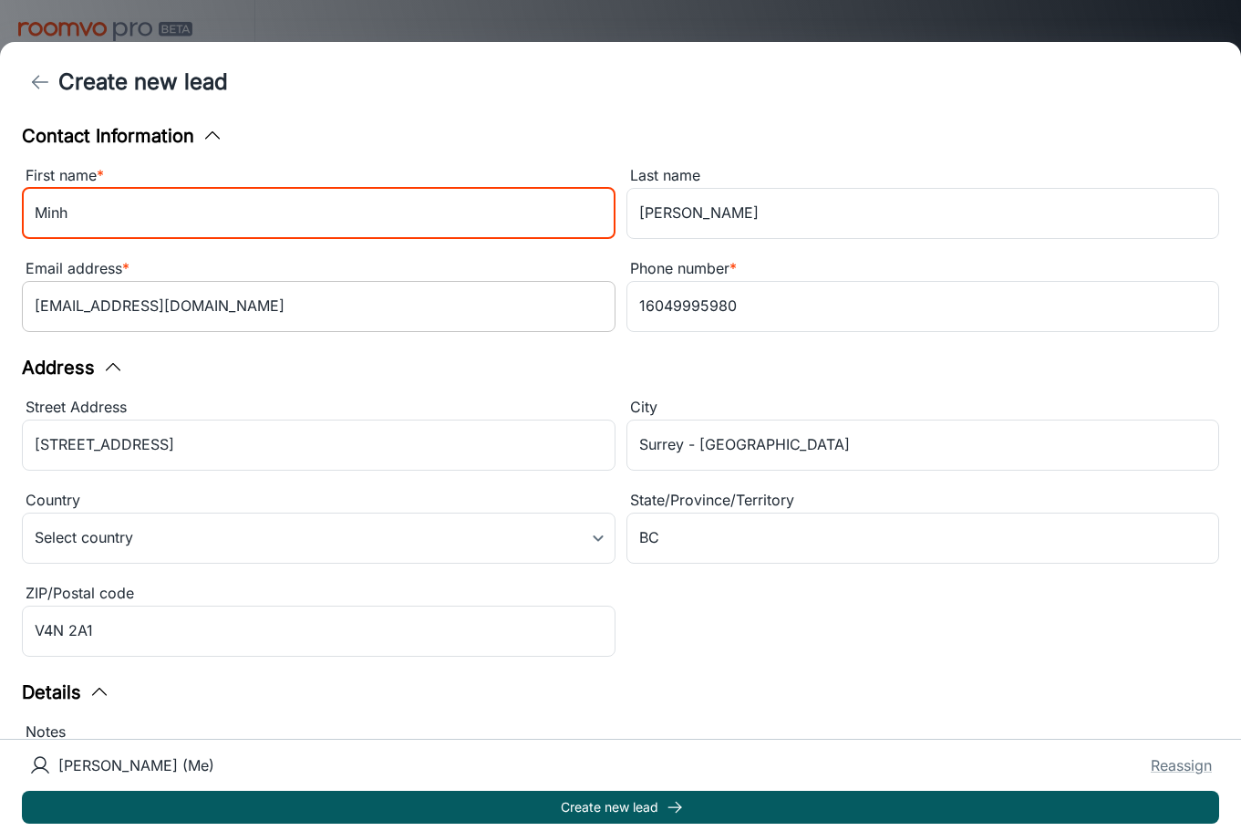
click at [99, 300] on input "[EMAIL_ADDRESS][DOMAIN_NAME]" at bounding box center [319, 306] width 594 height 51
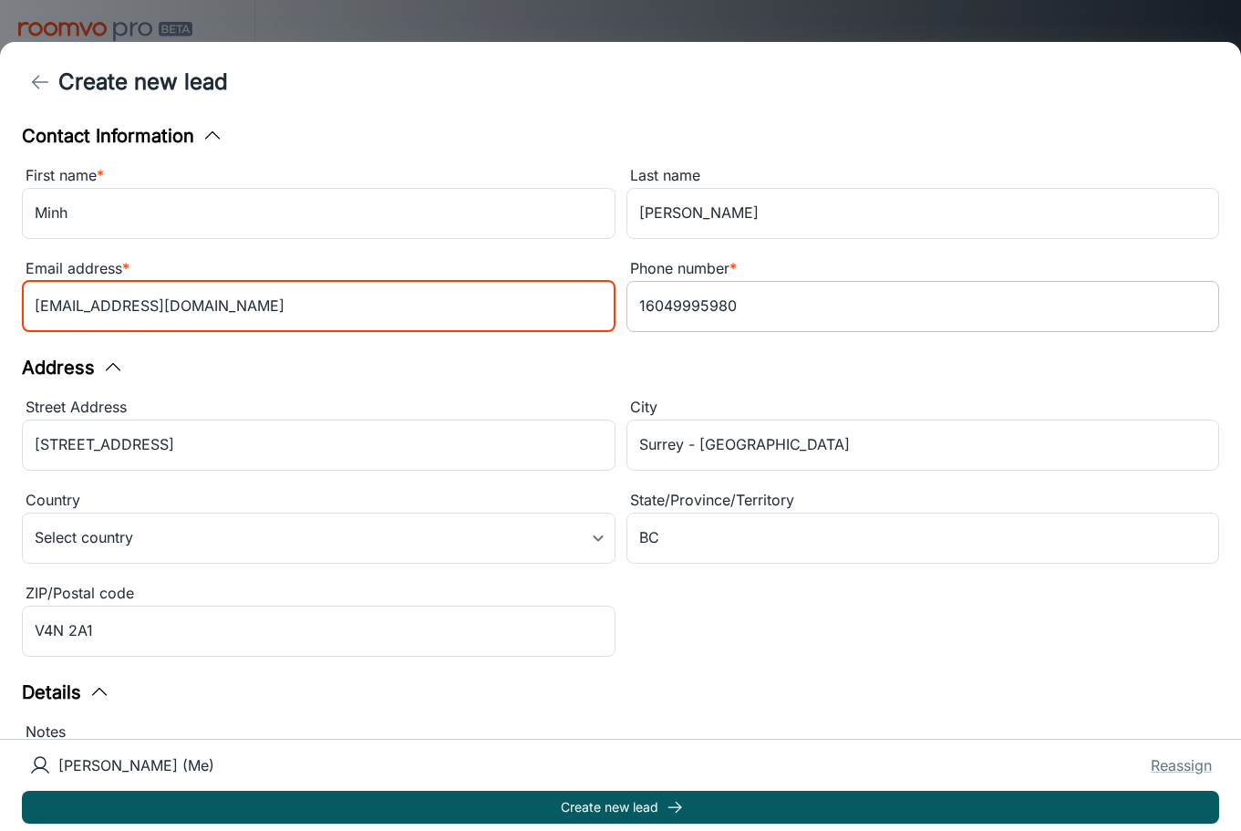
type input "[EMAIL_ADDRESS][DOMAIN_NAME]"
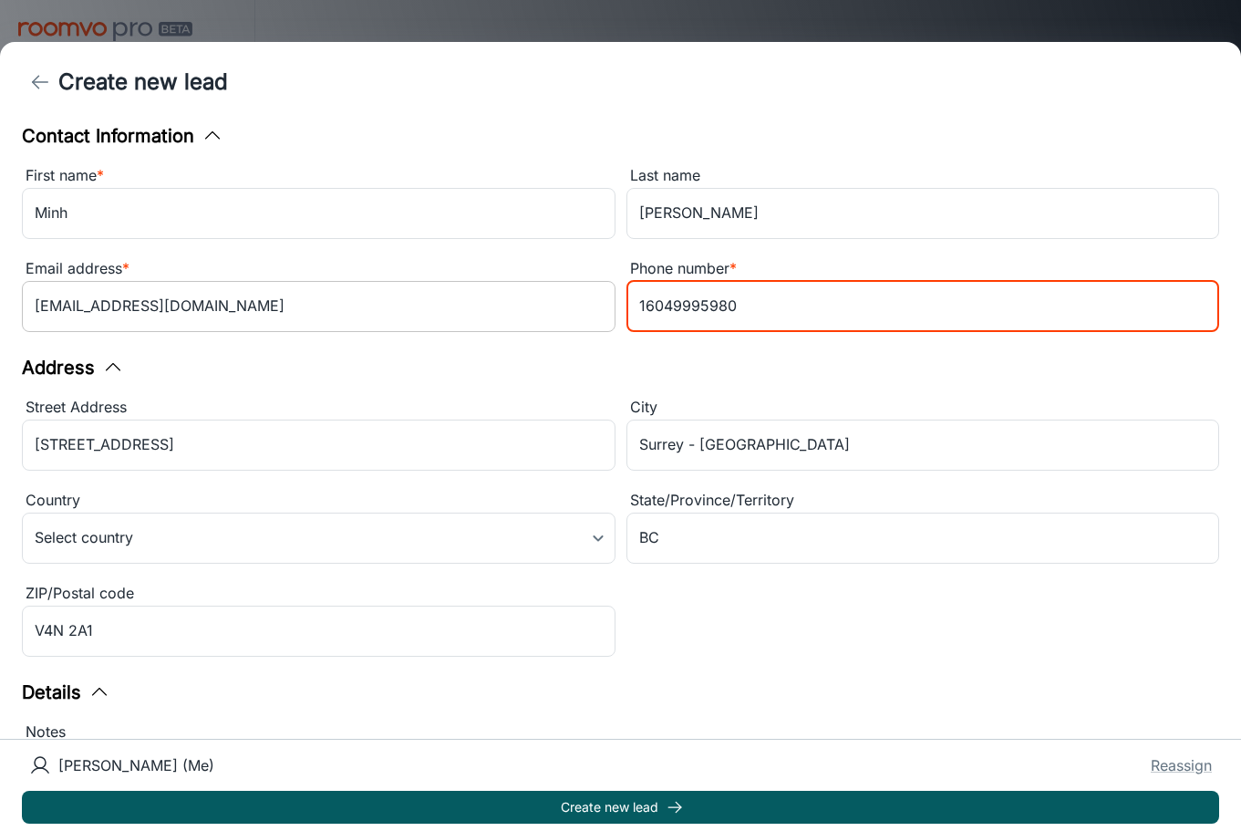
drag, startPoint x: 753, startPoint y: 302, endPoint x: 566, endPoint y: 293, distance: 187.2
click at [566, 293] on div "First name * [PERSON_NAME] ​ Last name [PERSON_NAME] ​ Email address * [EMAIL_A…" at bounding box center [615, 246] width 1208 height 186
type input "3414123123123"
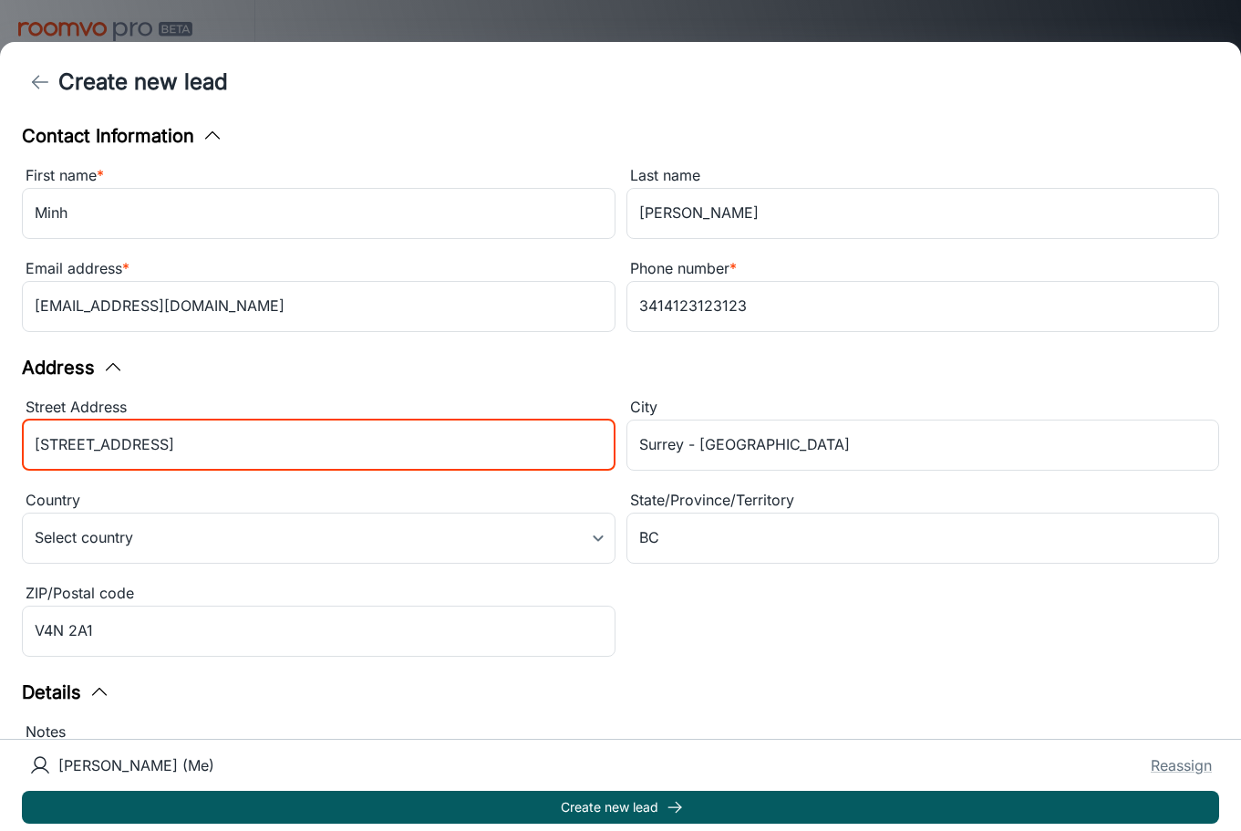
drag, startPoint x: 184, startPoint y: 447, endPoint x: -3, endPoint y: 445, distance: 187.0
click at [0, 445] on html "Dealer Demo [PERSON_NAME] Visualizer Engagement Leads To-do My Reps In-Store Sa…" at bounding box center [620, 415] width 1241 height 831
type input "12123123"
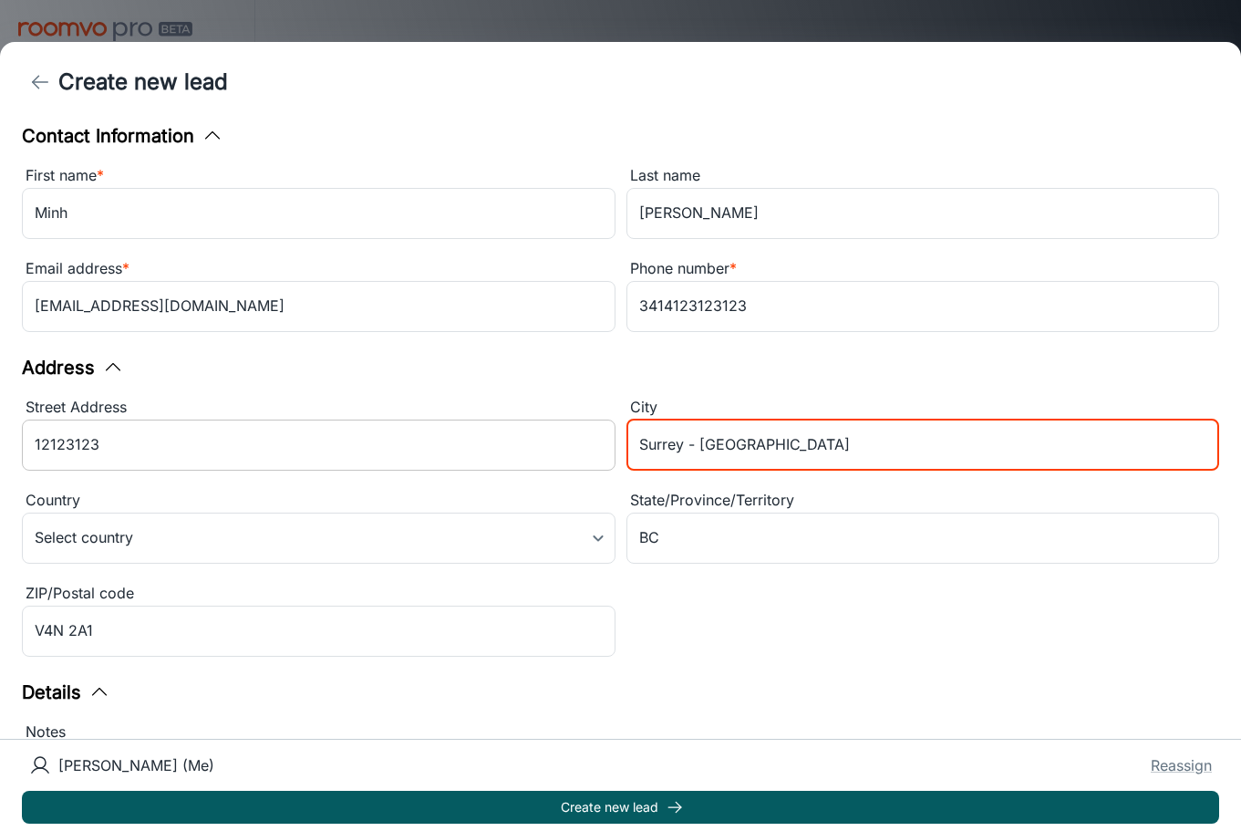
drag, startPoint x: 756, startPoint y: 447, endPoint x: 552, endPoint y: 447, distance: 204.3
click at [552, 447] on div "Street Address [GEOGRAPHIC_DATA] - [GEOGRAPHIC_DATA] ​ Country Select country ​…" at bounding box center [615, 524] width 1208 height 279
type input "123145123"
click at [441, 538] on body "Dealer Demo [PERSON_NAME] Visualizer Engagement Leads To-do My Reps In-Store Sa…" at bounding box center [620, 415] width 1241 height 831
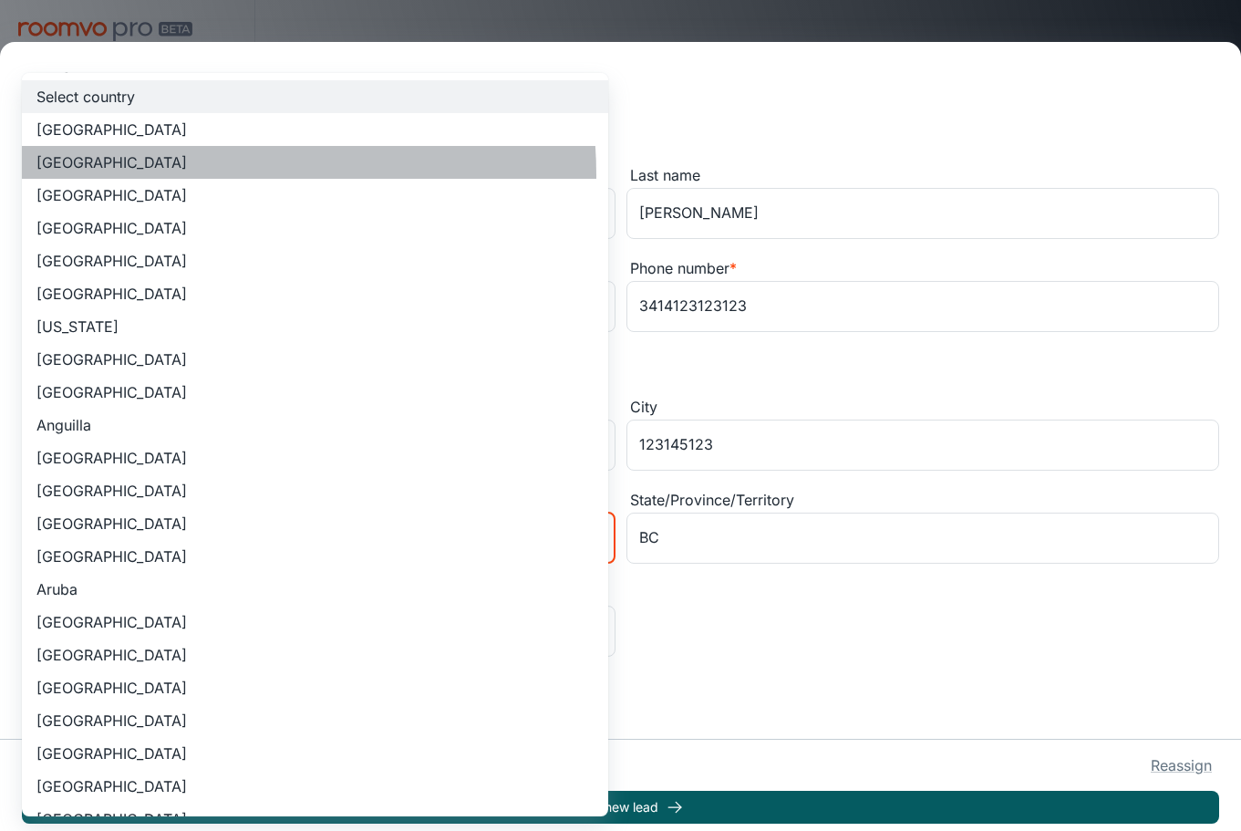
click at [171, 175] on li "[GEOGRAPHIC_DATA]" at bounding box center [315, 162] width 586 height 33
type input "US"
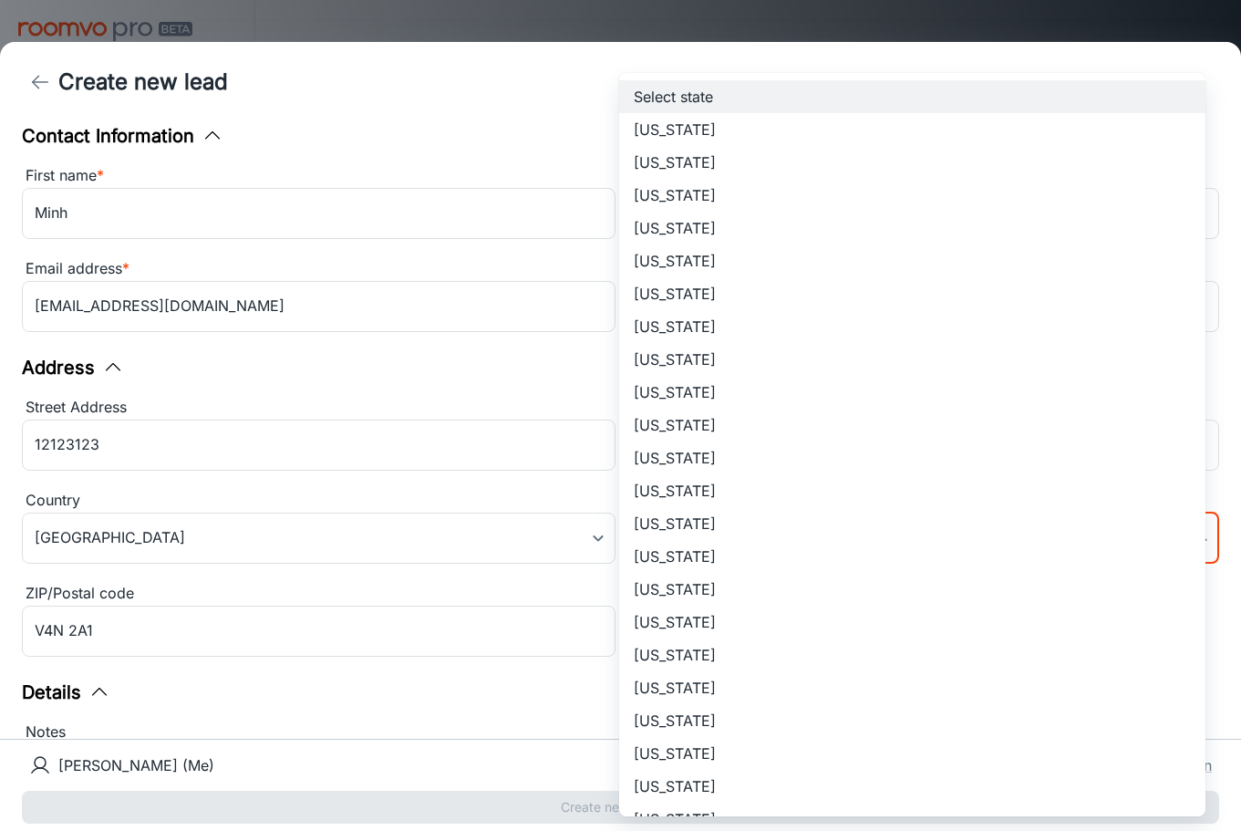
click at [680, 538] on body "Dealer Demo [PERSON_NAME] Visualizer Engagement Leads To-do My Reps In-Store Sa…" at bounding box center [620, 415] width 1241 height 831
click at [692, 529] on li "[US_STATE]" at bounding box center [912, 523] width 586 height 33
type input "[US_STATE]"
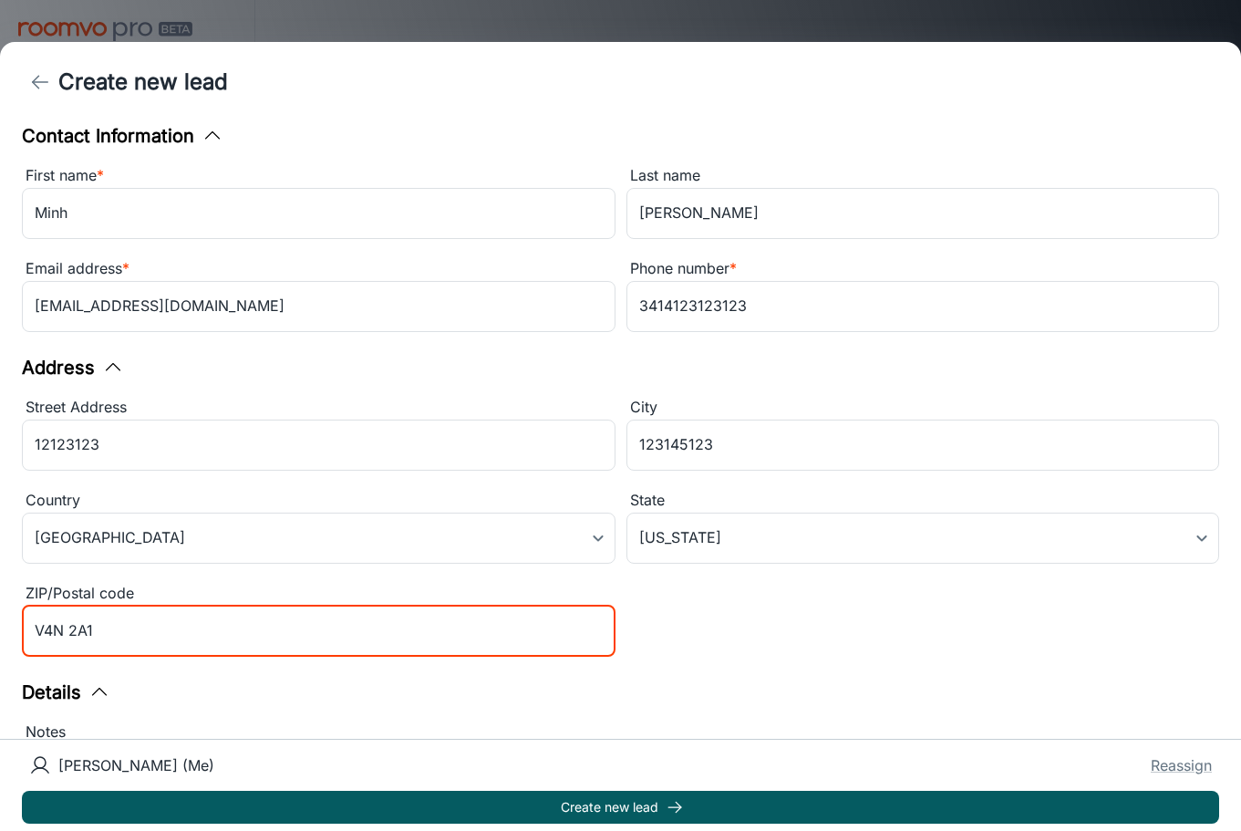
drag, startPoint x: 285, startPoint y: 637, endPoint x: -23, endPoint y: 637, distance: 308.2
click at [0, 637] on html "Dealer Demo [PERSON_NAME] Visualizer Engagement Leads To-do My Reps In-Store Sa…" at bounding box center [620, 415] width 1241 height 831
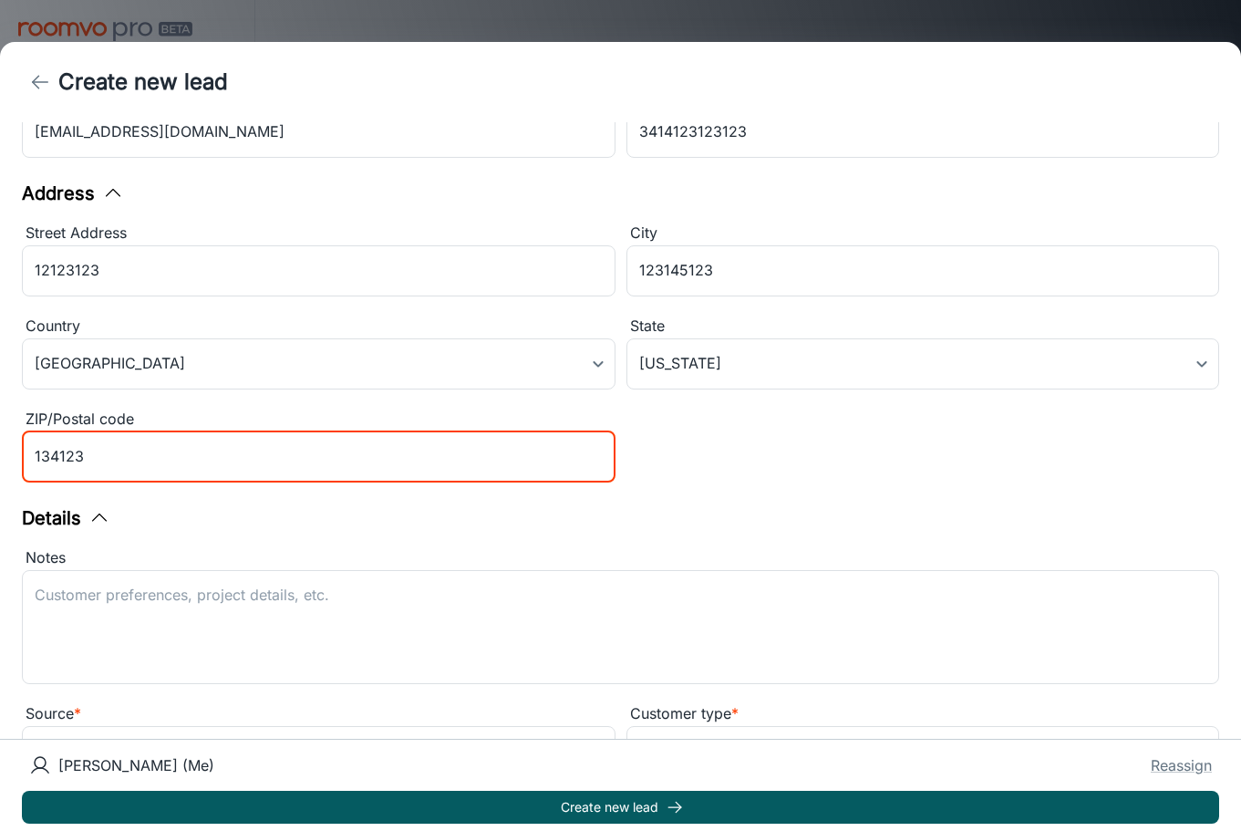
scroll to position [234, 0]
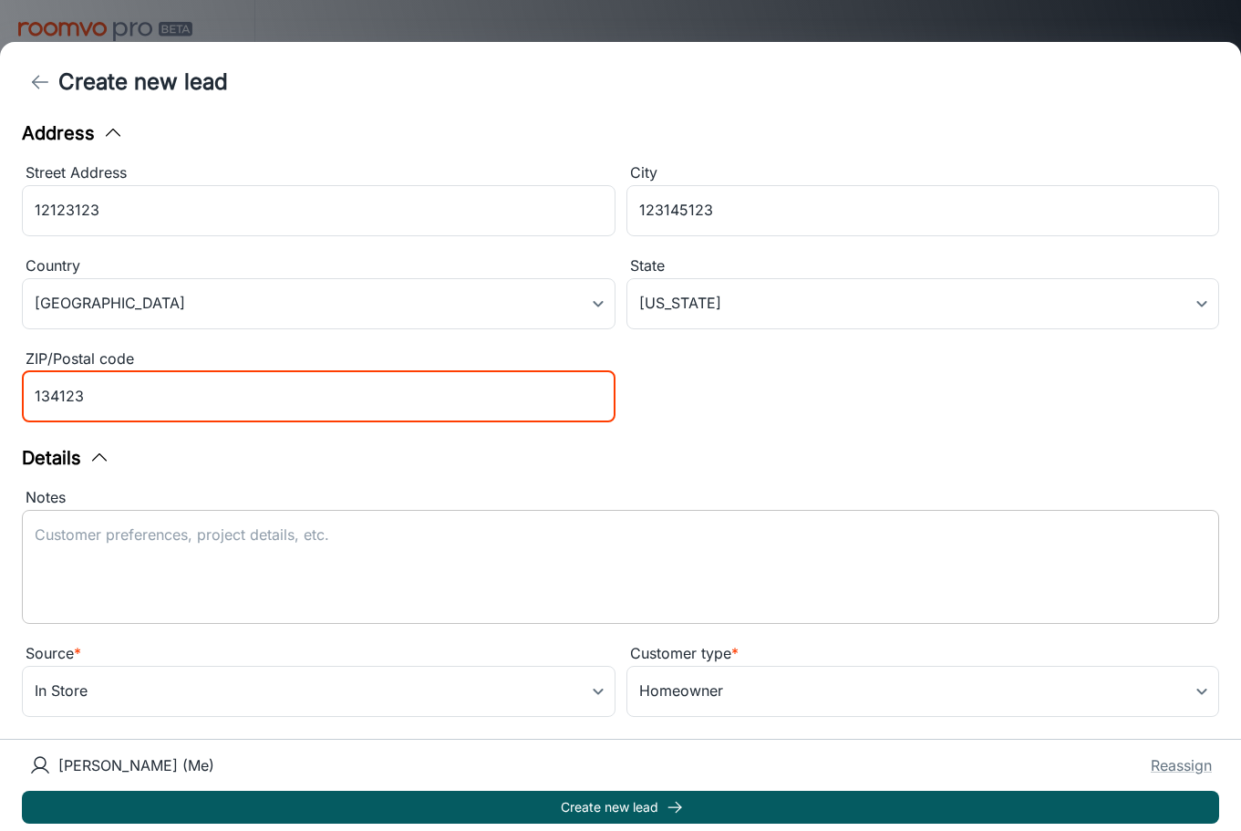
type input "134123"
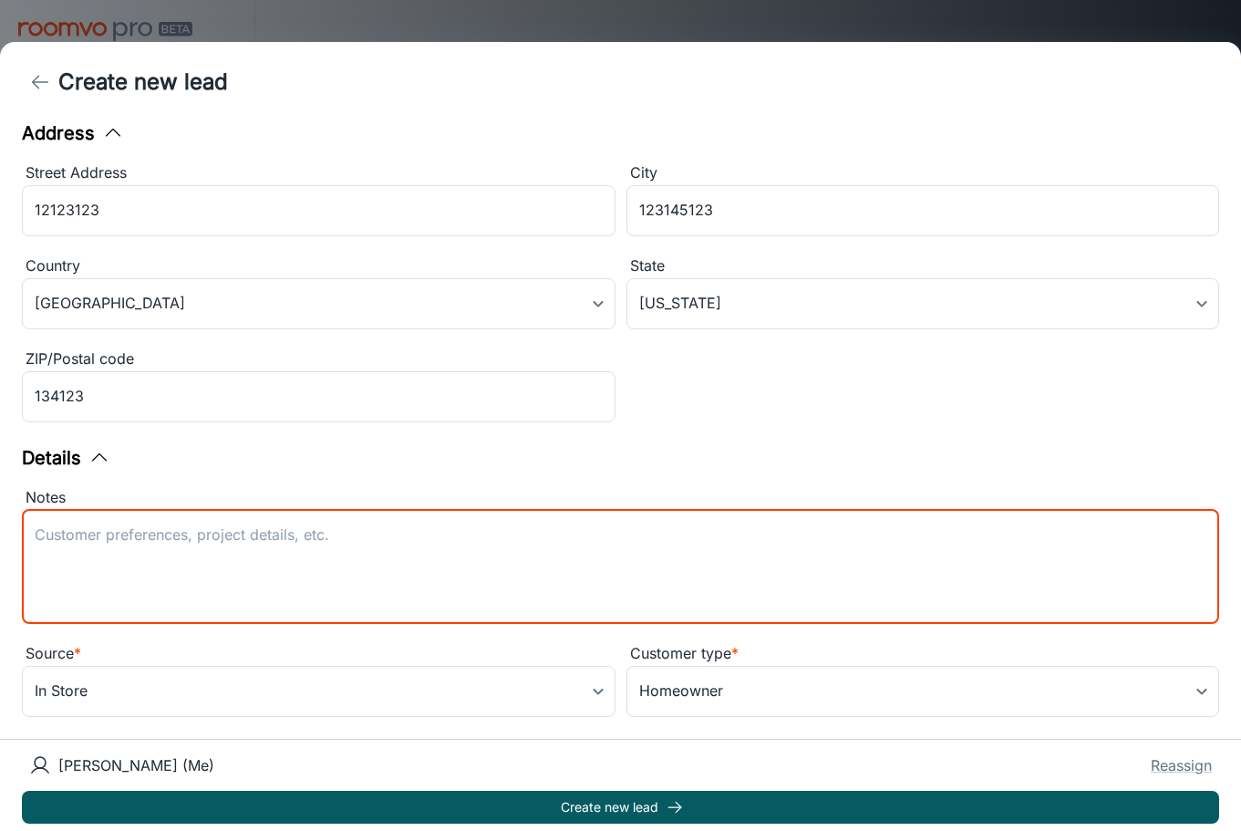
click at [231, 587] on textarea "Notes" at bounding box center [621, 566] width 1172 height 84
type textarea "eqwe"
click at [663, 694] on body "Dealer Demo [PERSON_NAME] Visualizer Engagement Leads To-do My Reps In-Store Sa…" at bounding box center [620, 415] width 1241 height 831
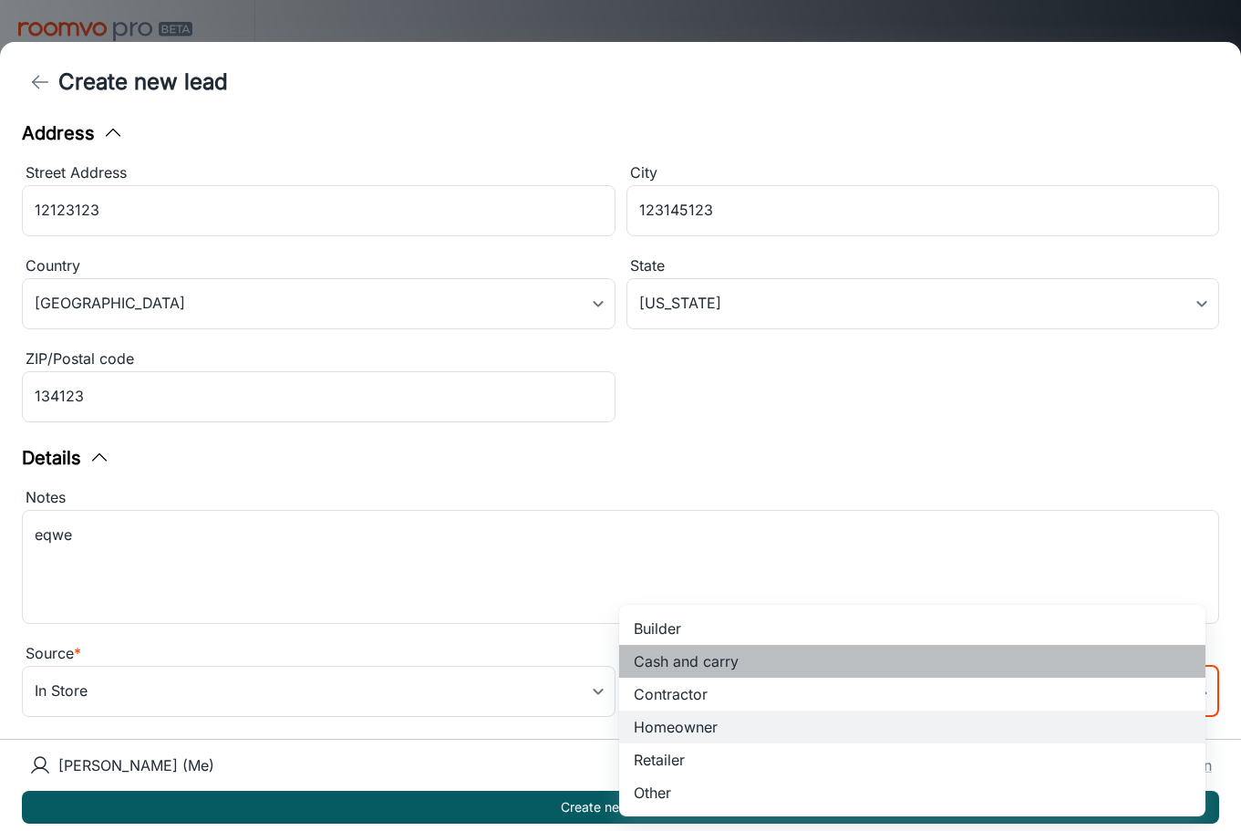
click at [671, 669] on li "Cash and carry" at bounding box center [912, 661] width 586 height 33
type input "4"
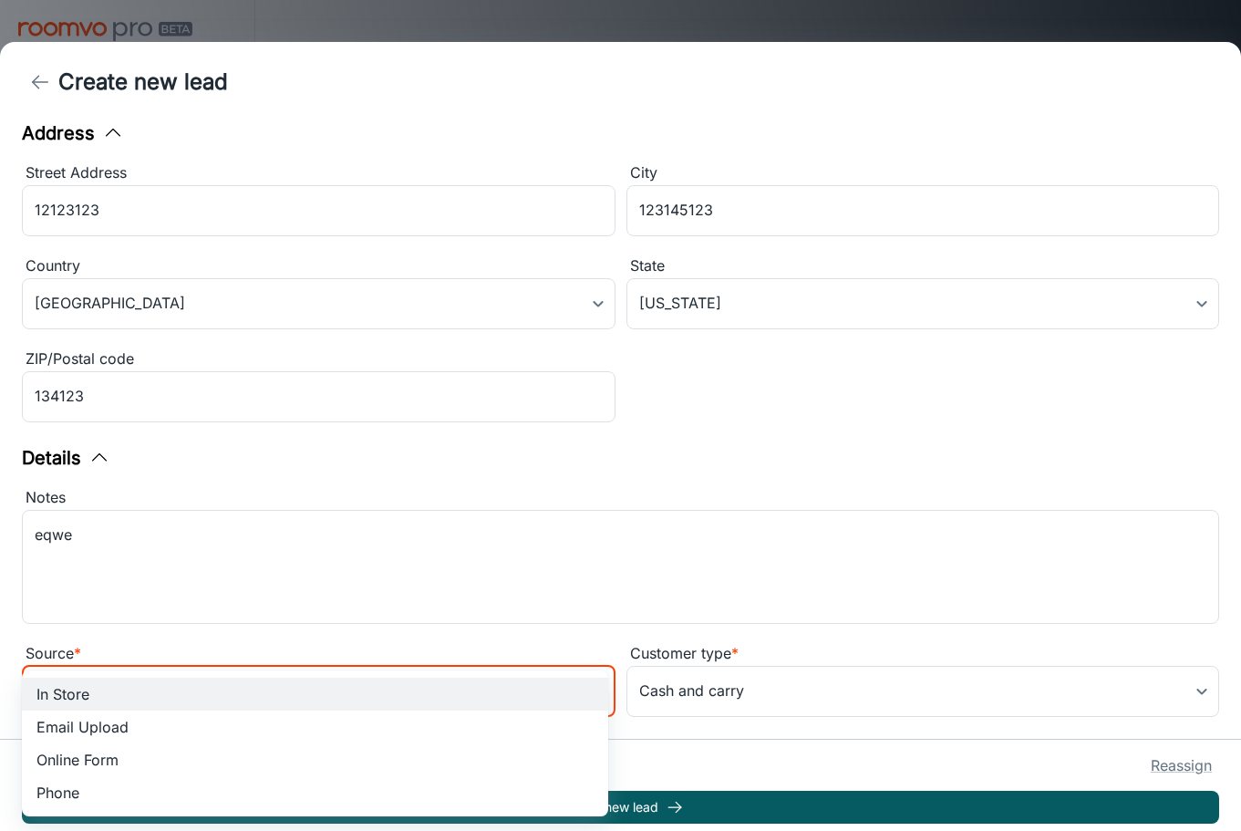
click at [538, 701] on body "Dealer Demo [PERSON_NAME] Visualizer Engagement Leads To-do My Reps In-Store Sa…" at bounding box center [620, 415] width 1241 height 831
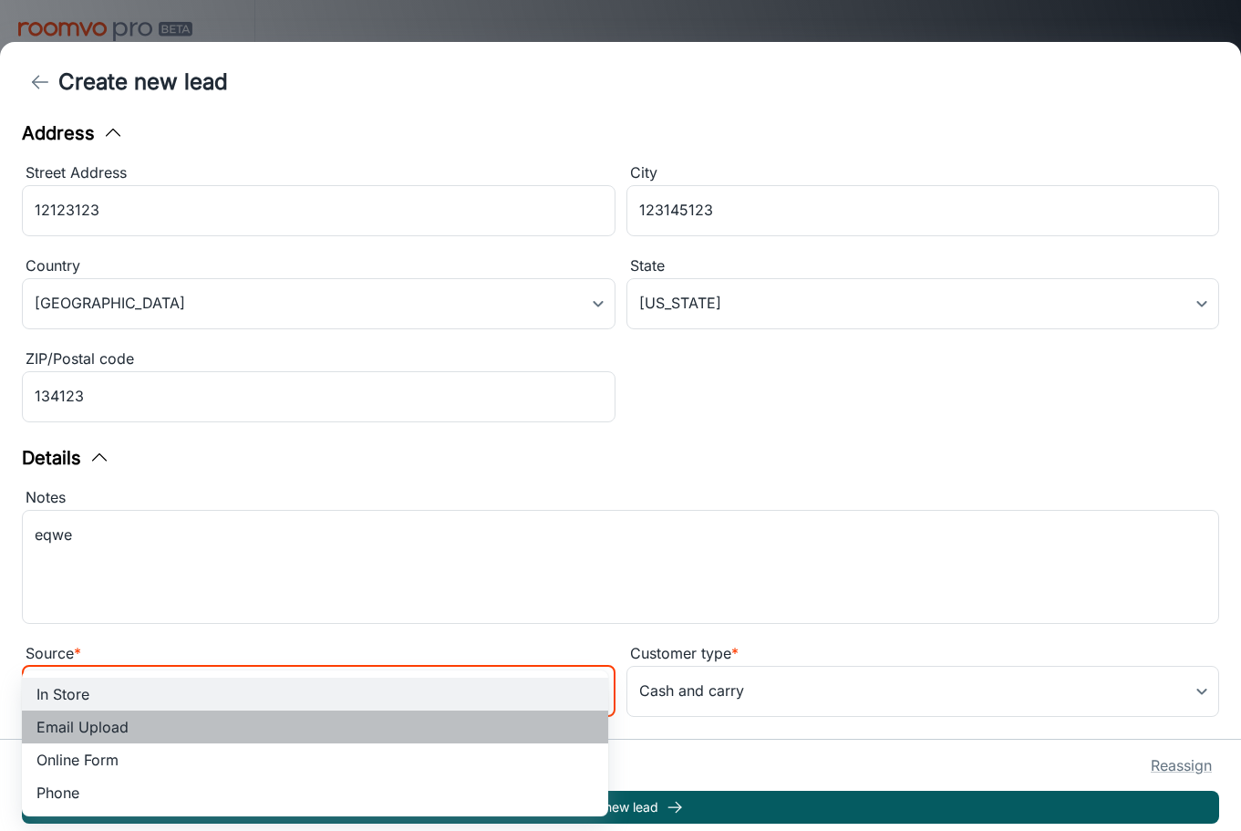
click at [501, 741] on li "Email Upload" at bounding box center [315, 726] width 586 height 33
type input "email_upload"
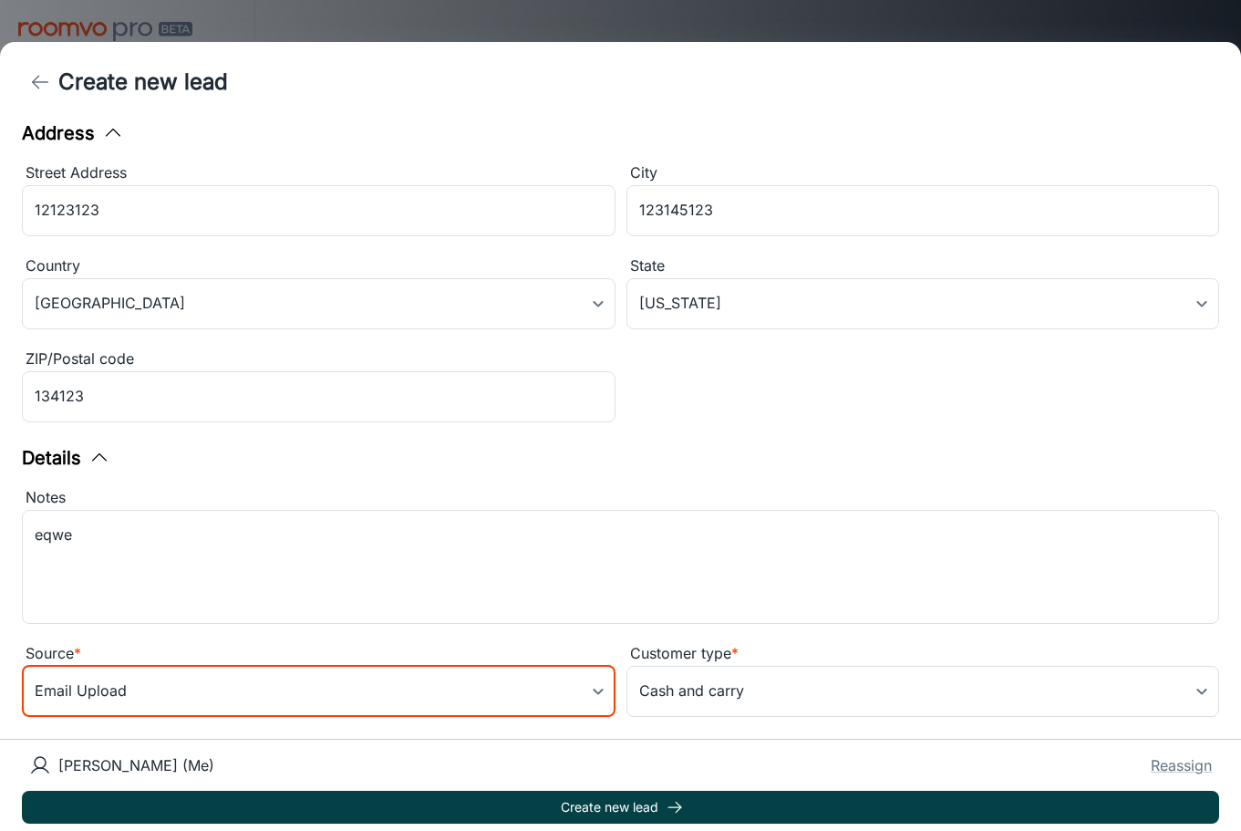
click at [488, 805] on button "Create new lead" at bounding box center [620, 807] width 1197 height 33
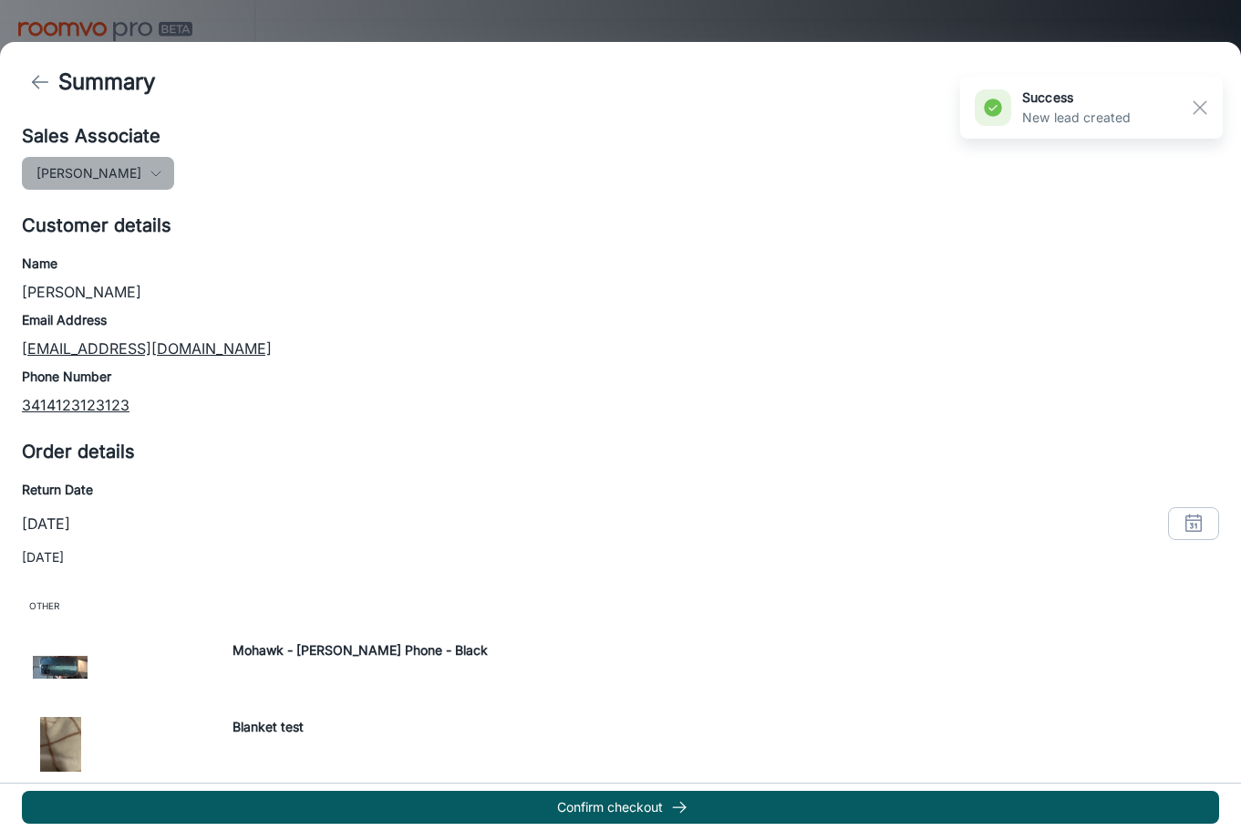
click at [149, 175] on icon "button" at bounding box center [156, 173] width 15 height 15
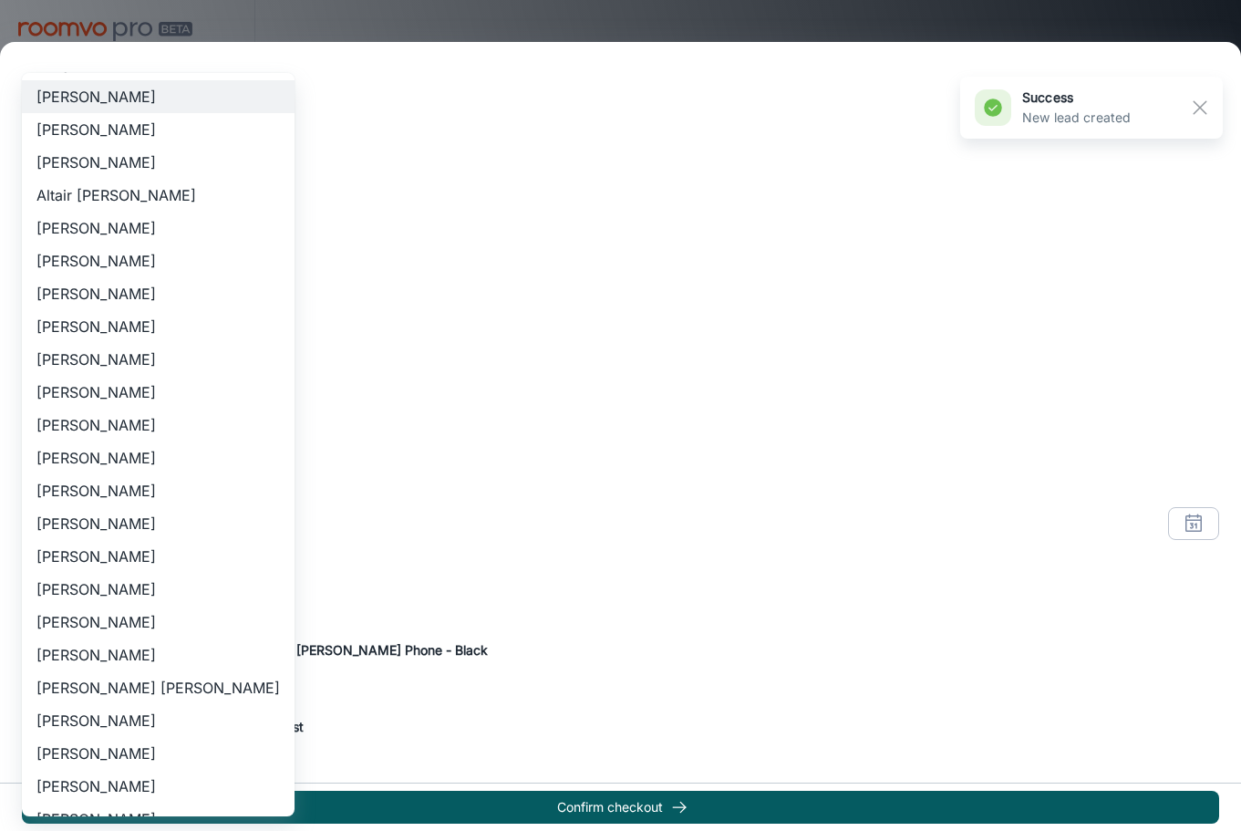
click at [411, 226] on div at bounding box center [620, 415] width 1241 height 831
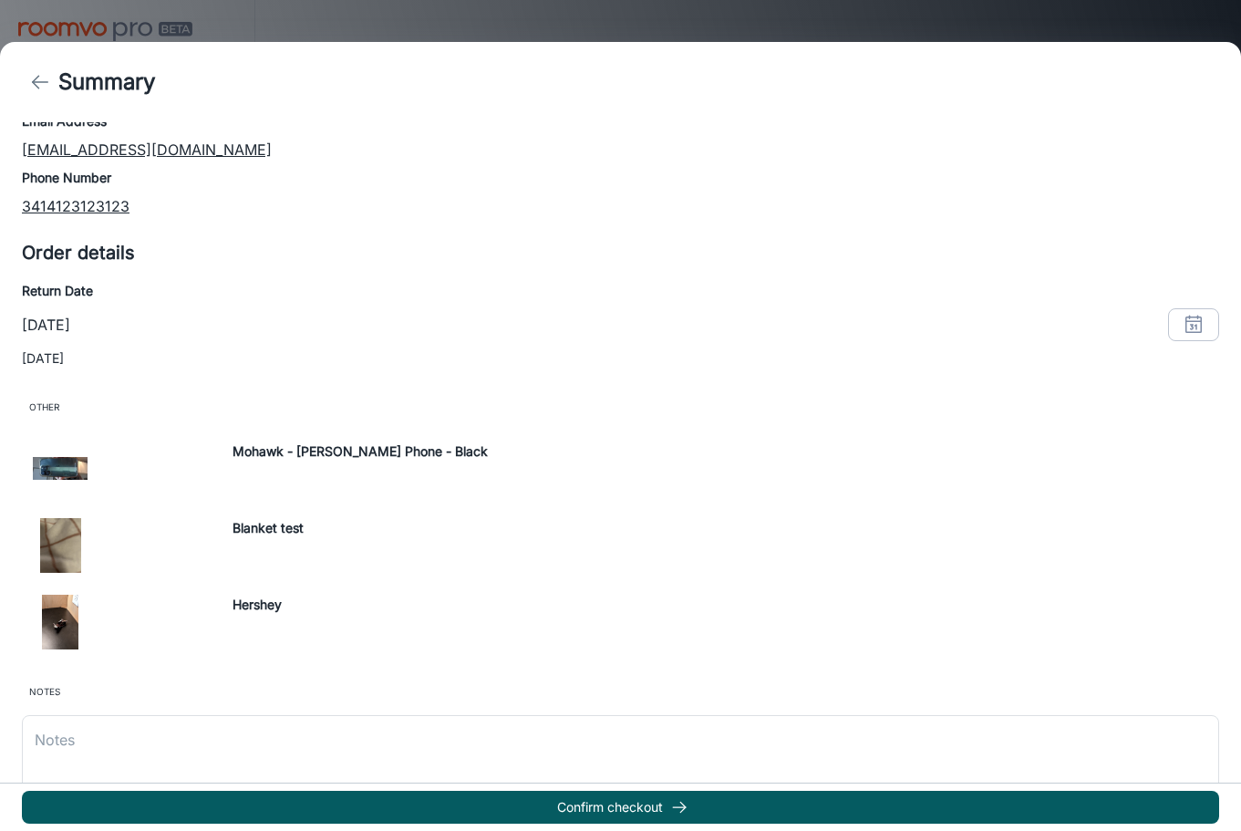
scroll to position [239, 0]
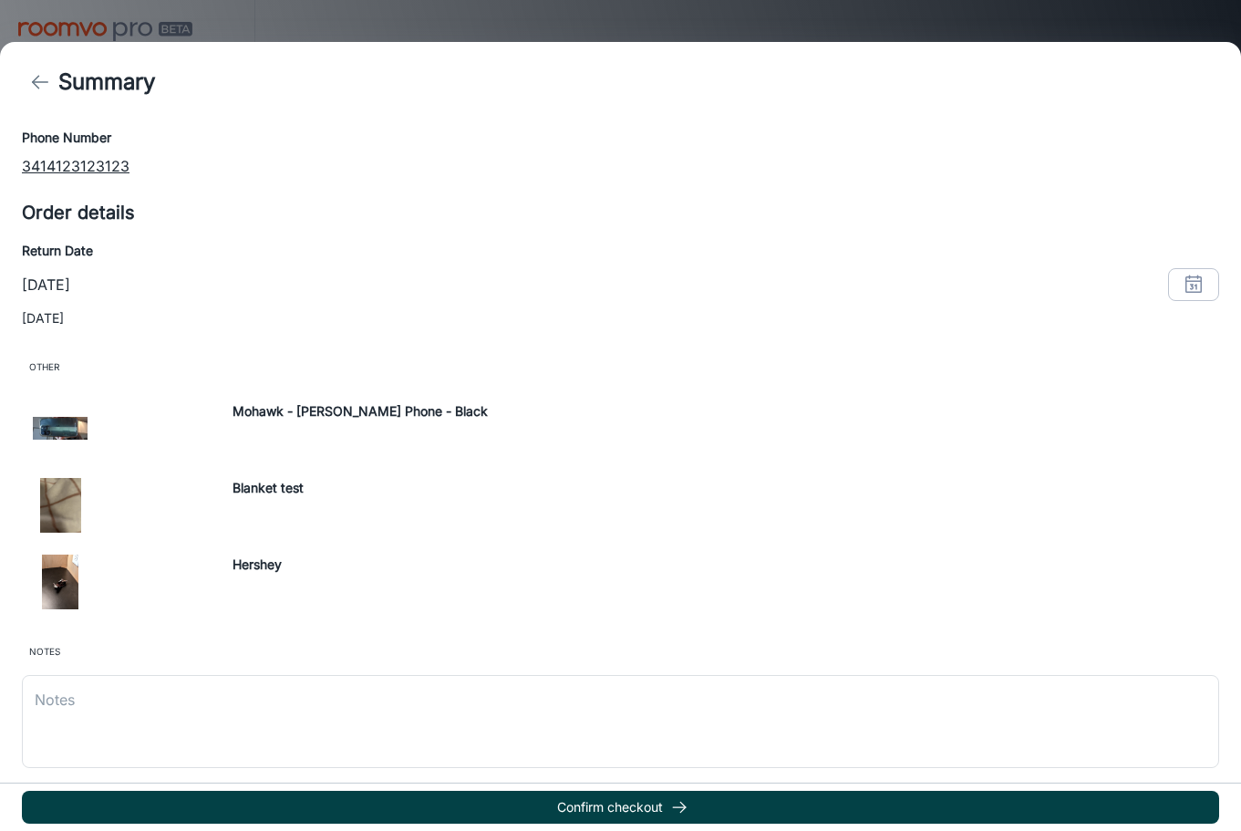
click at [581, 800] on button "Confirm checkout" at bounding box center [620, 807] width 1197 height 33
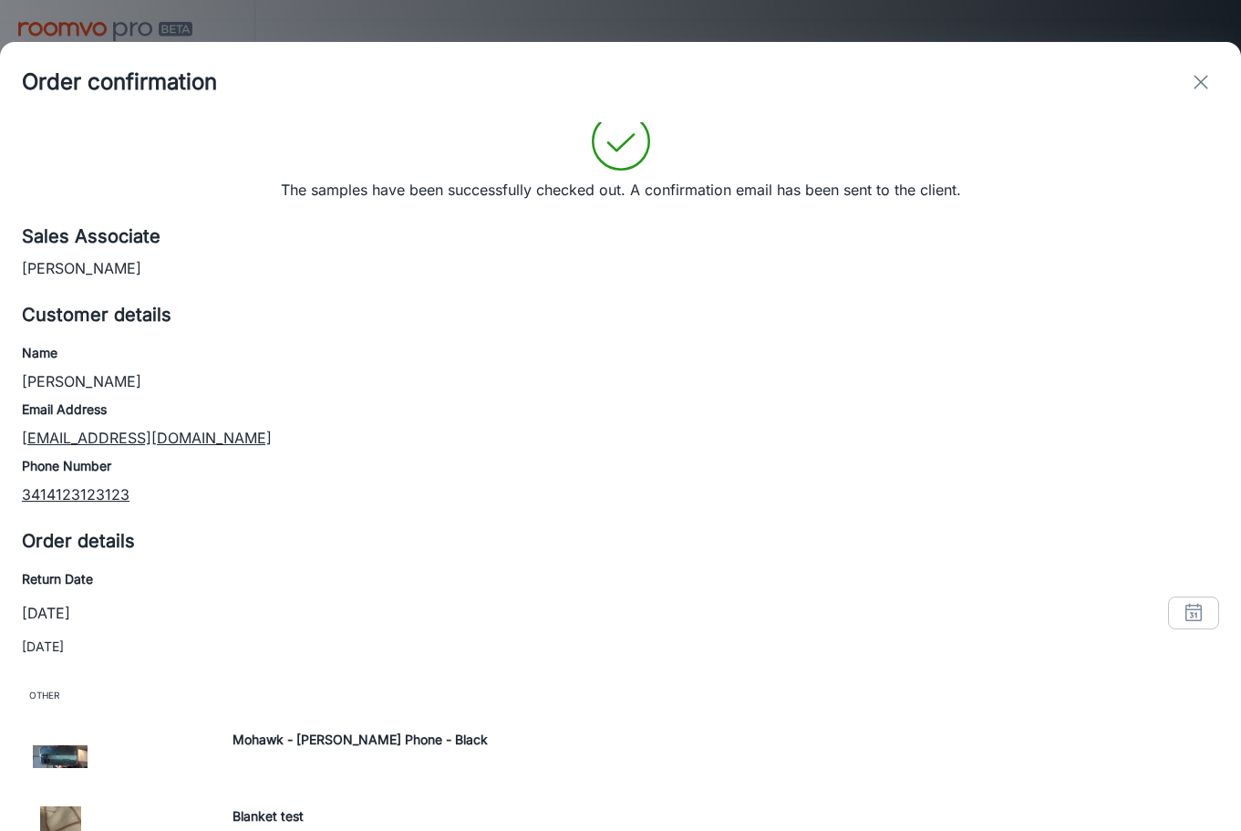
scroll to position [0, 0]
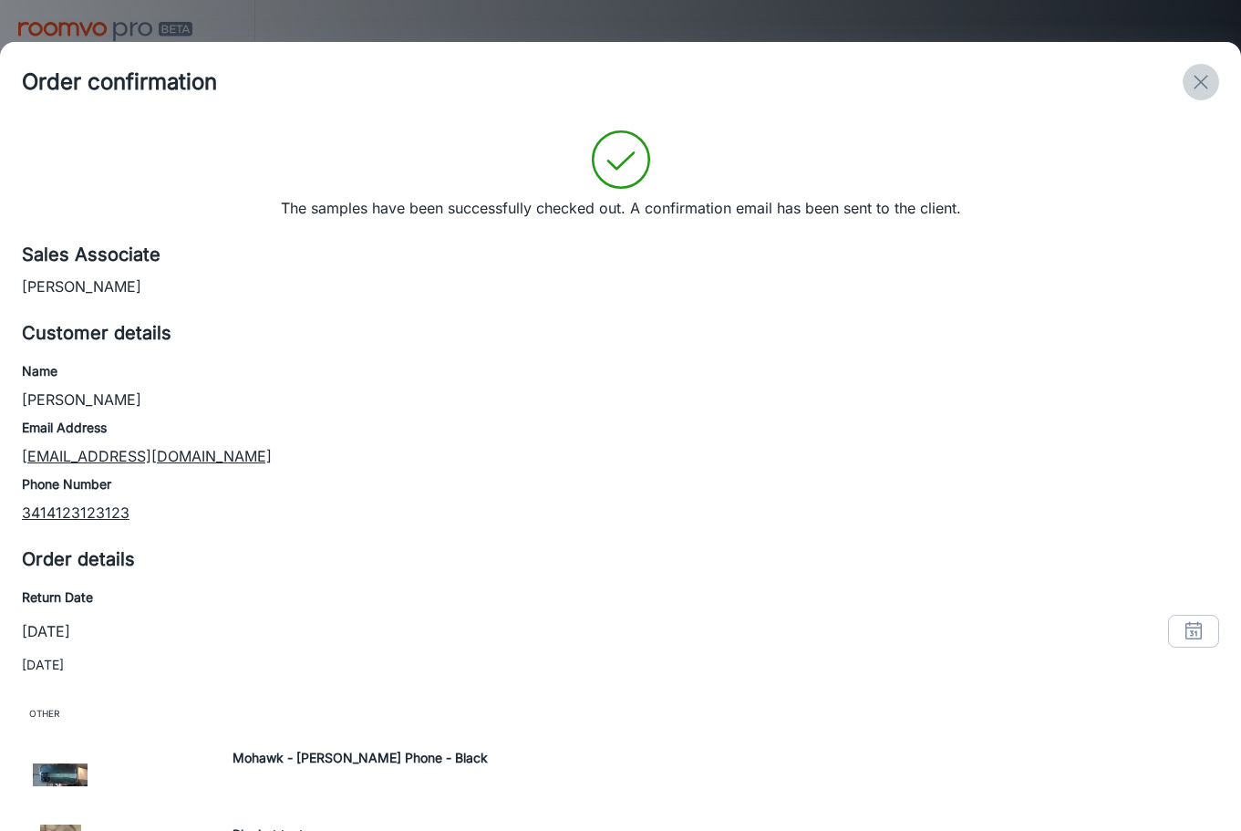
click at [1194, 81] on icon "exit" at bounding box center [1201, 82] width 22 height 22
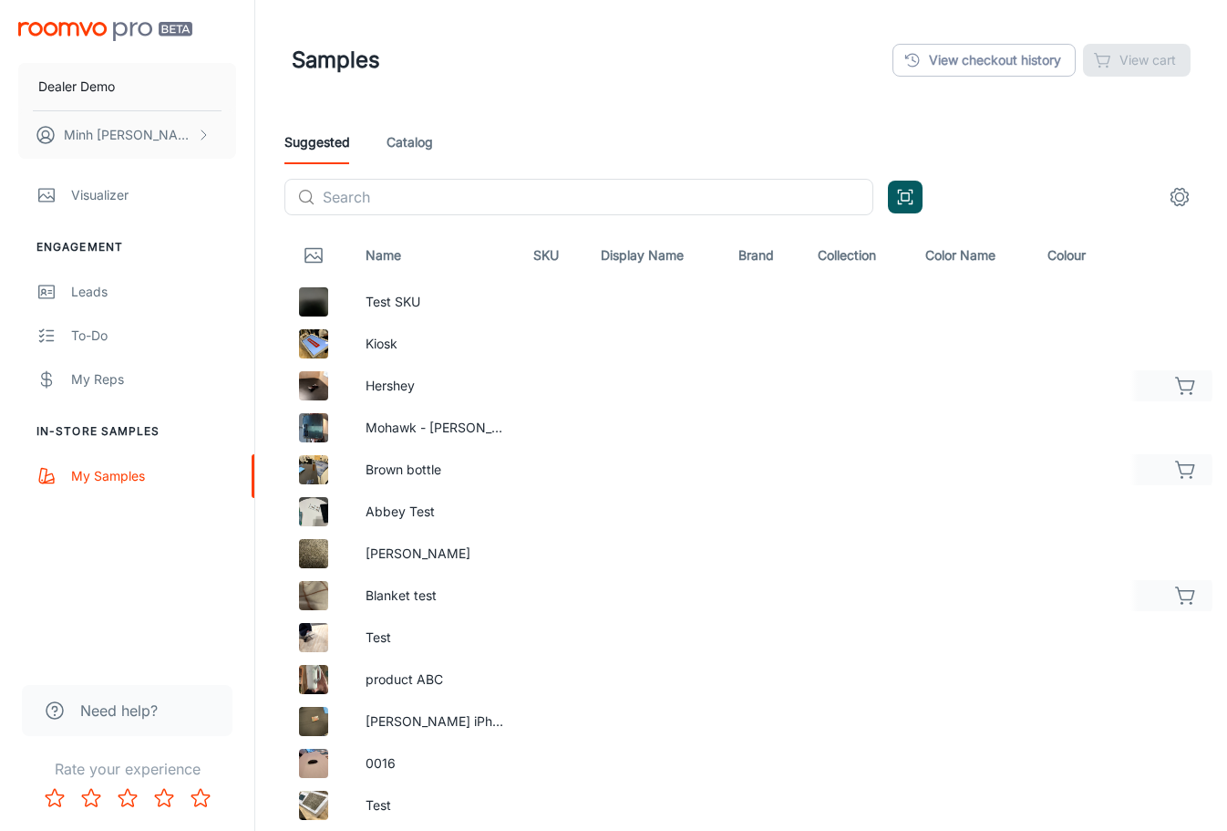
click at [938, 42] on div "Samples View checkout history View cart" at bounding box center [741, 59] width 899 height 47
click at [941, 47] on link "View checkout history" at bounding box center [984, 60] width 183 height 33
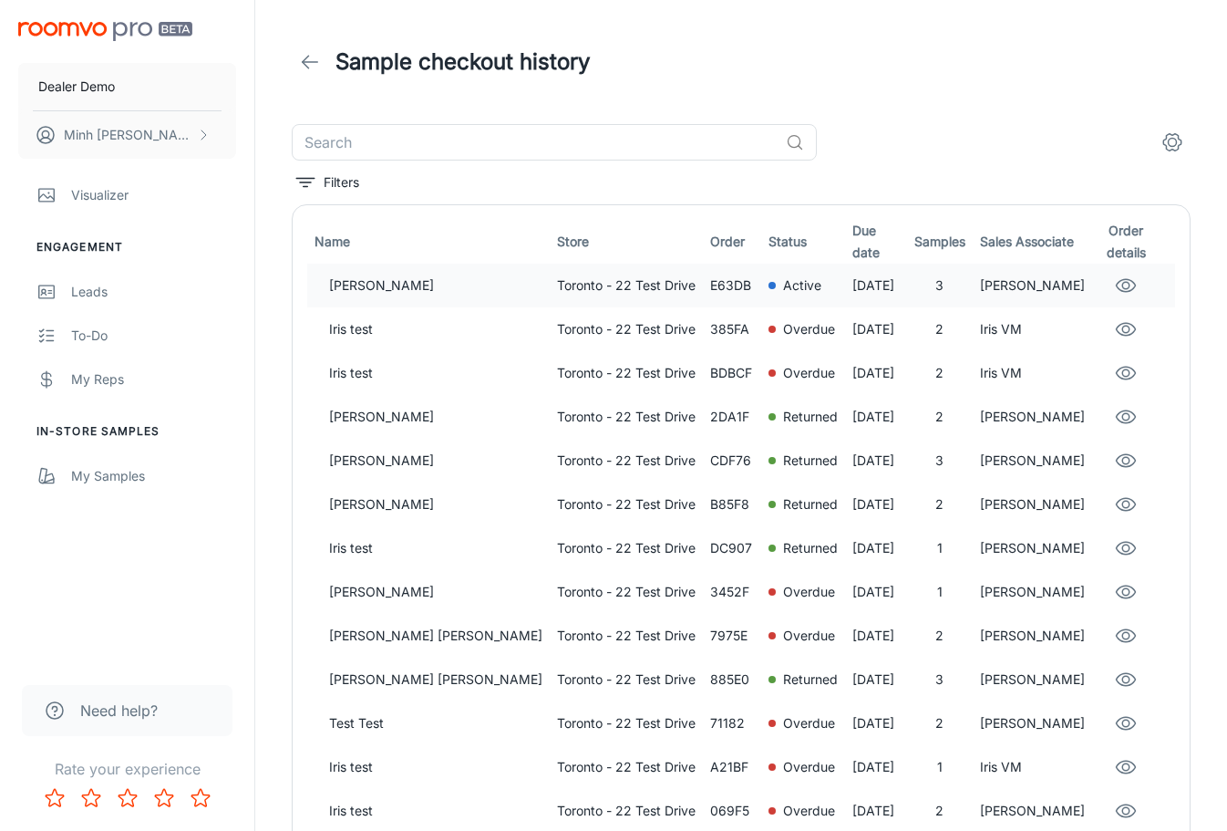
click at [567, 289] on p "Toronto - 22 Test Drive" at bounding box center [626, 285] width 139 height 20
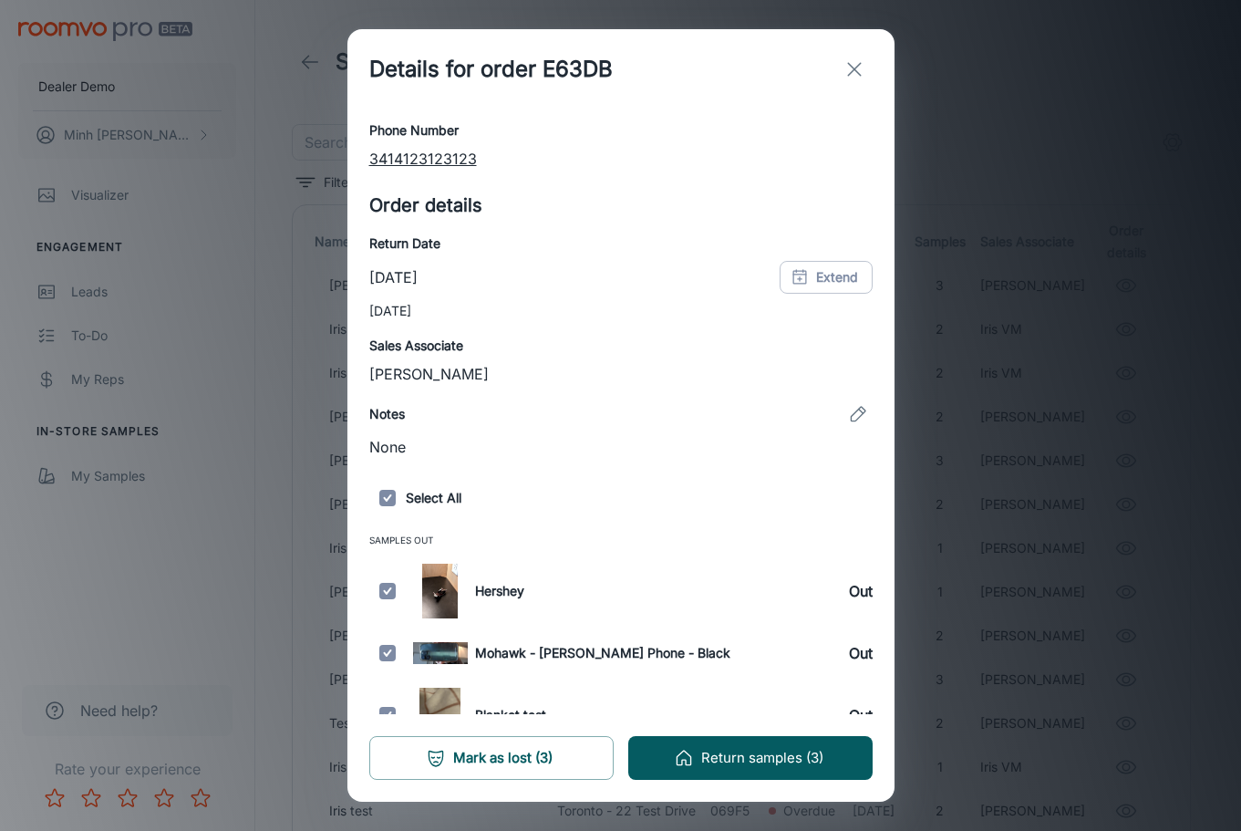
scroll to position [172, 0]
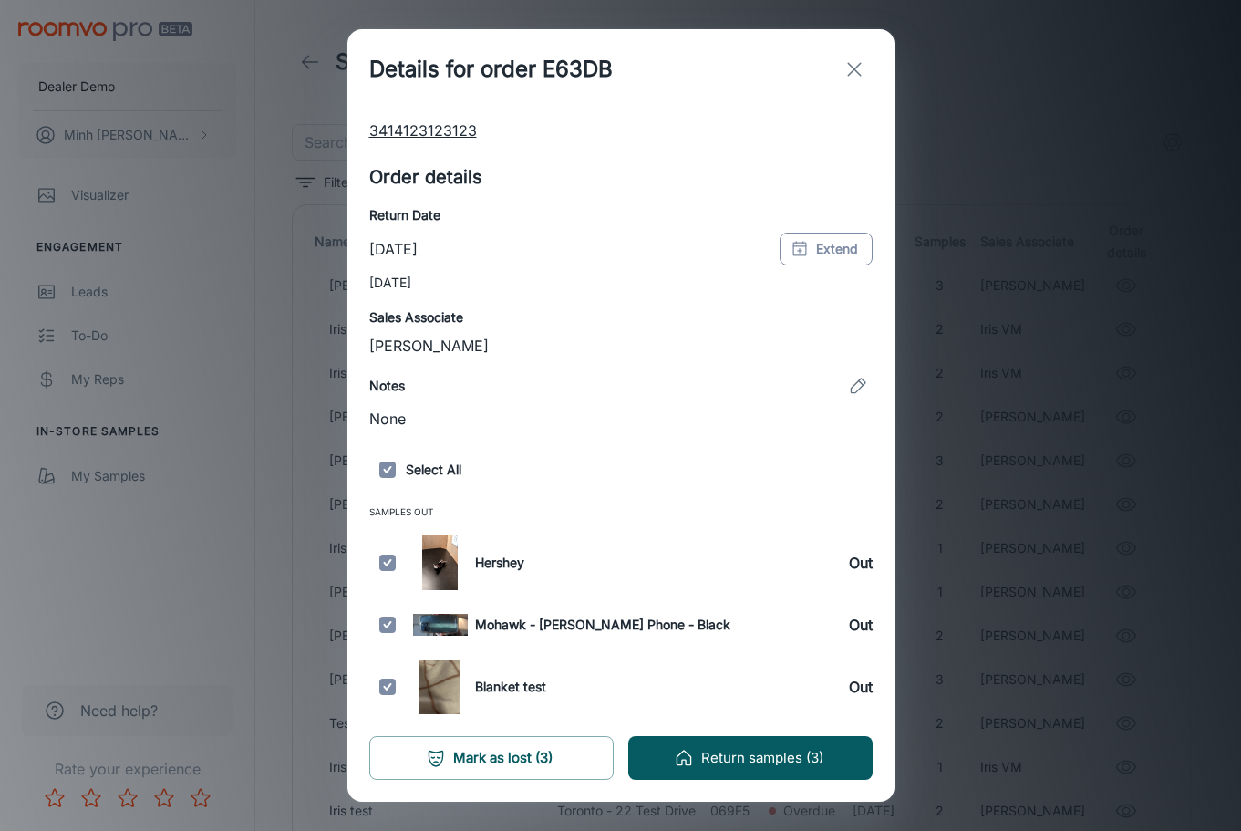
click at [796, 254] on button "Extend" at bounding box center [826, 249] width 93 height 33
click at [709, 405] on button "10" at bounding box center [713, 404] width 33 height 33
click at [819, 595] on button "OK" at bounding box center [822, 593] width 58 height 33
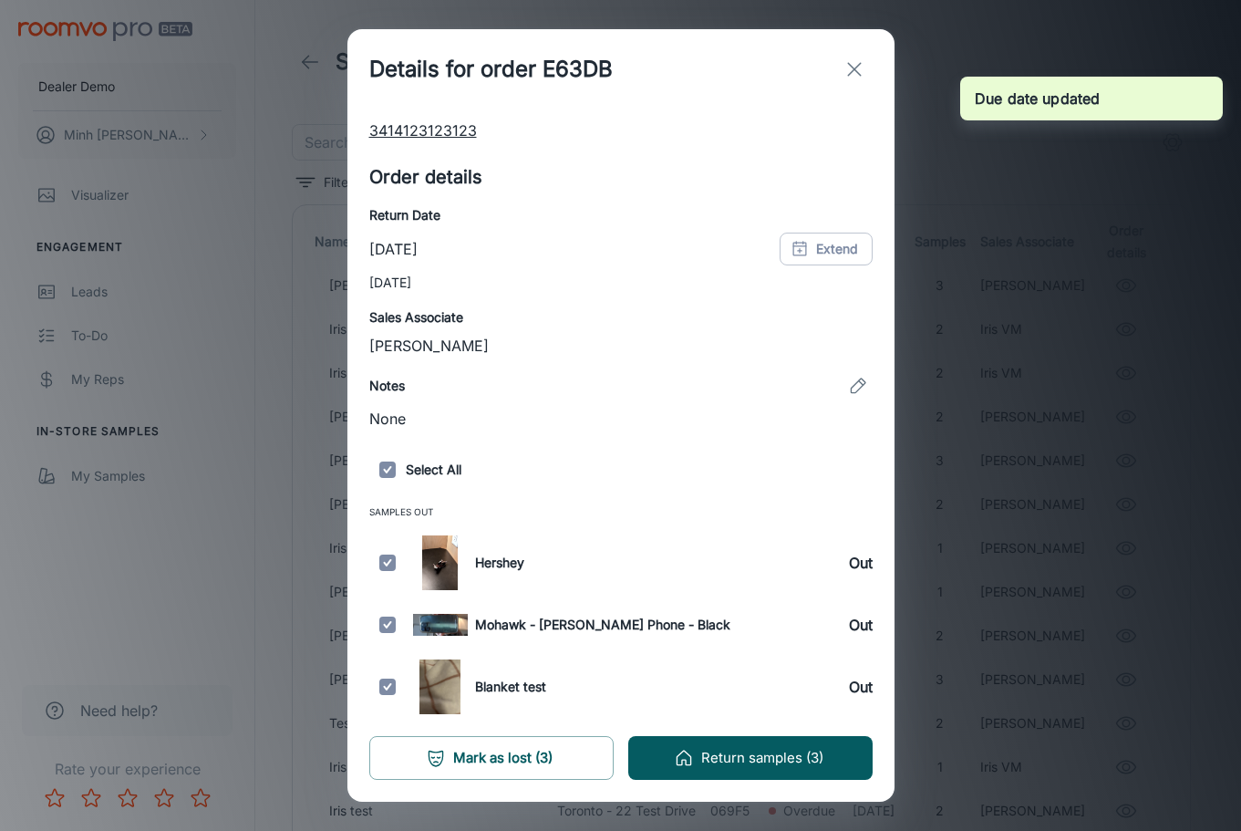
click at [849, 563] on h6 "Out" at bounding box center [861, 563] width 24 height 22
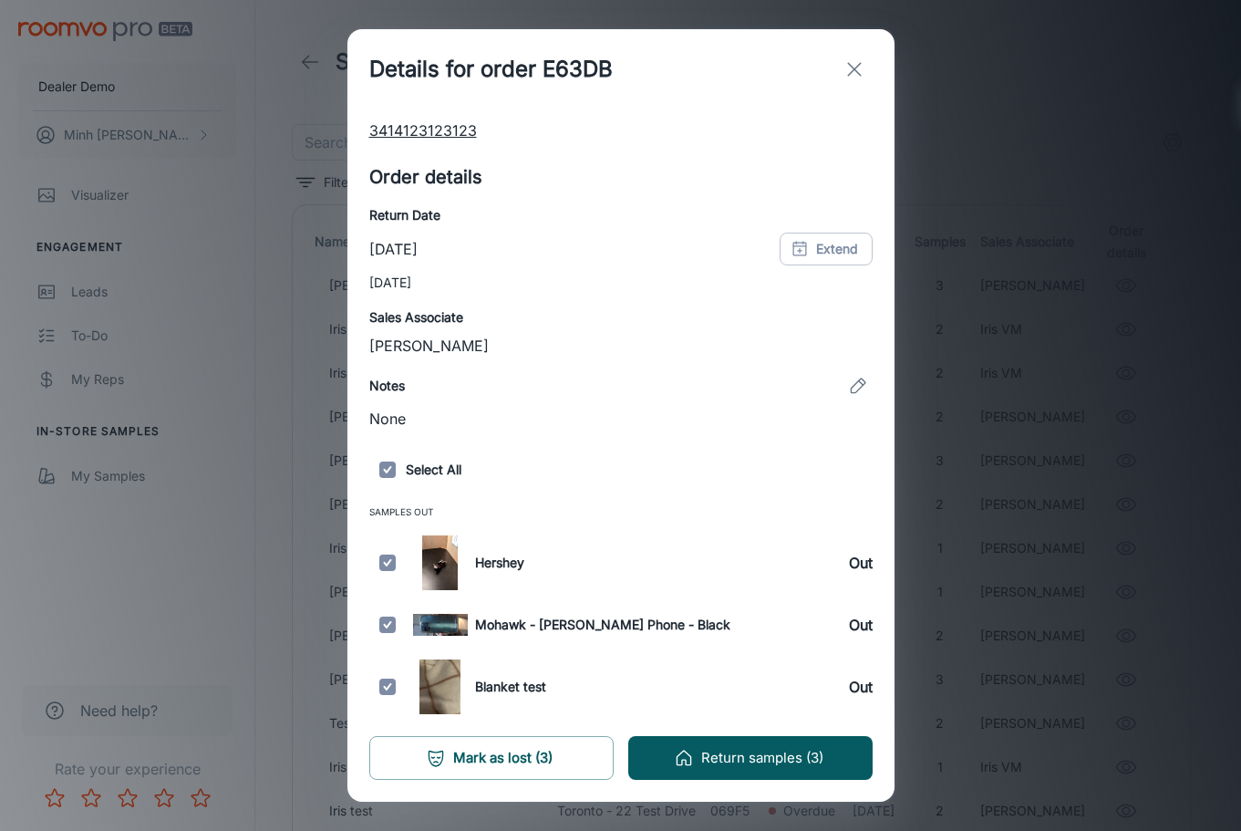
click at [849, 568] on h6 "Out" at bounding box center [861, 563] width 24 height 22
click at [693, 752] on icon "button" at bounding box center [684, 758] width 20 height 20
click at [858, 76] on icon "exit" at bounding box center [855, 69] width 22 height 22
